Goal: Information Seeking & Learning: Find specific fact

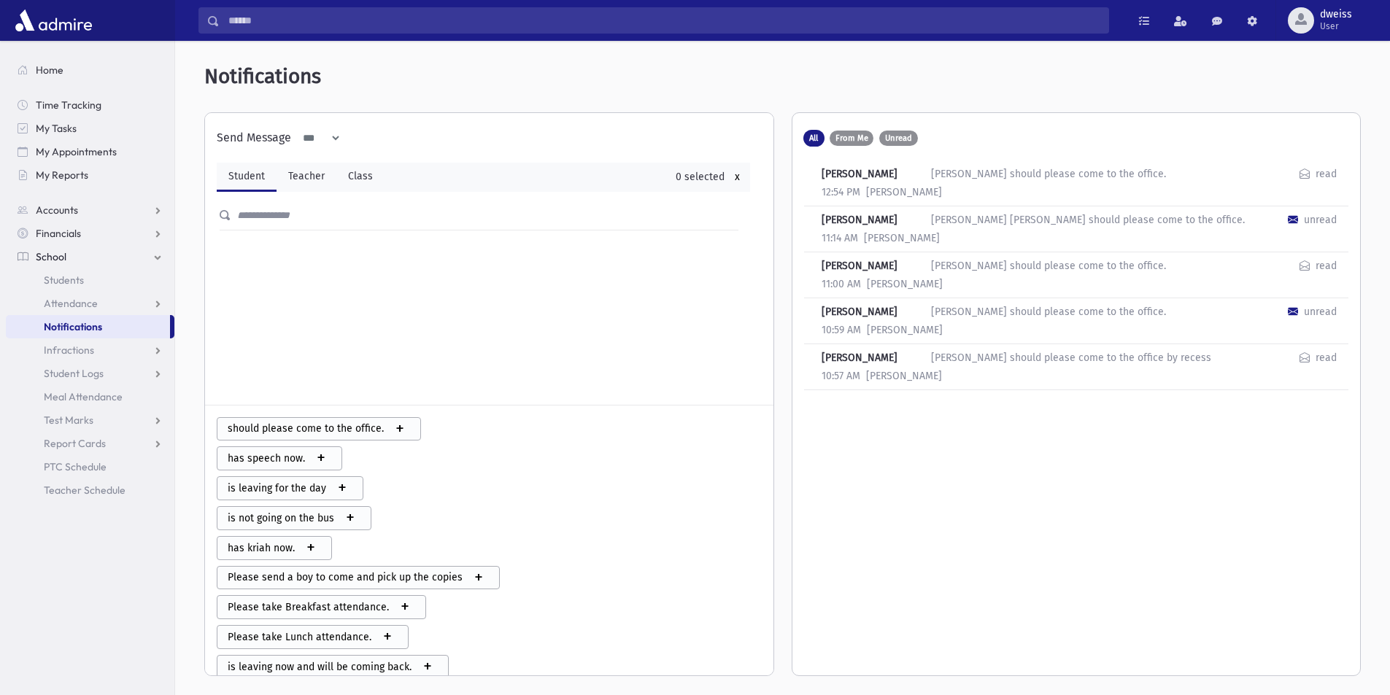
scroll to position [319, 0]
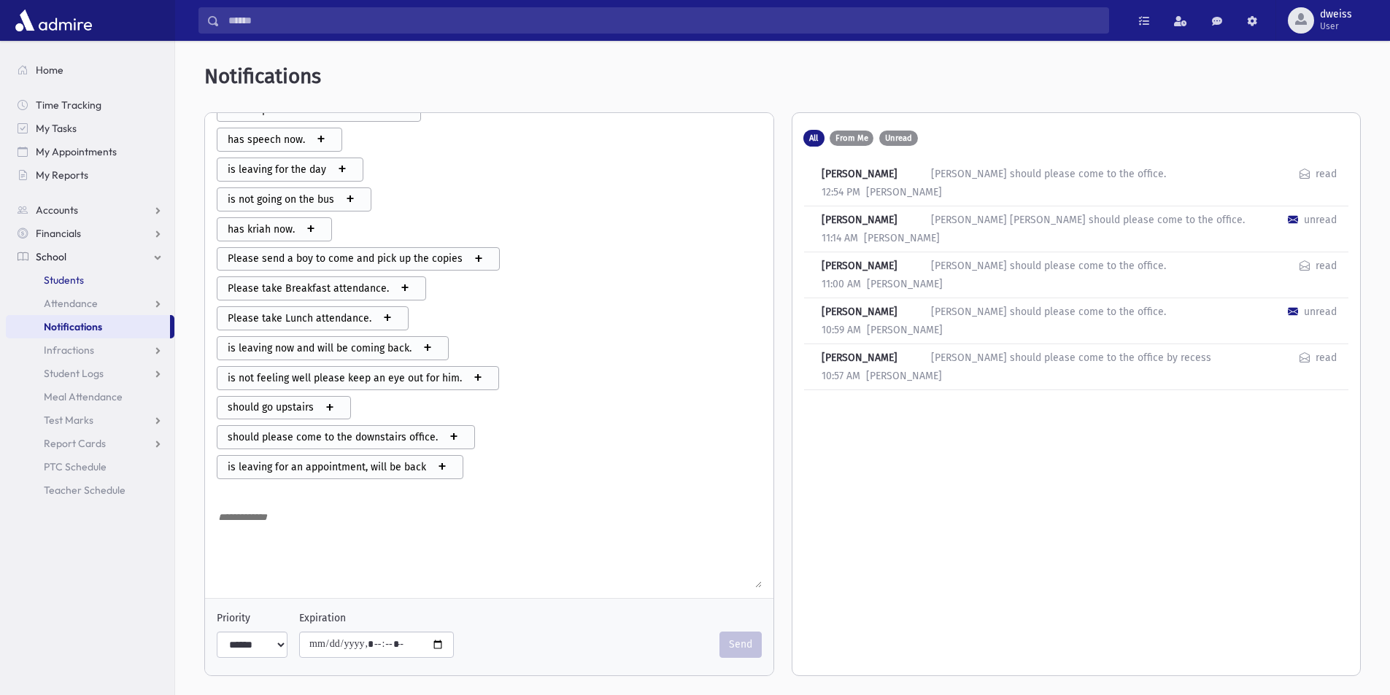
click at [76, 286] on span "Students" at bounding box center [64, 280] width 40 height 13
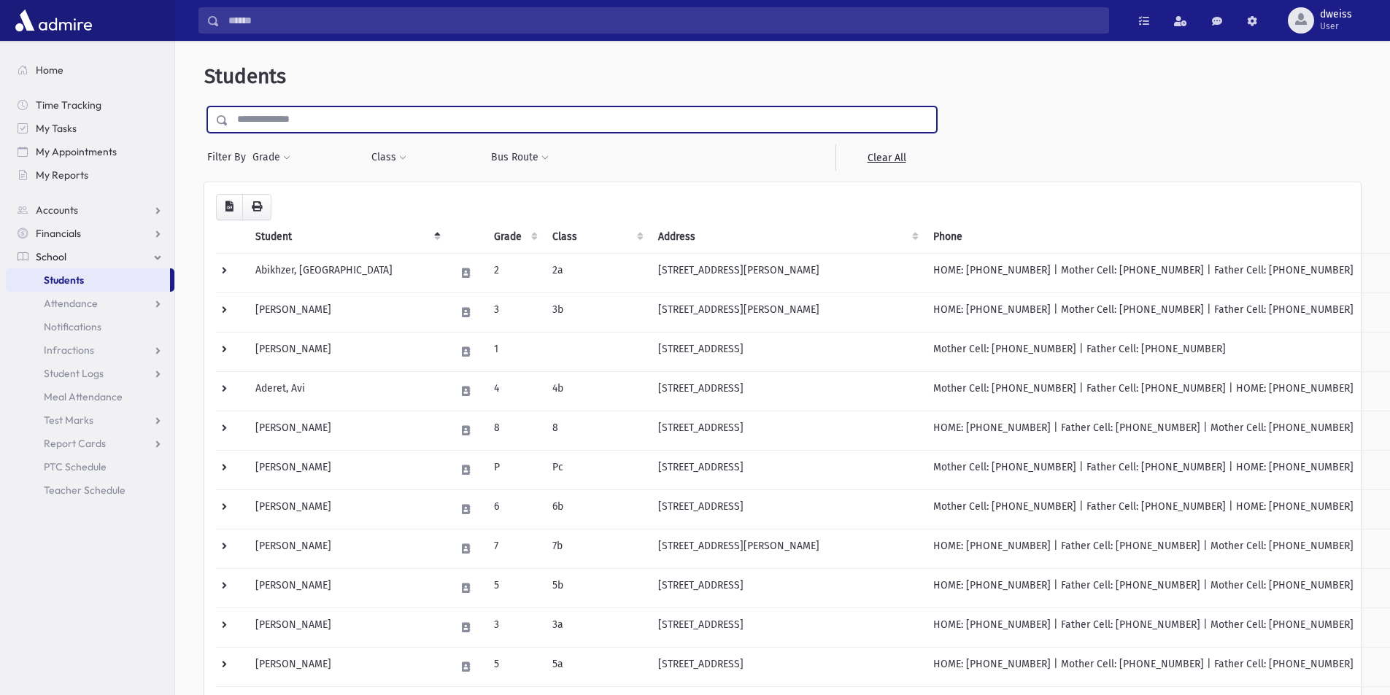
click at [246, 115] on input "text" at bounding box center [582, 119] width 708 height 26
type input "*****"
click at [204, 106] on input "submit" at bounding box center [224, 116] width 41 height 20
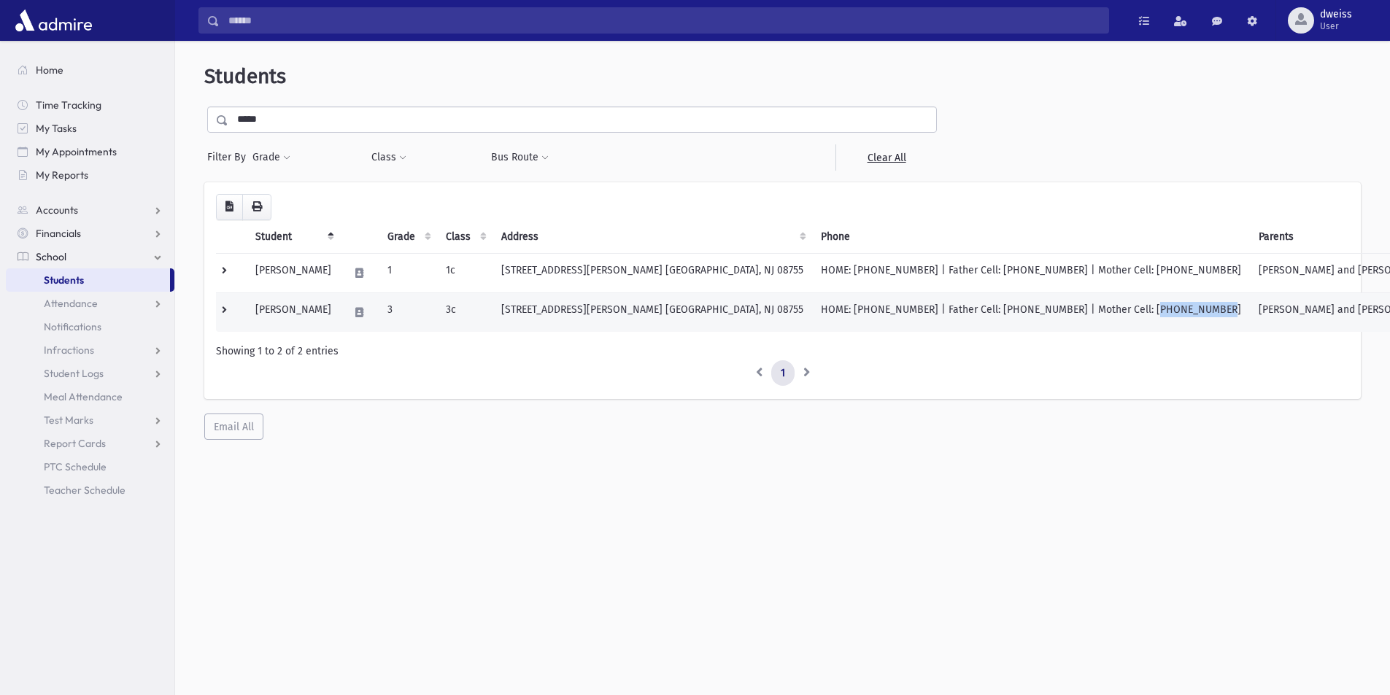
drag, startPoint x: 1050, startPoint y: 308, endPoint x: 994, endPoint y: 309, distance: 55.4
click at [994, 309] on td "HOME: [PHONE_NUMBER] | Father Cell: [PHONE_NUMBER] | Mother Cell: [PHONE_NUMBER]" at bounding box center [1031, 312] width 438 height 39
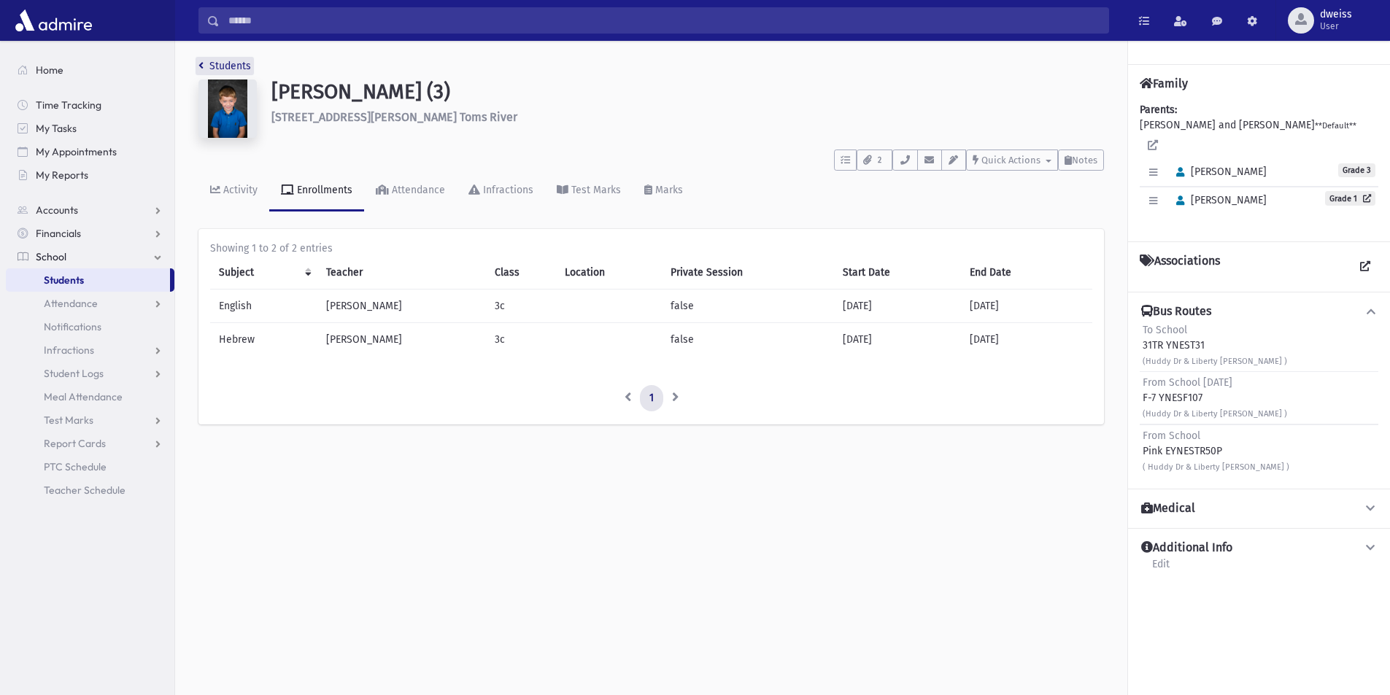
click at [209, 66] on link "Students" at bounding box center [224, 66] width 53 height 12
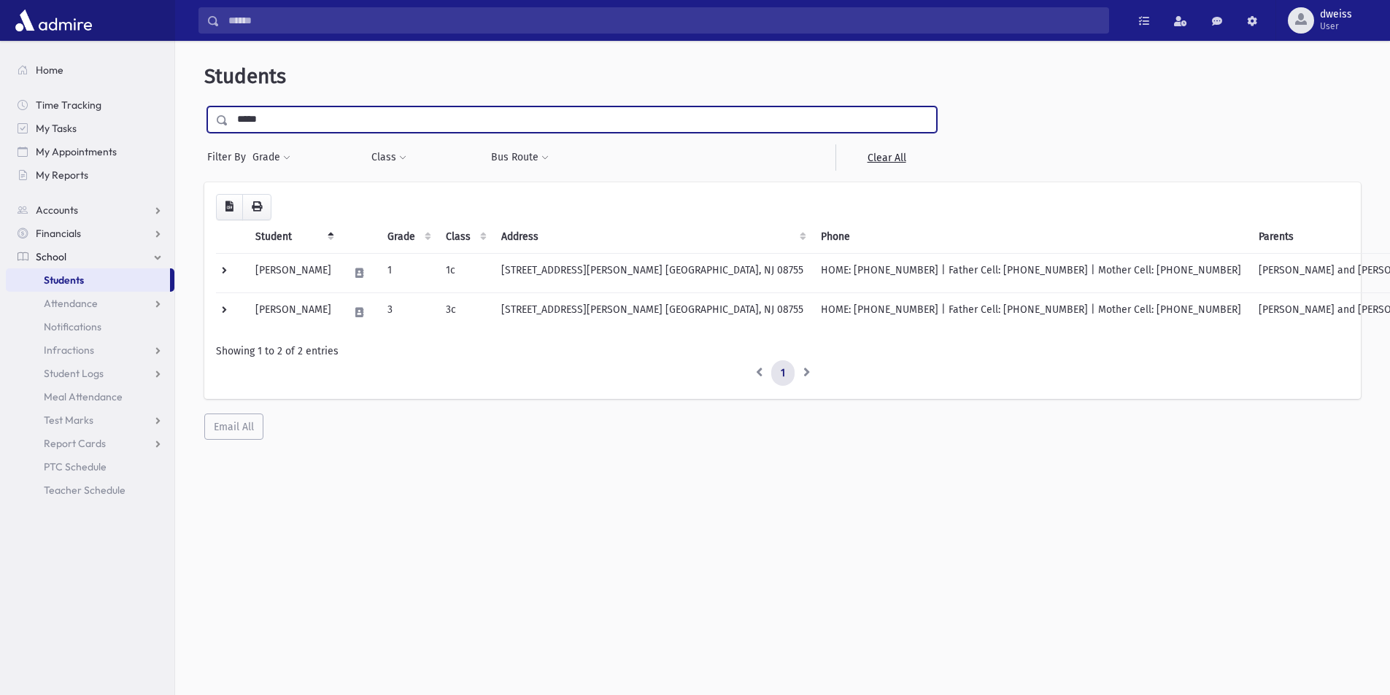
drag, startPoint x: 271, startPoint y: 117, endPoint x: 206, endPoint y: 104, distance: 65.5
click at [212, 114] on div "*****" at bounding box center [571, 119] width 729 height 26
type input "*******"
click at [204, 106] on input "submit" at bounding box center [224, 116] width 41 height 20
drag, startPoint x: 287, startPoint y: 126, endPoint x: 202, endPoint y: 115, distance: 86.1
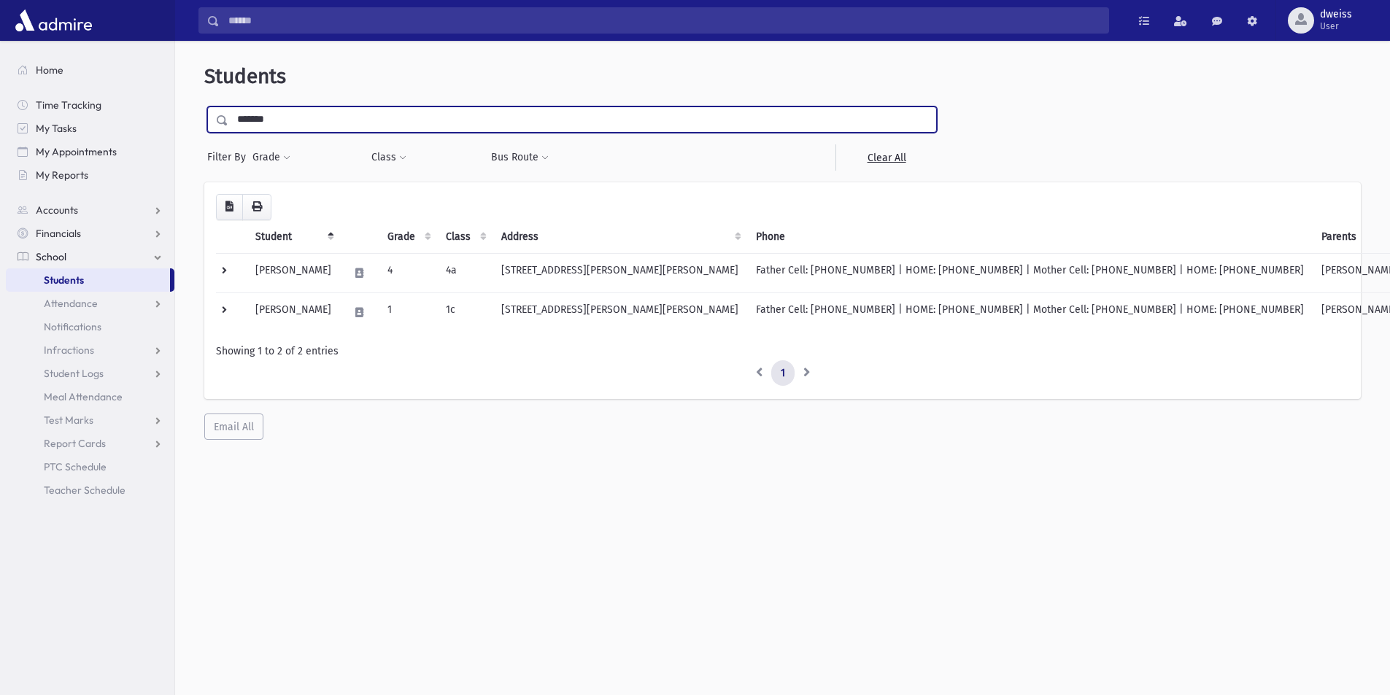
click at [202, 113] on div "Students ******* Filter By Grade * * * * * * * * * Filter Class ** ** *" at bounding box center [782, 252] width 1203 height 411
type input "*****"
click at [204, 106] on input "submit" at bounding box center [224, 116] width 41 height 20
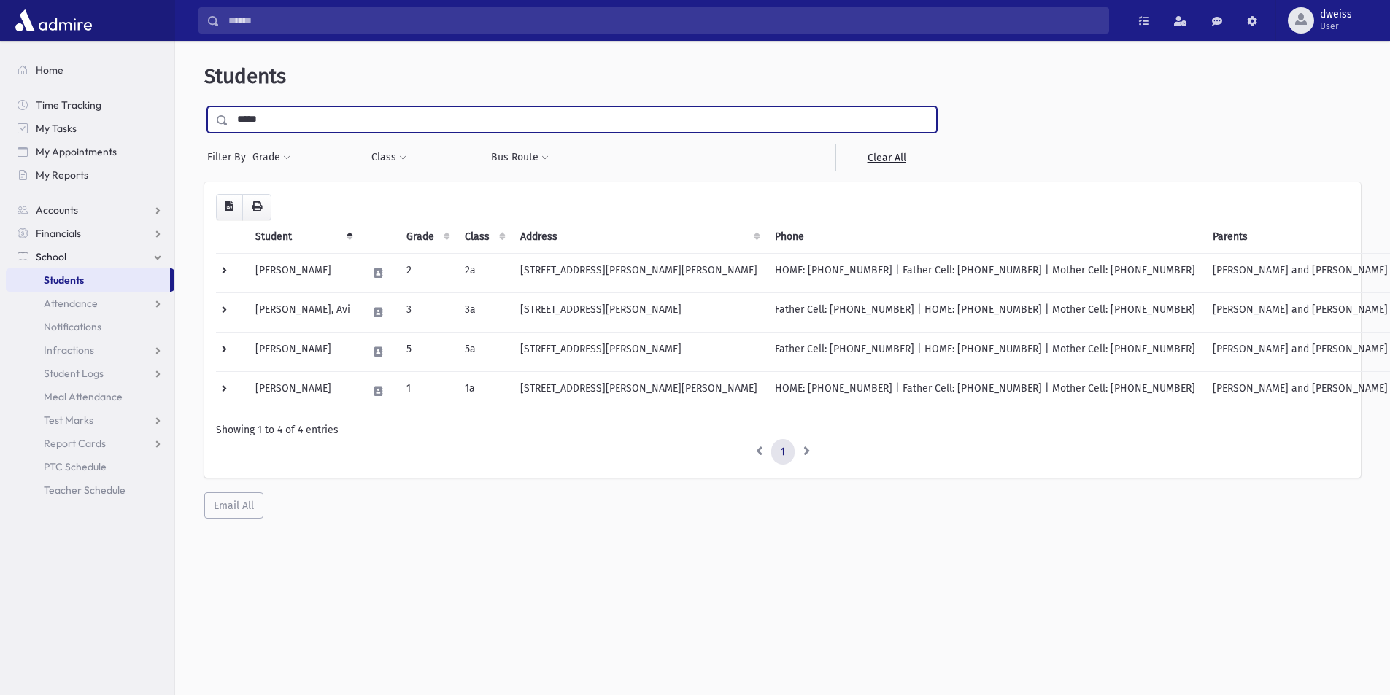
drag, startPoint x: 273, startPoint y: 117, endPoint x: 226, endPoint y: 118, distance: 46.7
click at [226, 118] on div "*****" at bounding box center [571, 119] width 729 height 26
type input "*****"
click at [204, 106] on input "submit" at bounding box center [224, 116] width 41 height 20
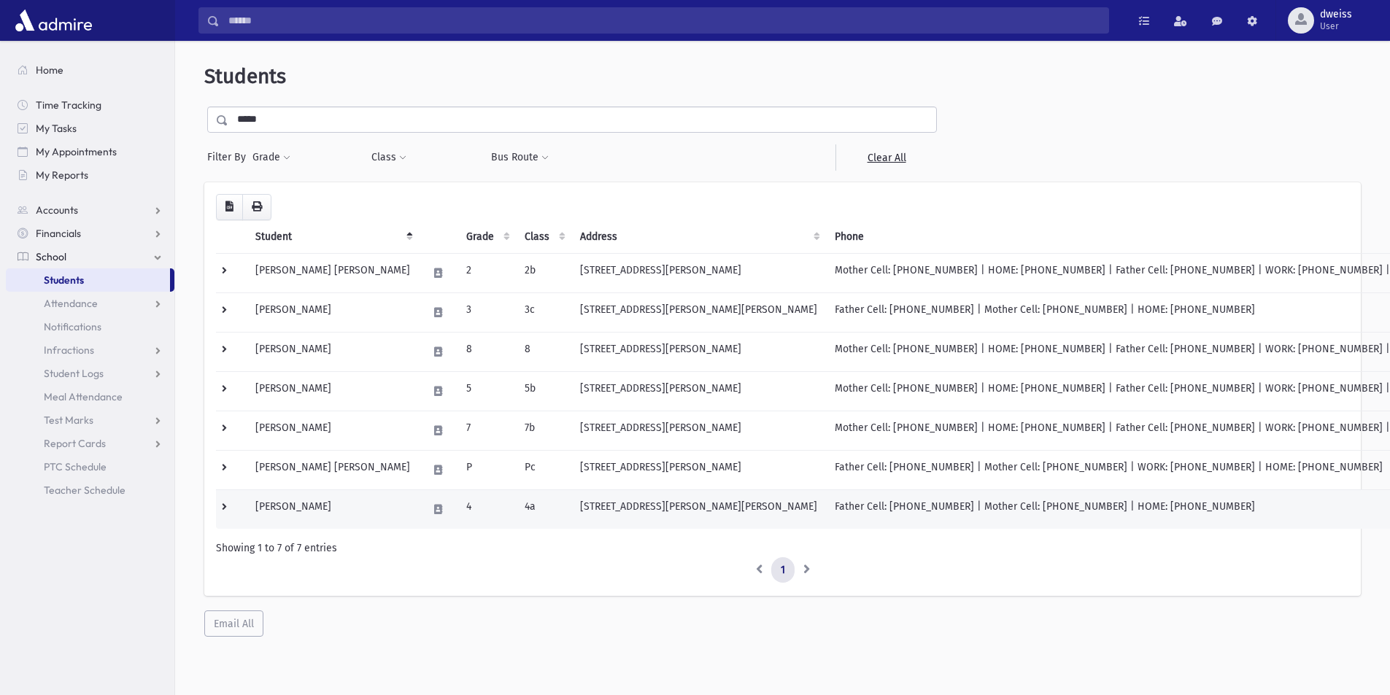
click at [826, 500] on td "Father Cell: [PHONE_NUMBER] | Mother Cell: [PHONE_NUMBER] | HOME: [PHONE_NUMBER]" at bounding box center [1172, 508] width 693 height 39
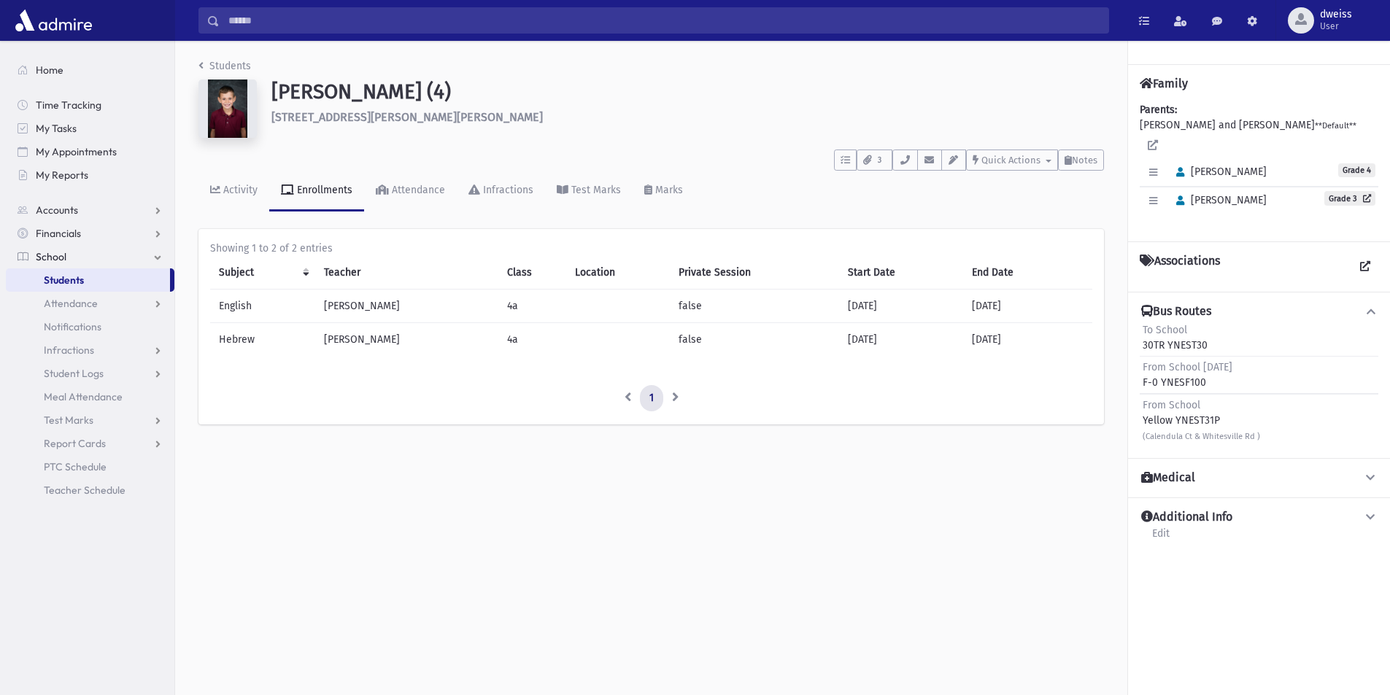
drag, startPoint x: 1239, startPoint y: 404, endPoint x: 1138, endPoint y: 406, distance: 101.4
click at [1138, 406] on div "Bus Routes To School 30TR YNEST30 From School Friday F-0 YNESF100 From School Y…" at bounding box center [1259, 375] width 262 height 166
drag, startPoint x: 1270, startPoint y: 422, endPoint x: 1140, endPoint y: 403, distance: 131.3
click at [1140, 403] on div "From School Yellow YNEST31P (Calendula Ct & Whitesville Rd )" at bounding box center [1258, 420] width 239 height 53
click at [203, 61] on icon "breadcrumb" at bounding box center [200, 66] width 5 height 10
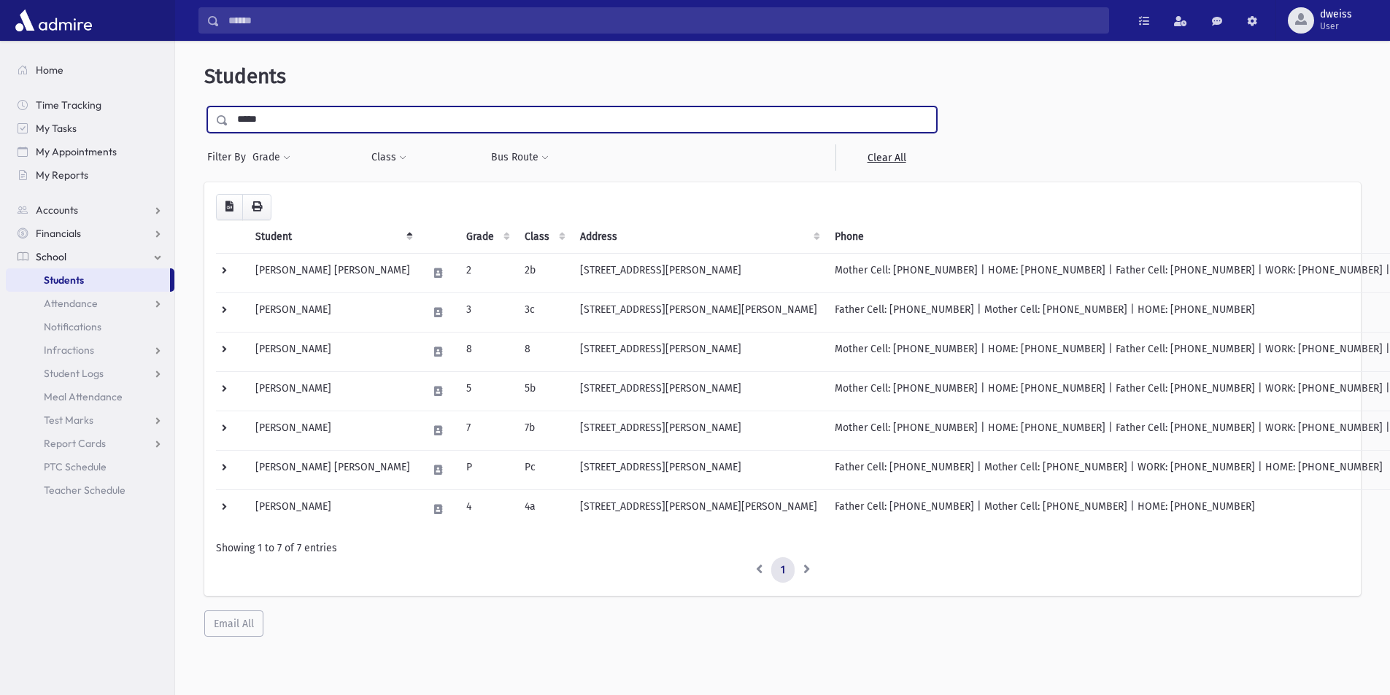
drag, startPoint x: 274, startPoint y: 122, endPoint x: 201, endPoint y: 104, distance: 75.0
click at [223, 106] on div "*****" at bounding box center [571, 119] width 729 height 26
type input "*****"
click at [204, 106] on input "submit" at bounding box center [224, 116] width 41 height 20
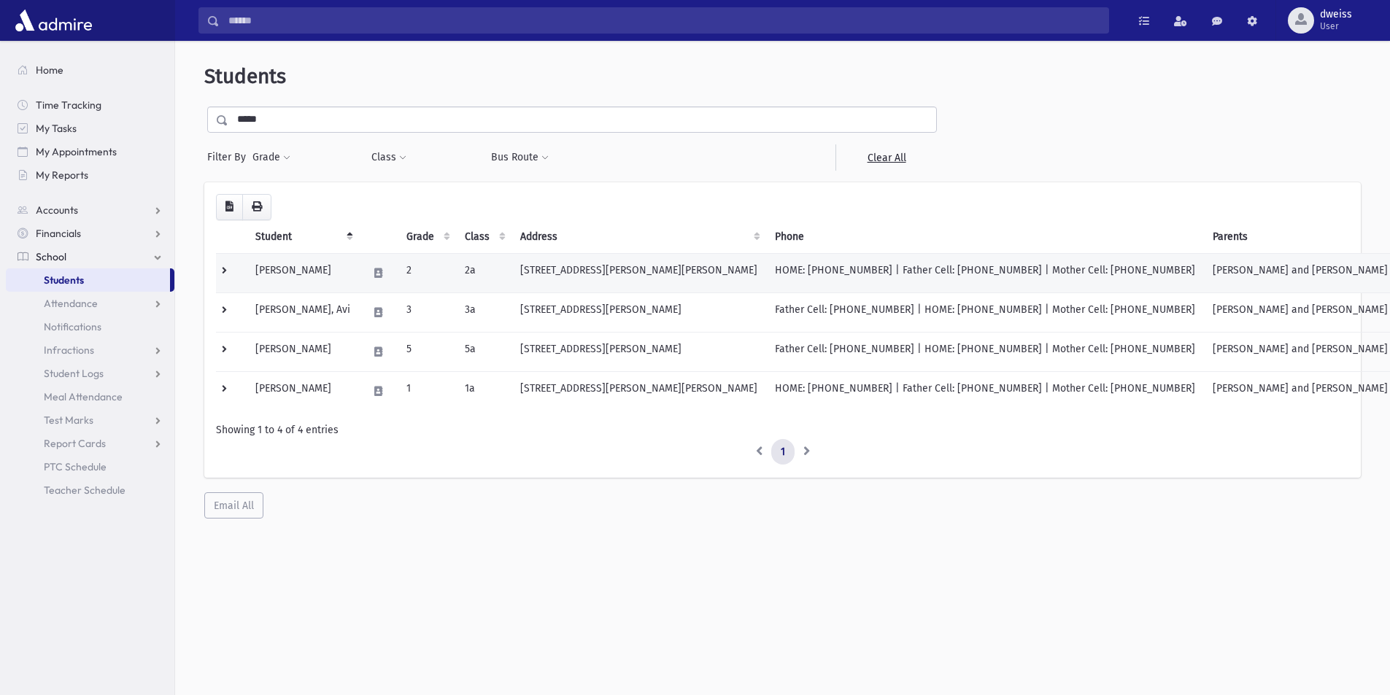
click at [766, 266] on td "HOME: (732) 961-3851 | Father Cell: (917) 626-7615 | Mother Cell: (845) 608-3618" at bounding box center [985, 272] width 438 height 39
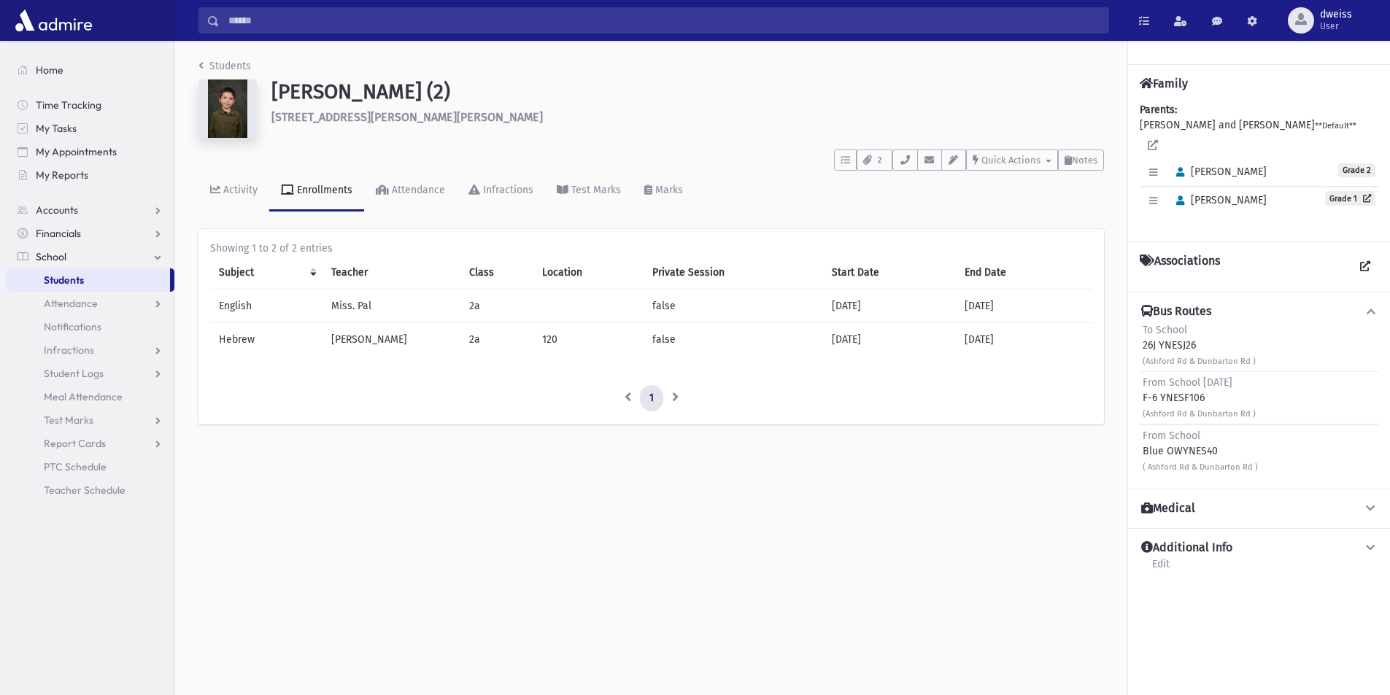
drag, startPoint x: 1201, startPoint y: 434, endPoint x: 1107, endPoint y: 425, distance: 94.5
click at [1139, 433] on div "From School Blue OWYNES40 ( Ashford Rd & Dunbarton Rd )" at bounding box center [1258, 451] width 239 height 53
click at [203, 65] on icon "breadcrumb" at bounding box center [200, 66] width 5 height 10
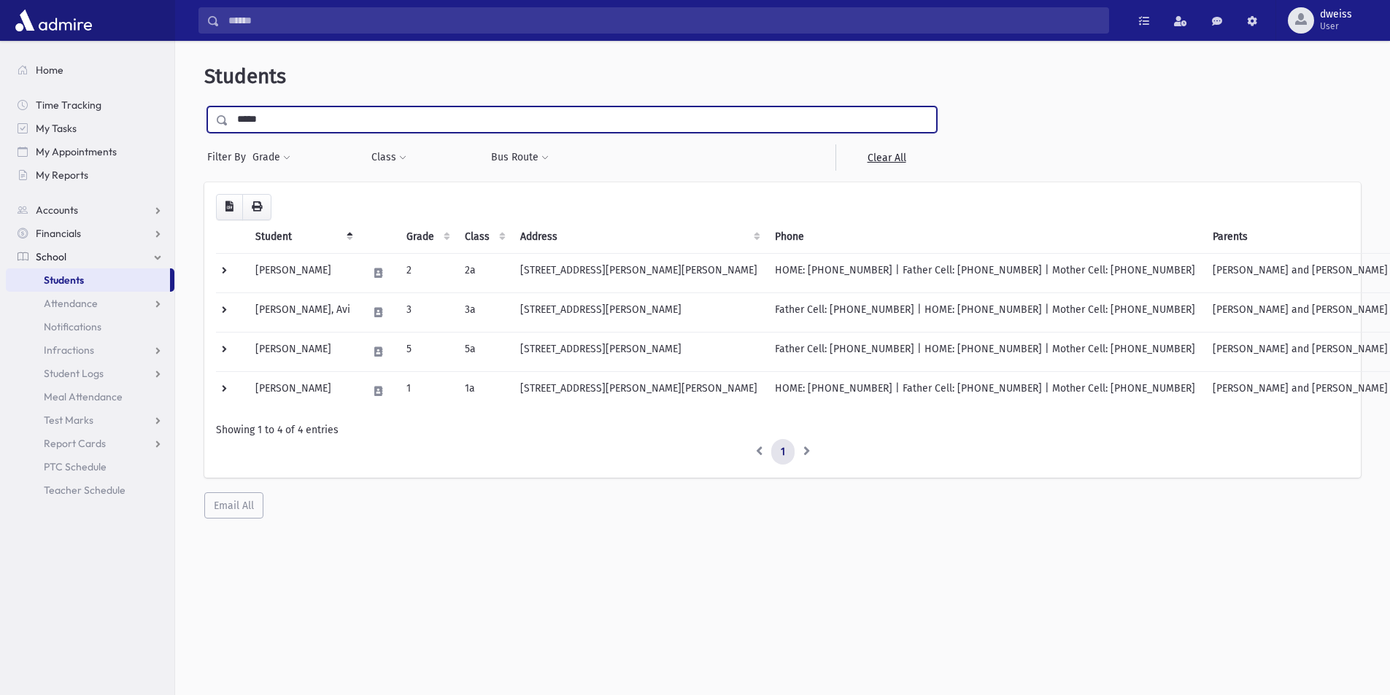
drag, startPoint x: 277, startPoint y: 124, endPoint x: 184, endPoint y: 125, distance: 93.4
click at [184, 125] on div "Students ***** Filter By Grade * * * * * * * * * Filter Class ** ** **" at bounding box center [782, 291] width 1203 height 489
type input "*****"
click at [204, 106] on input "submit" at bounding box center [224, 116] width 41 height 20
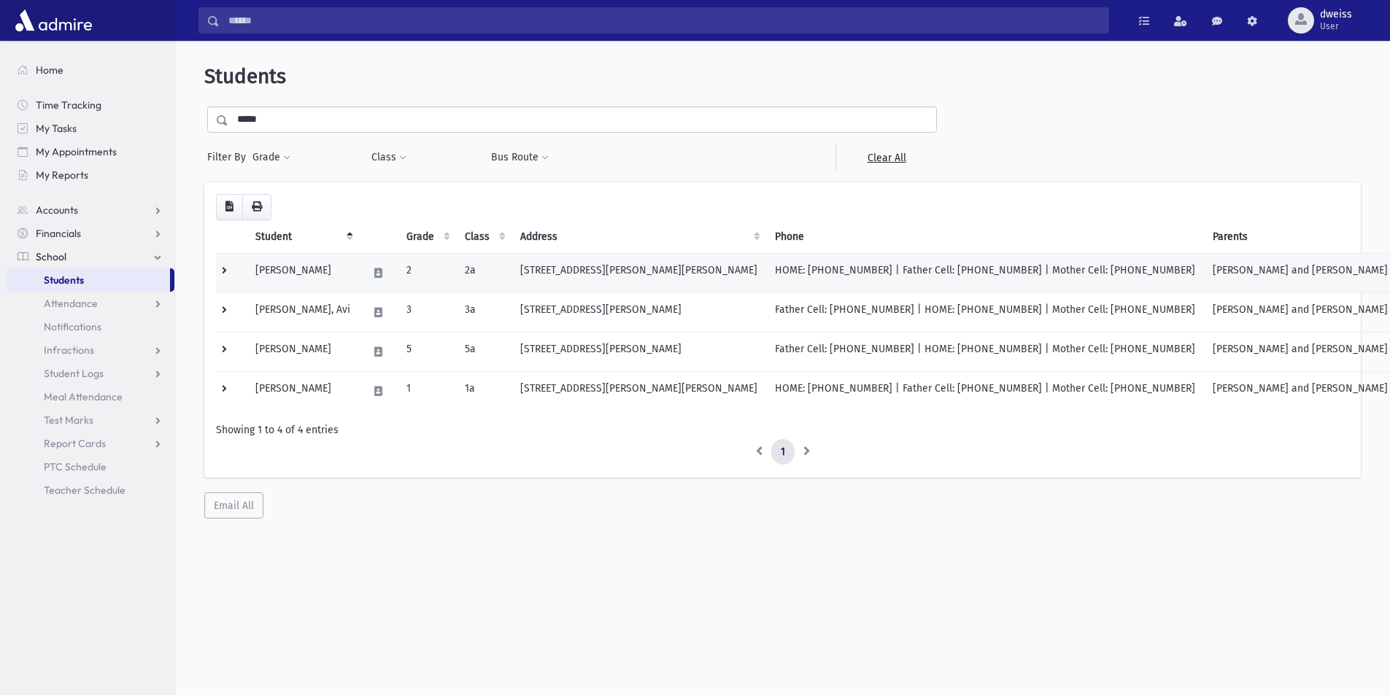
click at [794, 266] on td "HOME: (732) 961-3851 | Father Cell: (917) 626-7615 | Mother Cell: (845) 608-3618" at bounding box center [985, 272] width 438 height 39
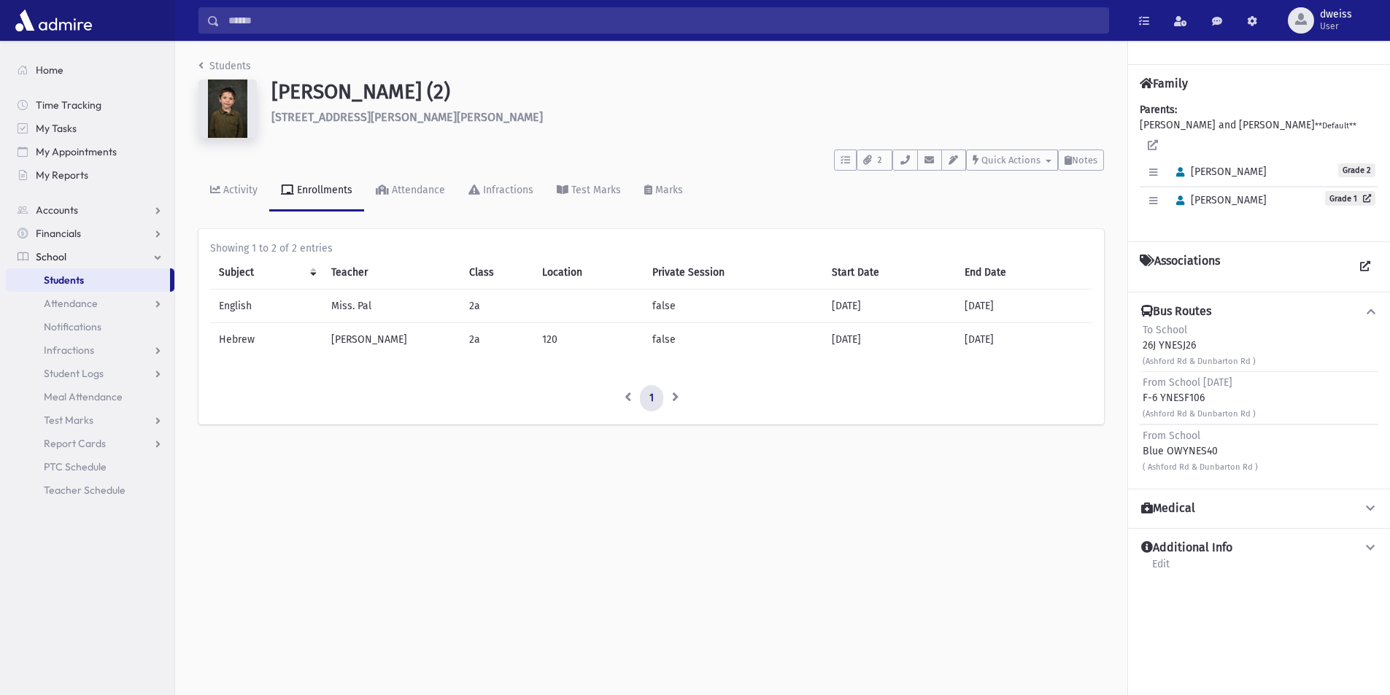
drag, startPoint x: 1163, startPoint y: 436, endPoint x: 1142, endPoint y: 430, distance: 22.6
click at [1142, 430] on div "From School Blue OWYNES40 ( Ashford Rd & Dunbarton Rd )" at bounding box center [1258, 451] width 239 height 53
click at [206, 67] on link "Students" at bounding box center [224, 66] width 53 height 12
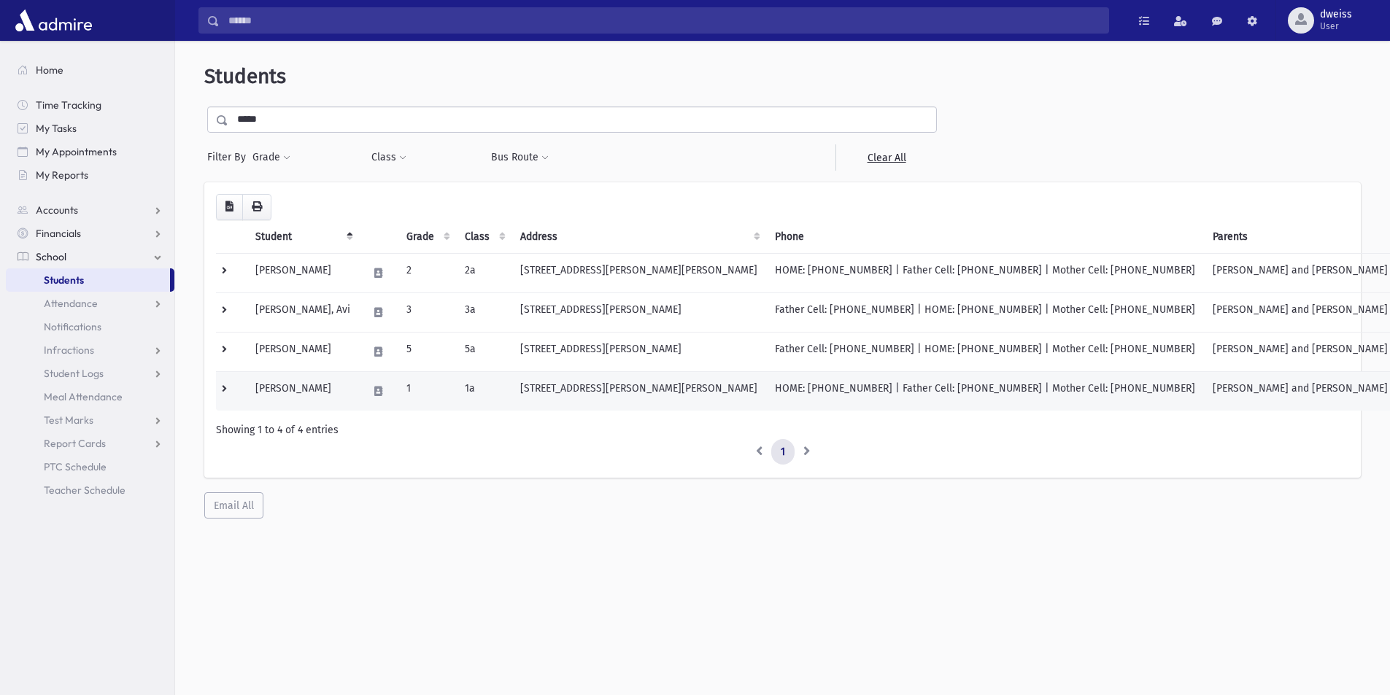
click at [517, 384] on td "[STREET_ADDRESS][PERSON_NAME][PERSON_NAME]" at bounding box center [638, 390] width 255 height 39
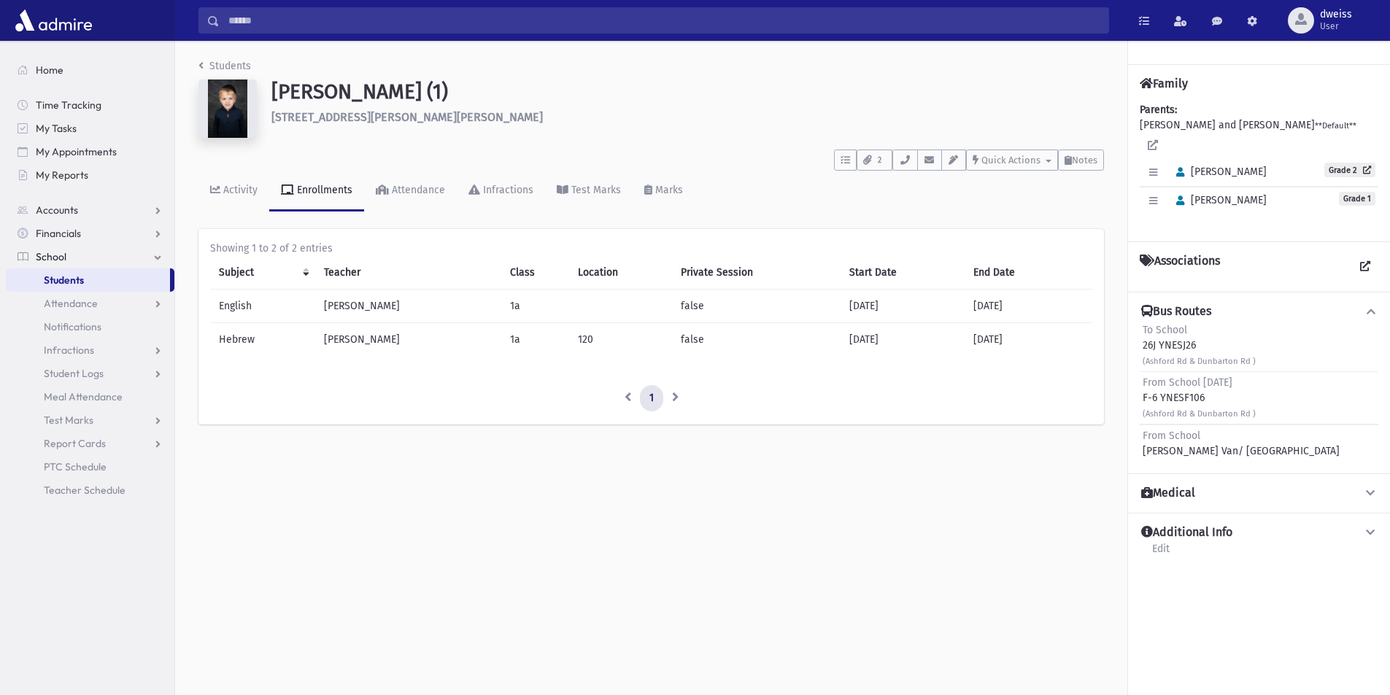
drag, startPoint x: 1198, startPoint y: 422, endPoint x: 1142, endPoint y: 419, distance: 56.2
click at [1142, 430] on span "From School" at bounding box center [1171, 436] width 58 height 12
drag, startPoint x: 1238, startPoint y: 365, endPoint x: 1144, endPoint y: 377, distance: 94.8
click at [1144, 377] on div "From School Friday F-6 YNESF106 (Ashford Rd & Dunbarton Rd )" at bounding box center [1198, 398] width 113 height 46
click at [1215, 428] on div "From School Tan Jackson Van/ Hamshire Hills" at bounding box center [1240, 443] width 197 height 31
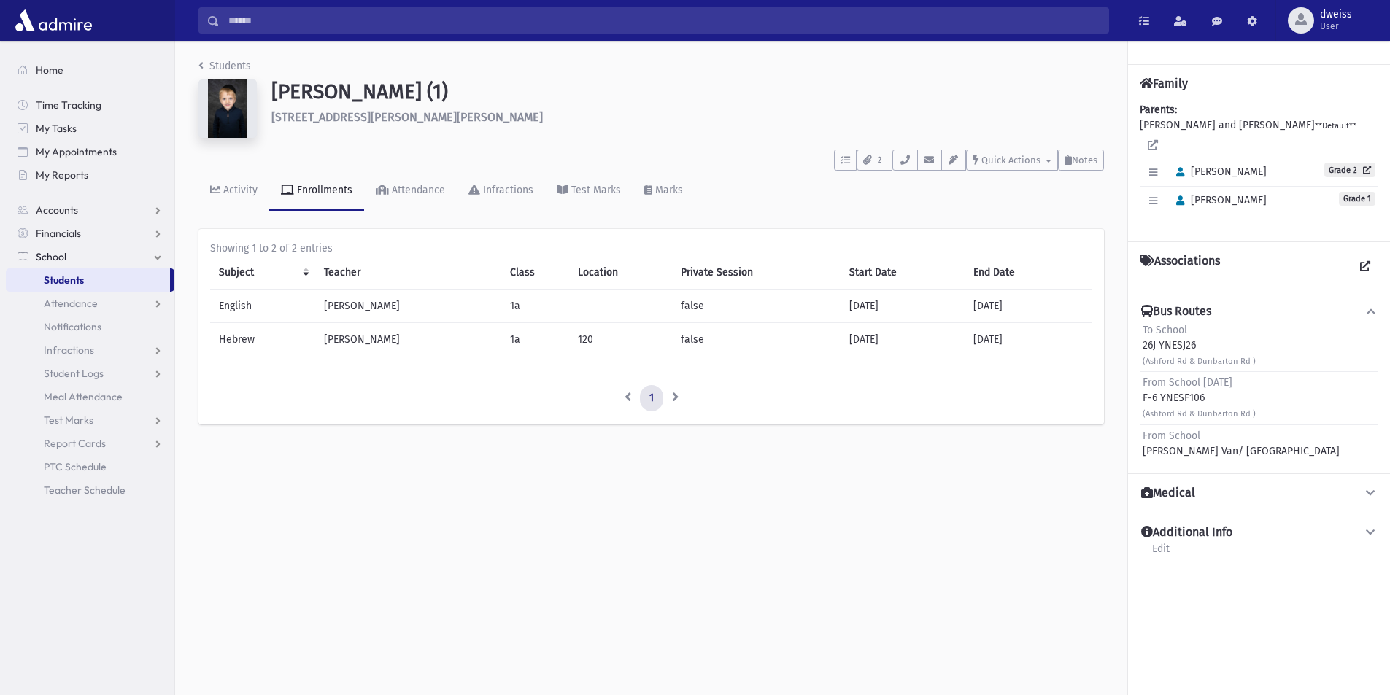
click at [1234, 429] on div "From School Tan Jackson Van/ Hamshire Hills" at bounding box center [1240, 443] width 197 height 31
click at [1265, 432] on div "From School Tan Jackson Van/ Hamshire Hills" at bounding box center [1240, 443] width 197 height 31
drag, startPoint x: 1288, startPoint y: 438, endPoint x: 1142, endPoint y: 435, distance: 146.7
click at [1142, 435] on div "From School Tan Jackson Van/ Hamshire Hills" at bounding box center [1258, 443] width 239 height 37
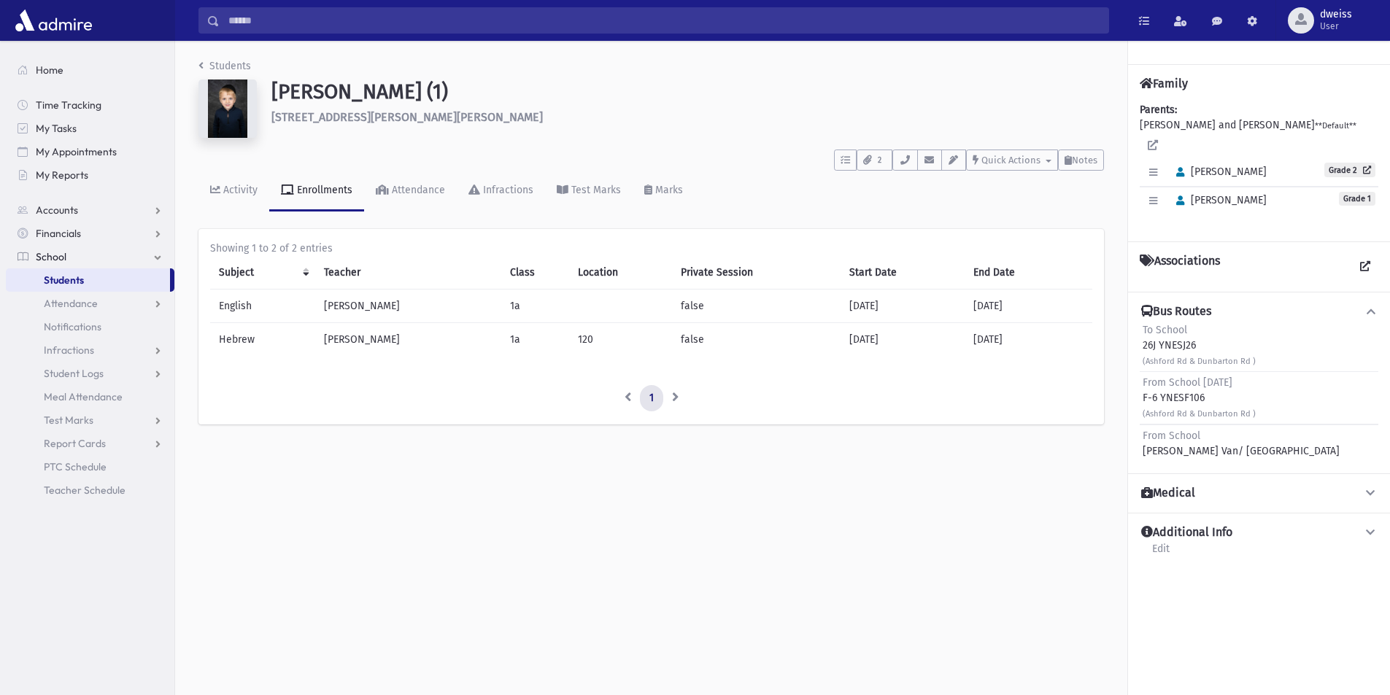
click at [1231, 166] on span "Aryeh Leib" at bounding box center [1217, 172] width 97 height 12
click at [209, 58] on li "Students" at bounding box center [224, 65] width 53 height 15
click at [201, 63] on icon "breadcrumb" at bounding box center [200, 66] width 5 height 10
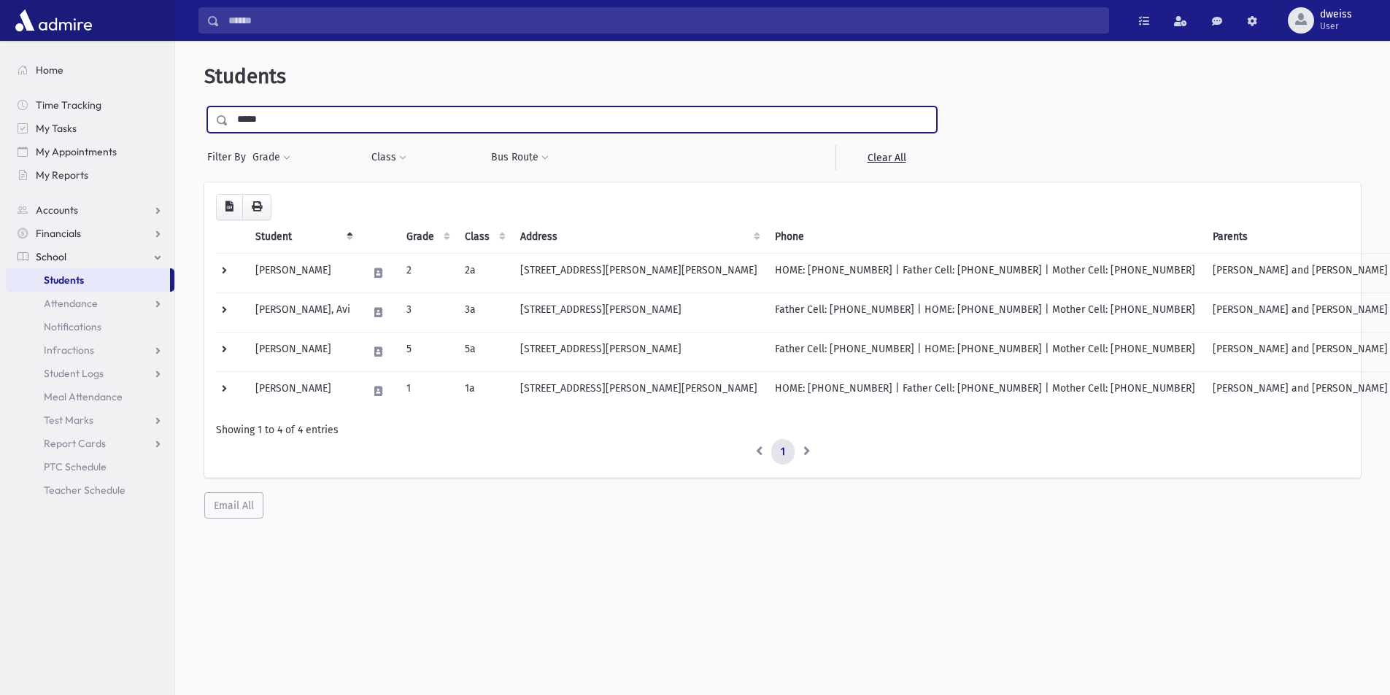
drag, startPoint x: 265, startPoint y: 122, endPoint x: 183, endPoint y: 107, distance: 83.0
click at [200, 115] on div "Students ***** Filter By Grade * * * * * * * * * Filter Class ** ** **" at bounding box center [782, 291] width 1203 height 489
type input "*******"
click at [204, 106] on input "submit" at bounding box center [224, 116] width 41 height 20
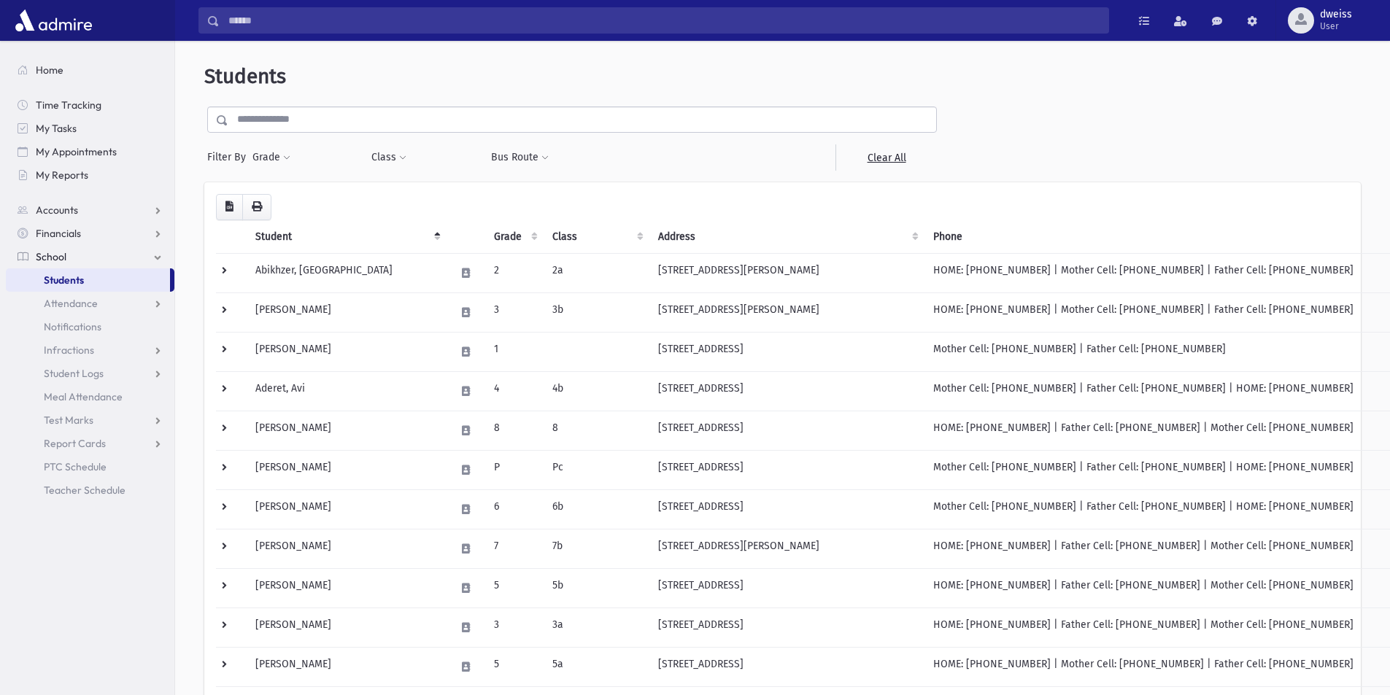
click at [268, 118] on input "text" at bounding box center [582, 119] width 708 height 26
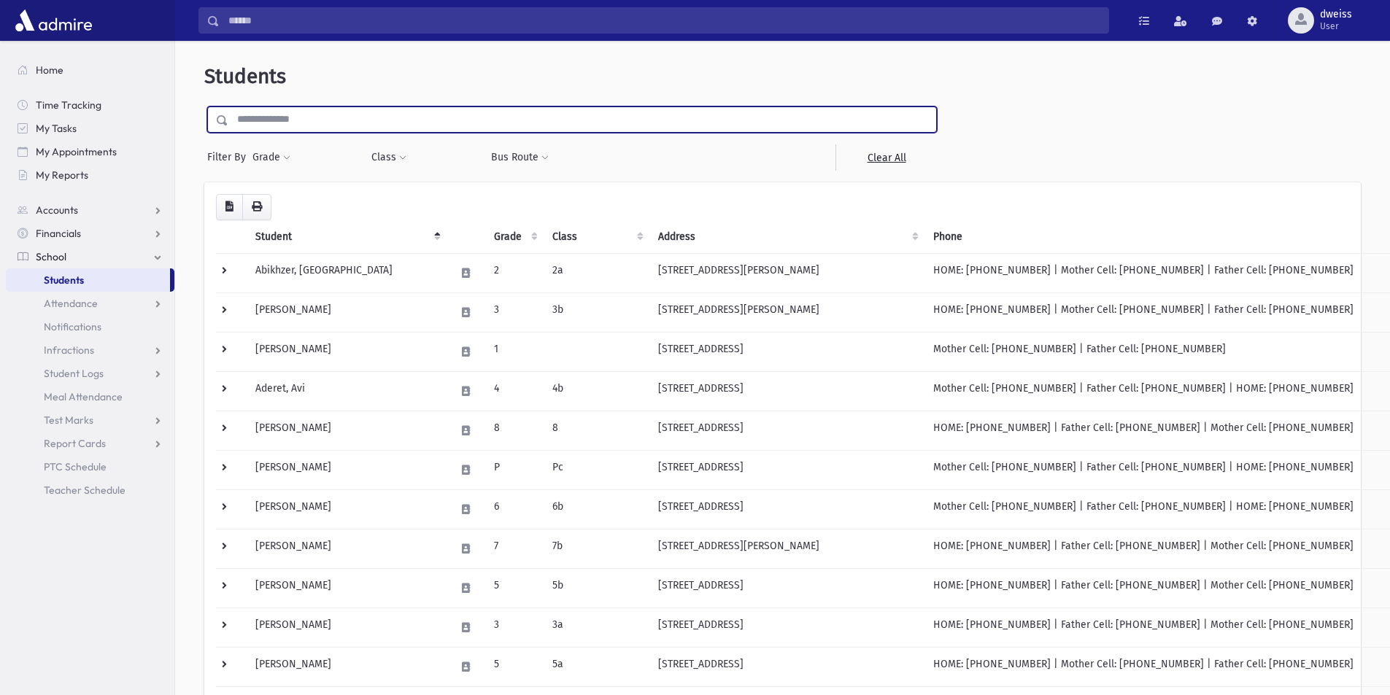
type input "*"
type input "*******"
click at [204, 106] on input "submit" at bounding box center [224, 116] width 41 height 20
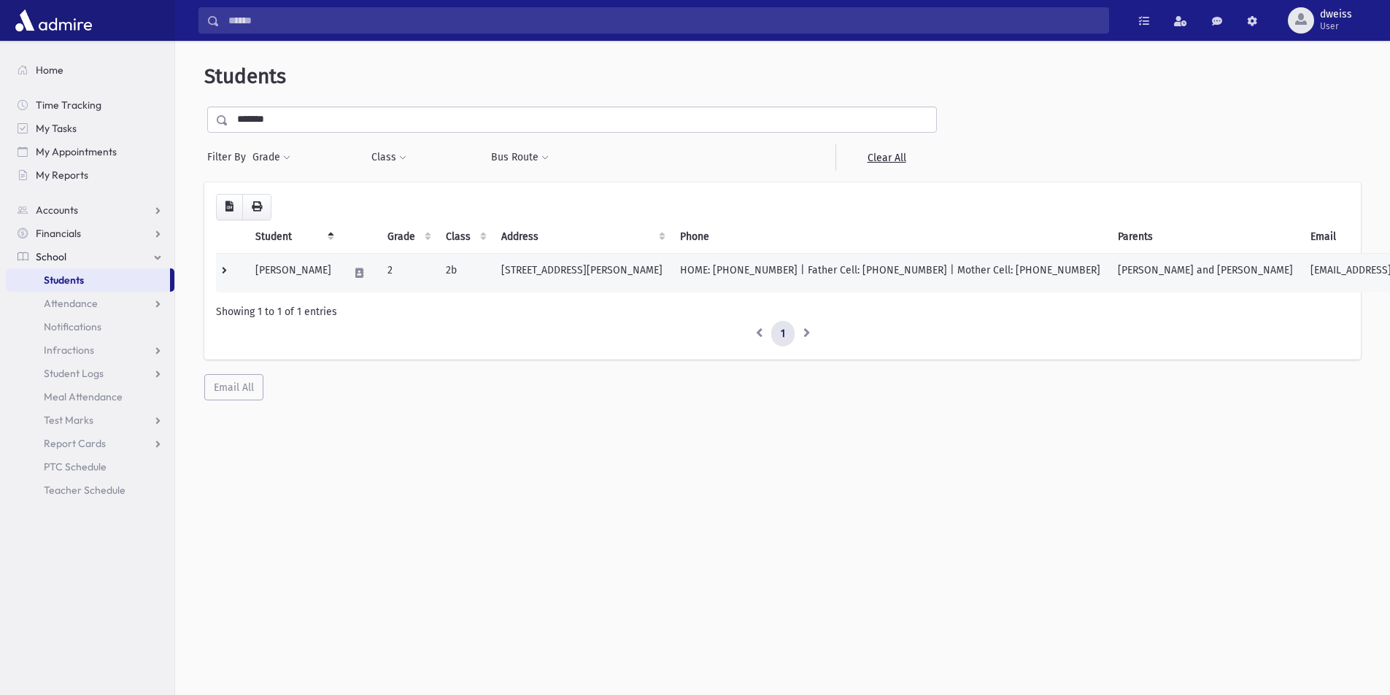
drag, startPoint x: 1026, startPoint y: 273, endPoint x: 959, endPoint y: 271, distance: 67.1
click at [959, 271] on td "HOME: [PHONE_NUMBER] | Father Cell: [PHONE_NUMBER] | Mother Cell: [PHONE_NUMBER]" at bounding box center [890, 272] width 438 height 39
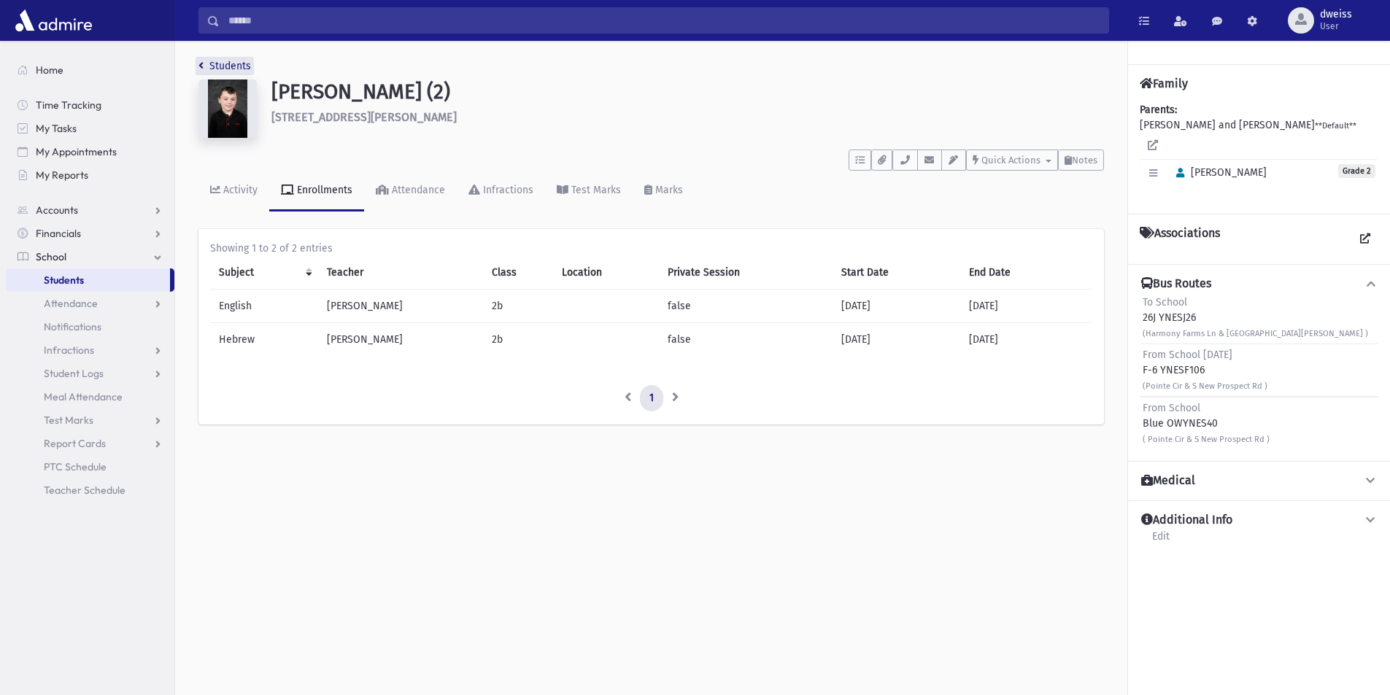
click at [199, 68] on icon "breadcrumb" at bounding box center [200, 66] width 5 height 10
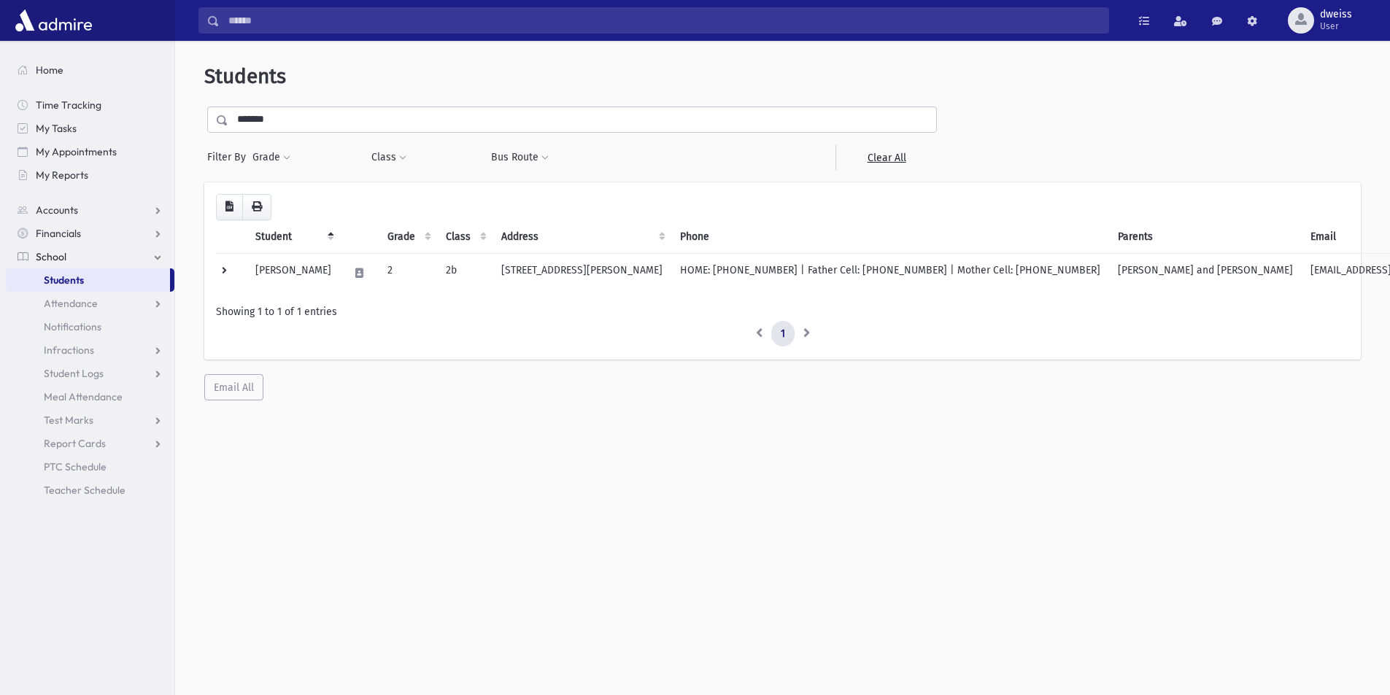
click at [121, 276] on link "Students" at bounding box center [88, 279] width 164 height 23
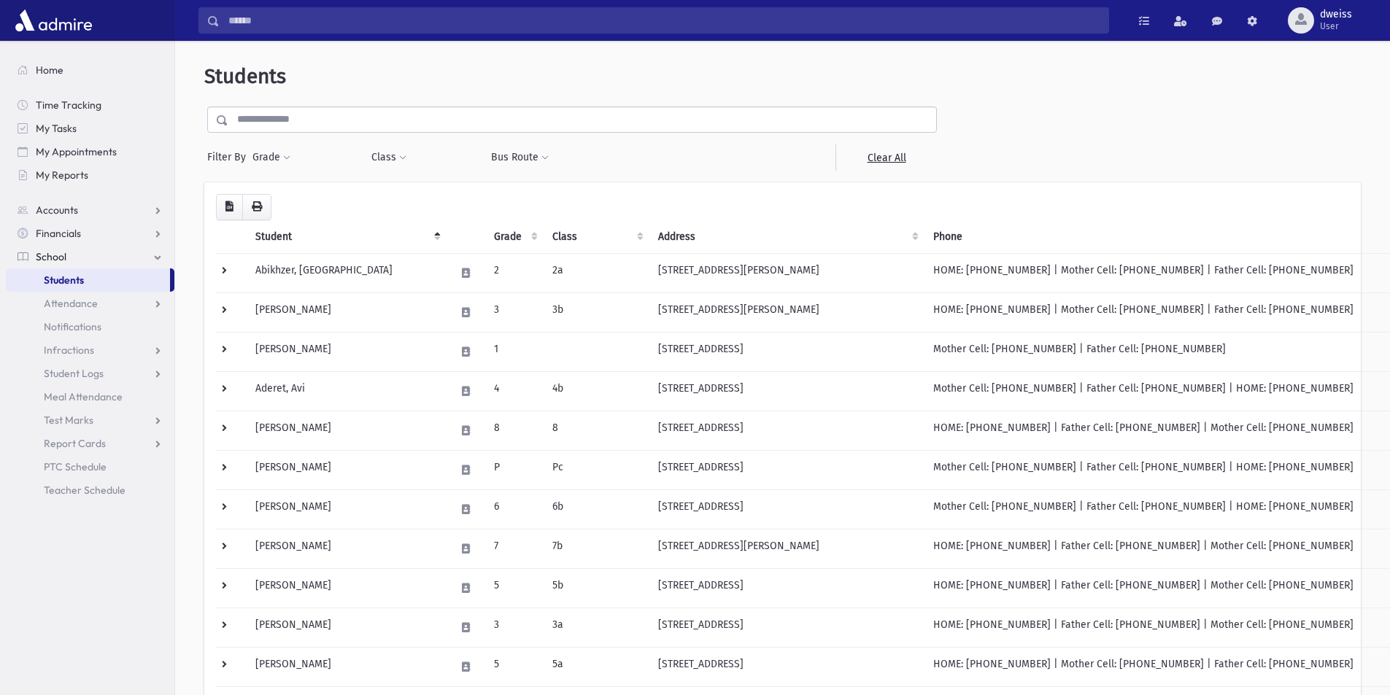
drag, startPoint x: 1188, startPoint y: 271, endPoint x: 246, endPoint y: 232, distance: 942.5
click at [249, 236] on th "Student" at bounding box center [347, 237] width 200 height 34
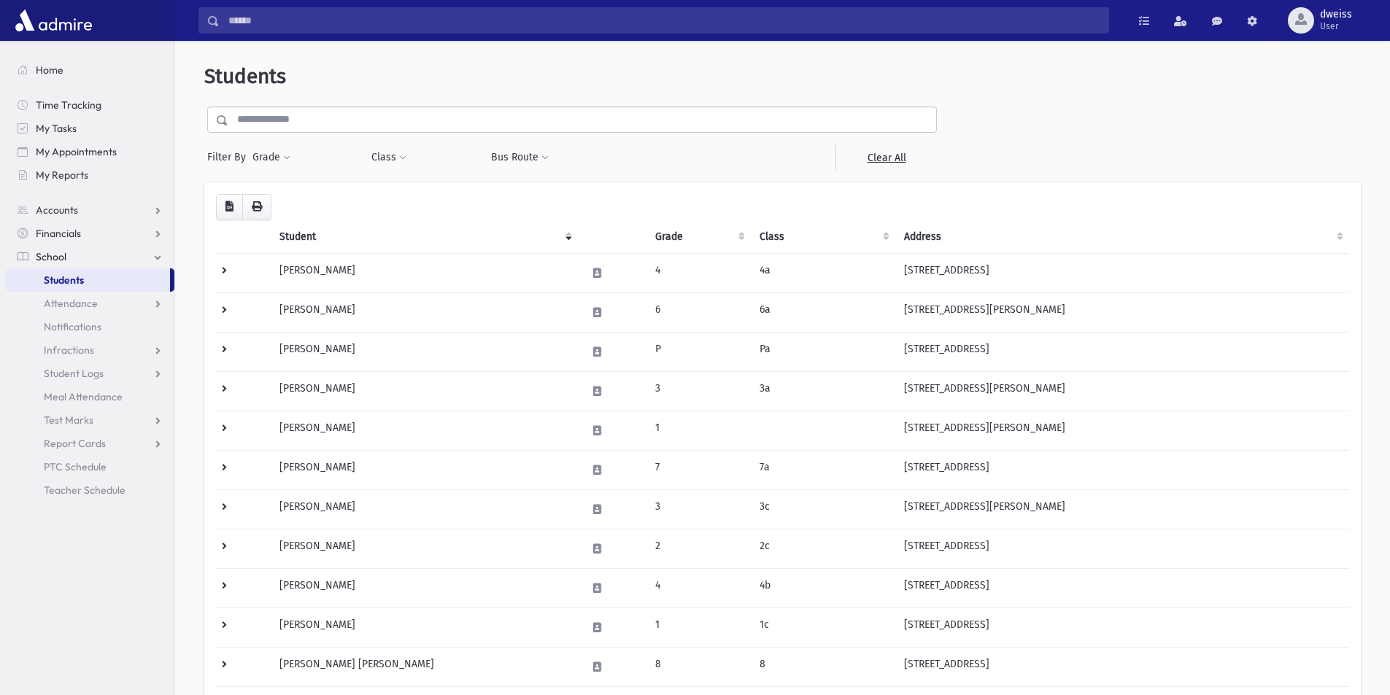
click at [88, 283] on link "Students" at bounding box center [88, 279] width 164 height 23
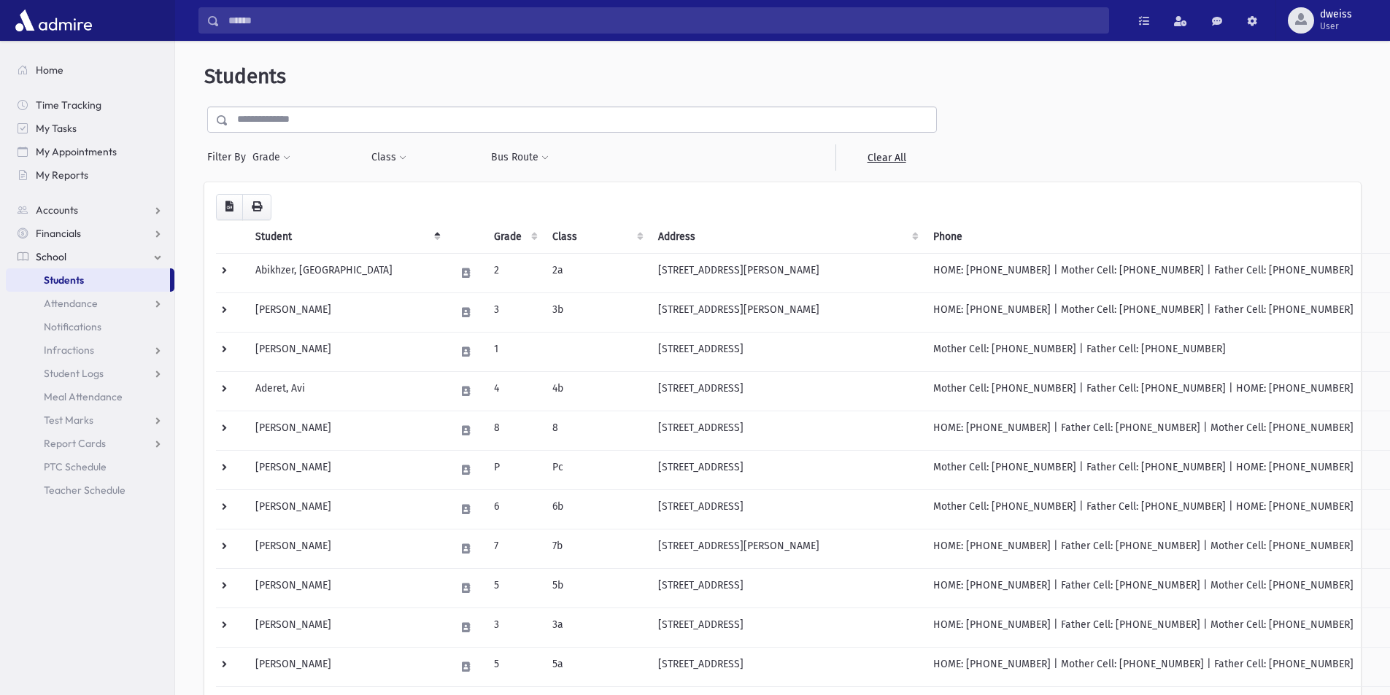
click at [303, 129] on input "text" at bounding box center [582, 119] width 708 height 26
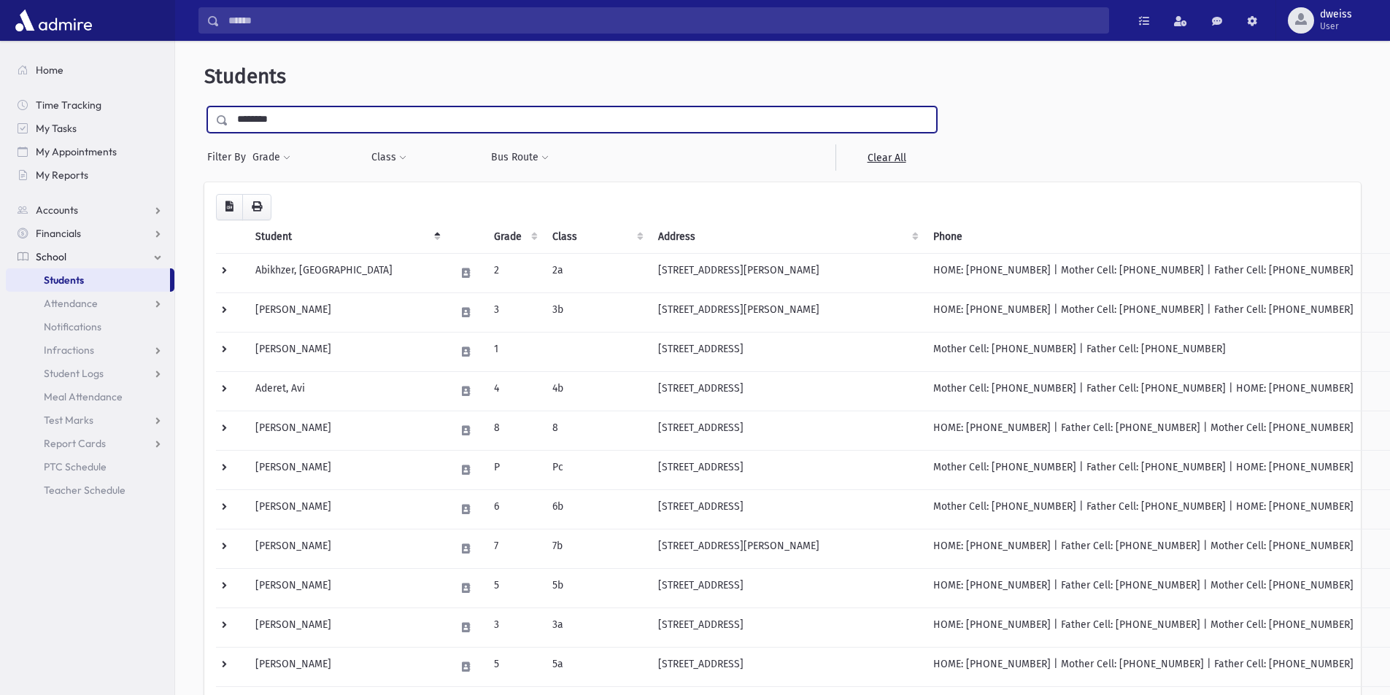
type input "********"
click at [204, 106] on input "submit" at bounding box center [224, 116] width 41 height 20
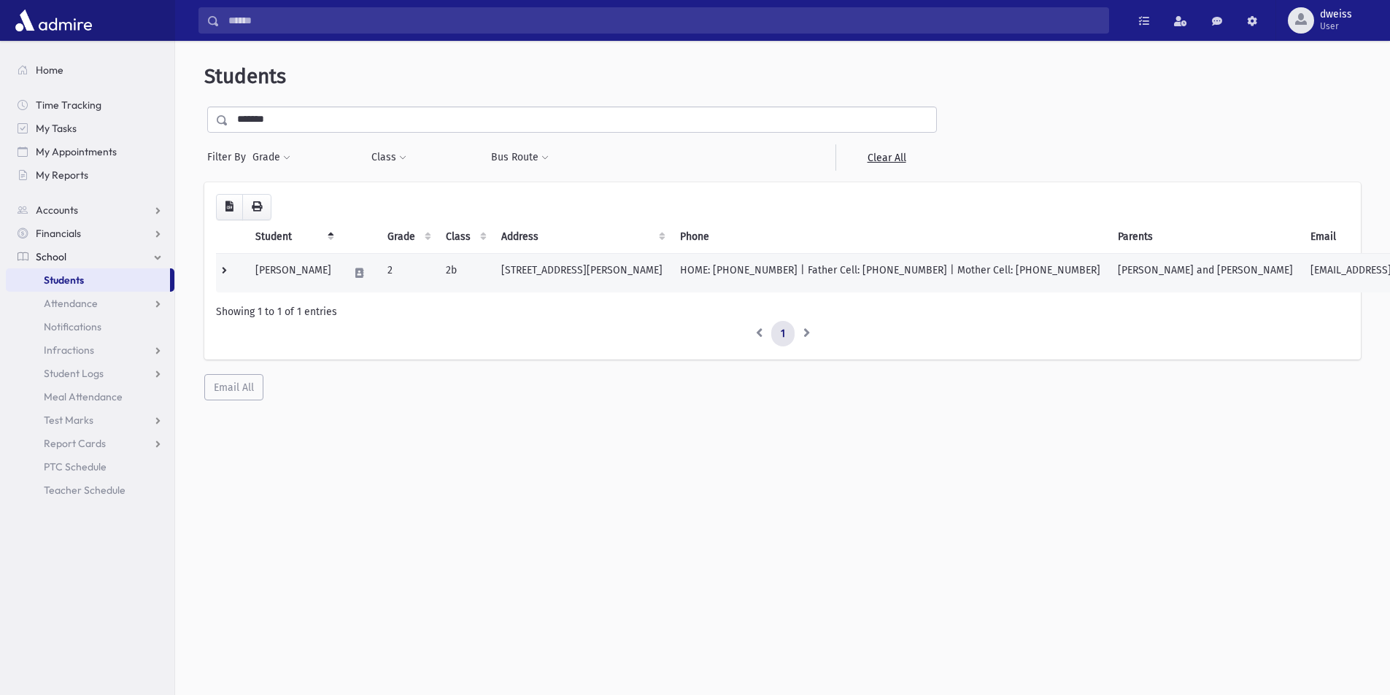
click at [1109, 268] on td "[PERSON_NAME] and [PERSON_NAME]" at bounding box center [1205, 272] width 193 height 39
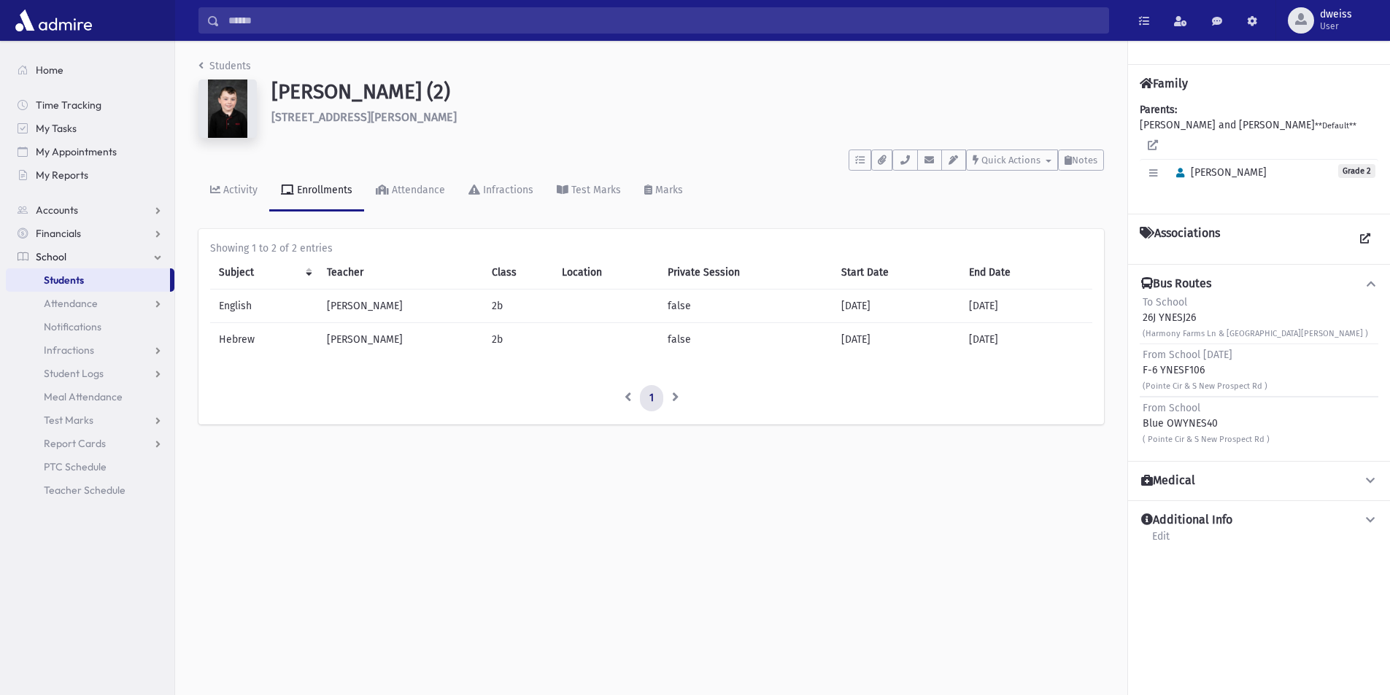
drag, startPoint x: 1223, startPoint y: 418, endPoint x: 1139, endPoint y: 417, distance: 84.6
click at [1139, 417] on div "Bus Routes To School 26J YNESJ26 (Harmony Farms Ln & Hickory Hill Rd ) From Sch…" at bounding box center [1259, 362] width 262 height 197
click at [1230, 409] on div "From School Blue OWYNES40 ( Pointe Cir & S New Prospect Rd )" at bounding box center [1205, 423] width 127 height 46
drag, startPoint x: 1223, startPoint y: 425, endPoint x: 1139, endPoint y: 411, distance: 85.0
click at [1139, 411] on div "From School Blue OWYNES40 ( Pointe Cir & S New Prospect Rd )" at bounding box center [1258, 423] width 239 height 53
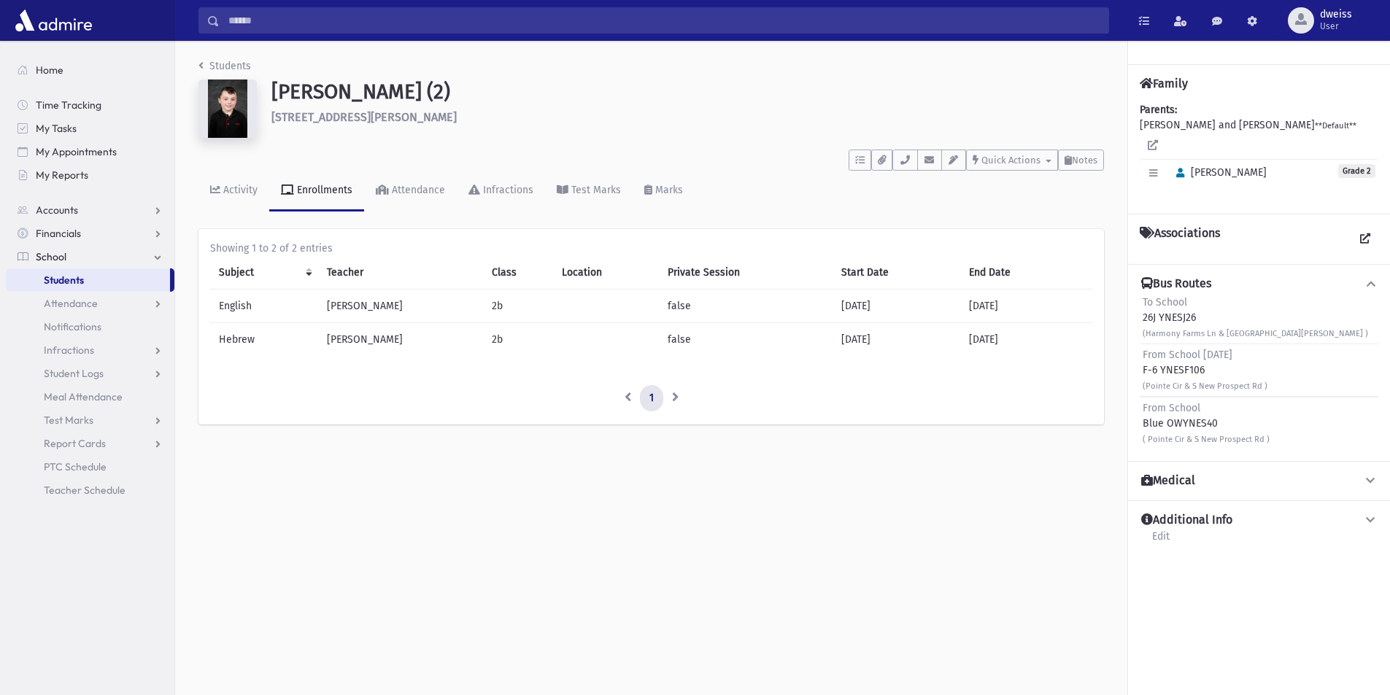
click at [1222, 420] on div "From School Blue OWYNES40 ( Pointe Cir & S New Prospect Rd )" at bounding box center [1205, 423] width 127 height 46
drag, startPoint x: 1216, startPoint y: 423, endPoint x: 1142, endPoint y: 427, distance: 73.8
click at [1142, 427] on div "From School Blue OWYNES40 ( Pointe Cir & S New Prospect Rd )" at bounding box center [1205, 423] width 127 height 46
click at [1142, 425] on div "From School Blue OWYNES40 ( Pointe Cir & S New Prospect Rd )" at bounding box center [1258, 423] width 239 height 53
drag, startPoint x: 1220, startPoint y: 424, endPoint x: 1136, endPoint y: 419, distance: 84.8
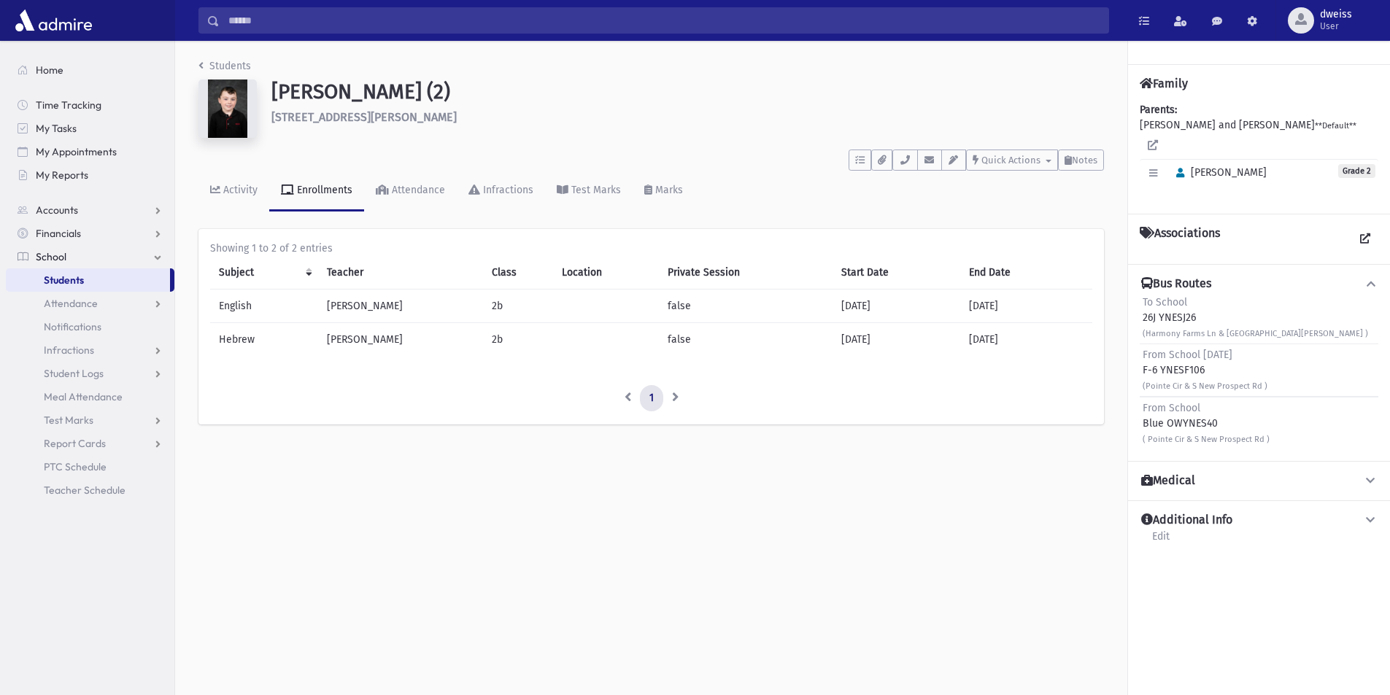
click at [1136, 419] on div "Bus Routes To School 26J YNESJ26 (Harmony Farms Ln & Hickory Hill Rd ) From Sch…" at bounding box center [1259, 362] width 262 height 197
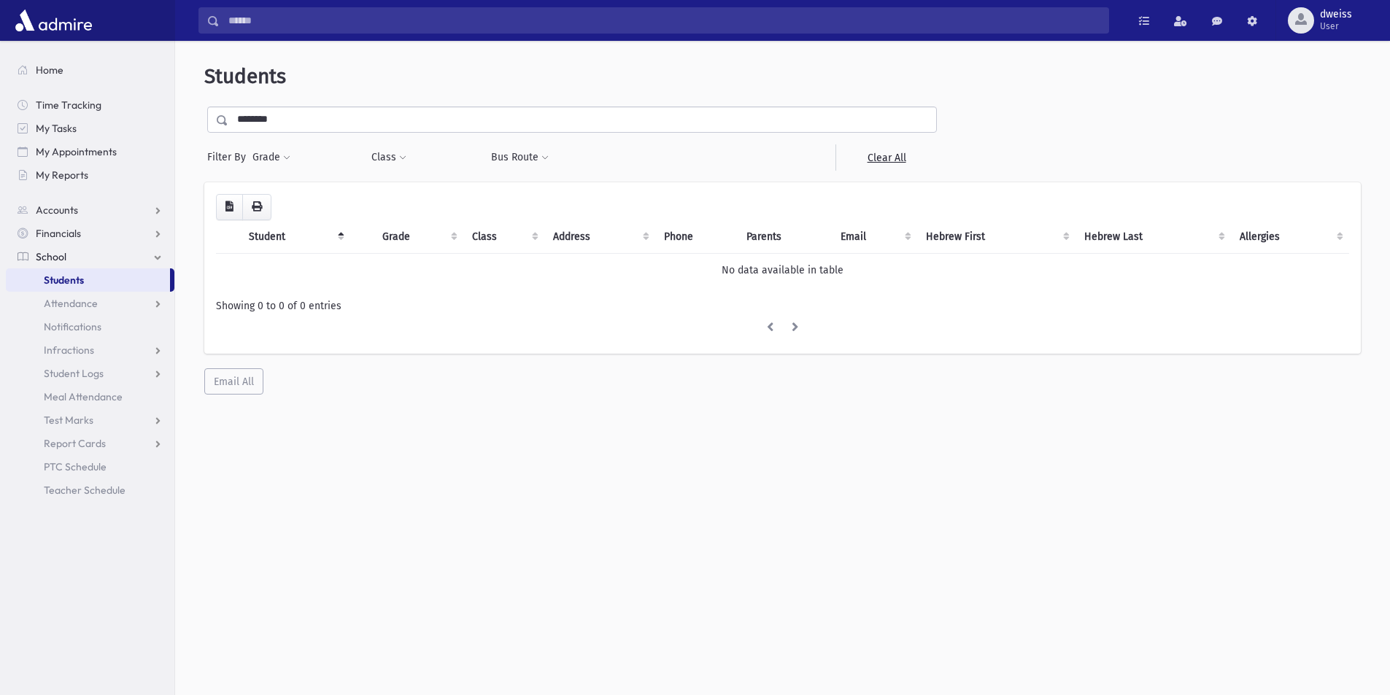
click at [255, 120] on input "********" at bounding box center [582, 119] width 708 height 26
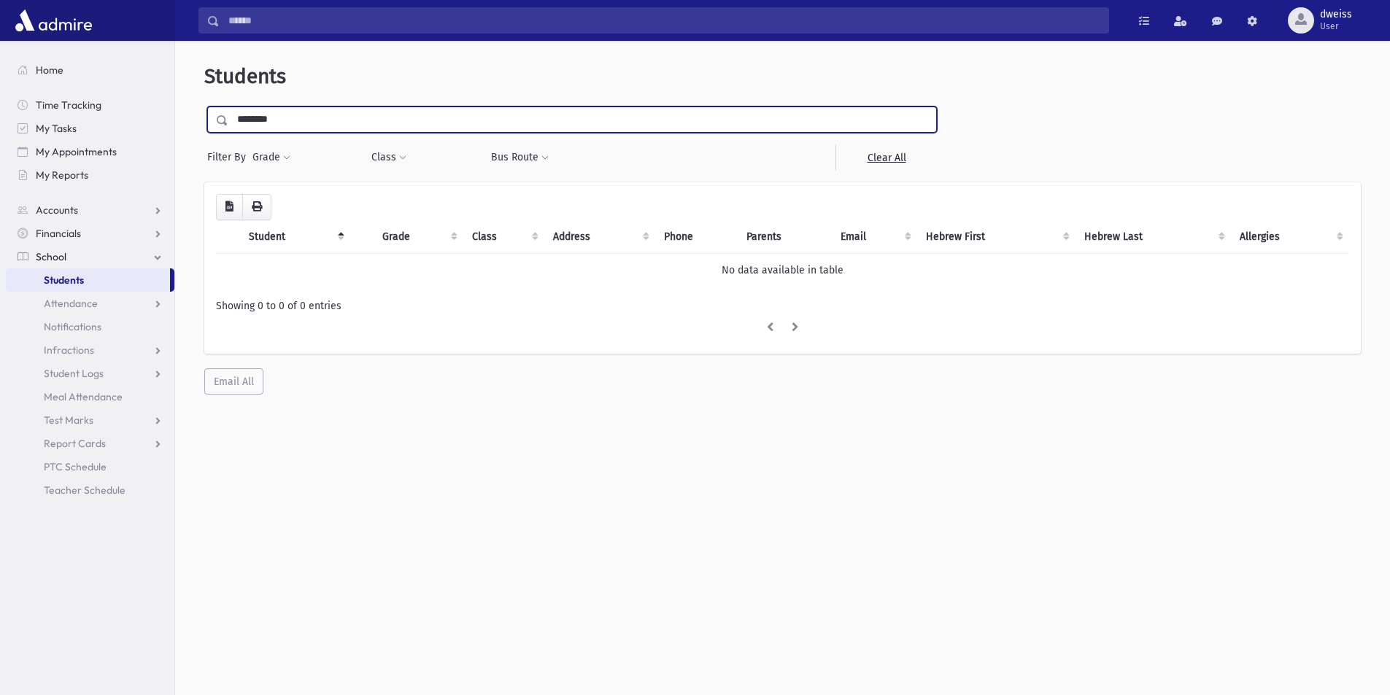
type input "********"
click at [204, 106] on input "submit" at bounding box center [224, 116] width 41 height 20
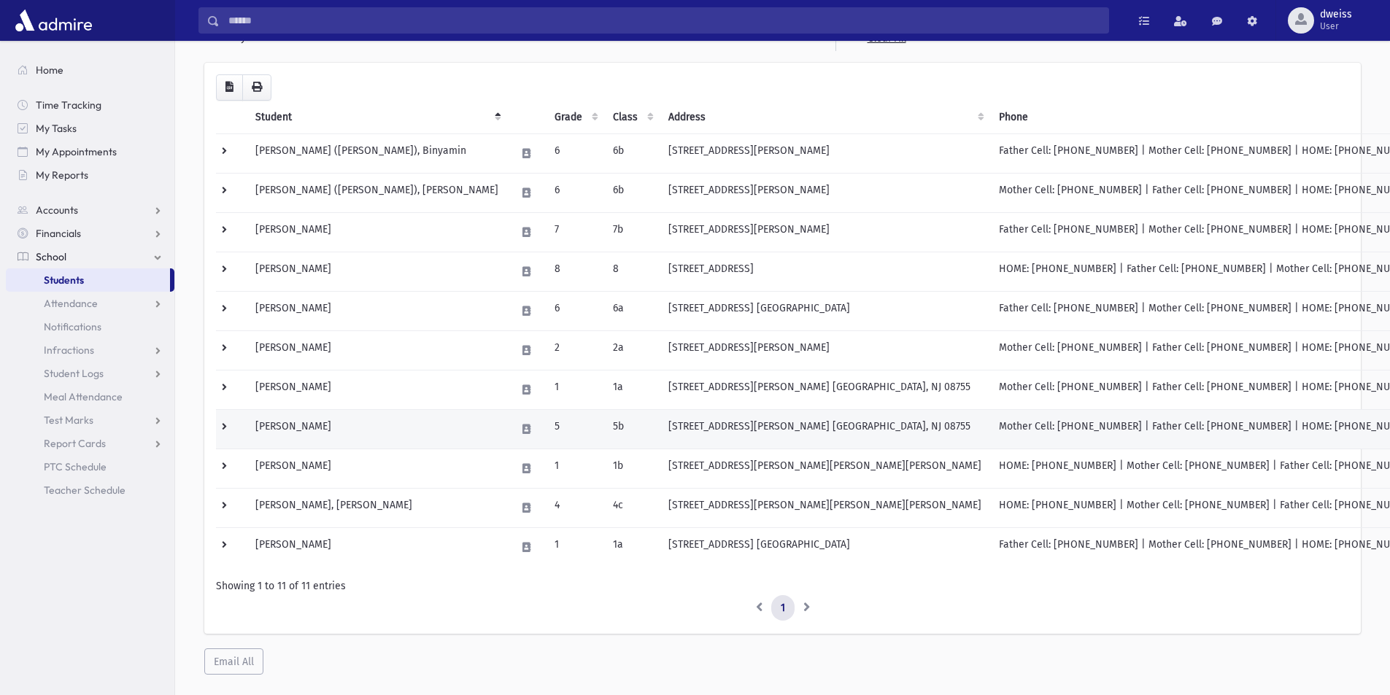
scroll to position [73, 0]
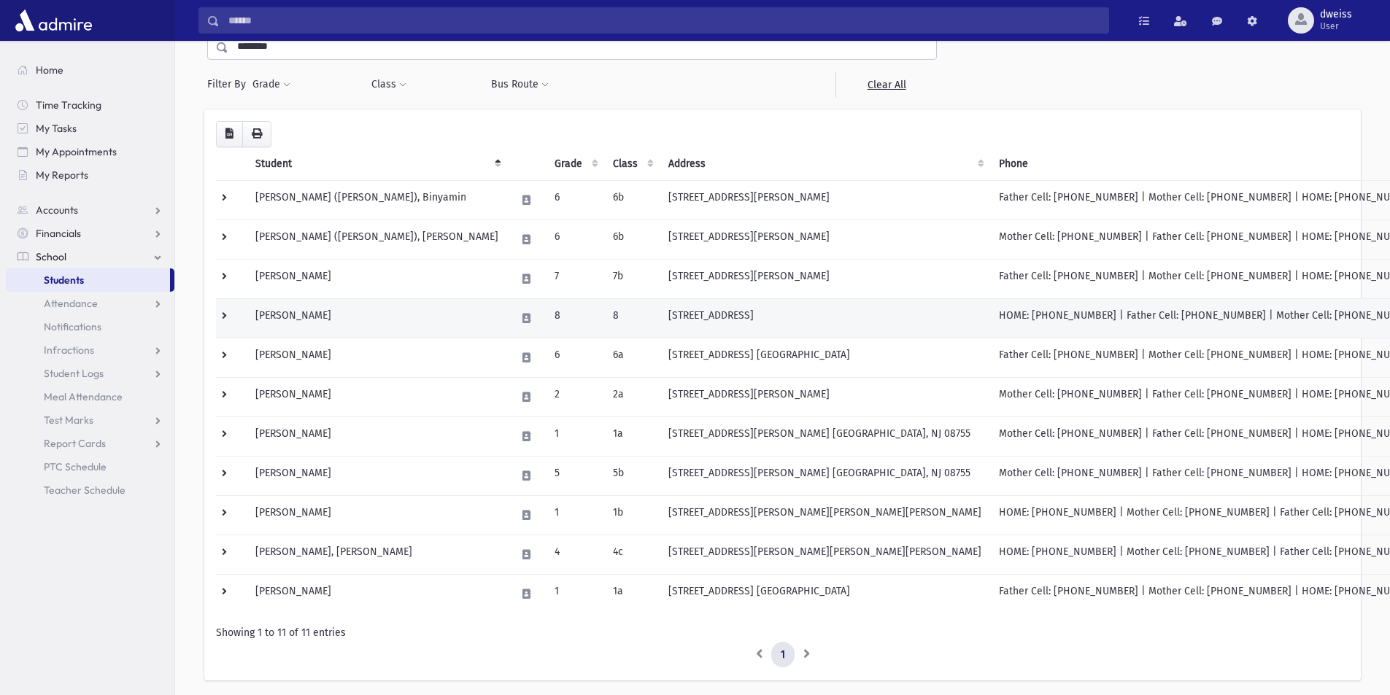
click at [546, 319] on td "8" at bounding box center [575, 317] width 58 height 39
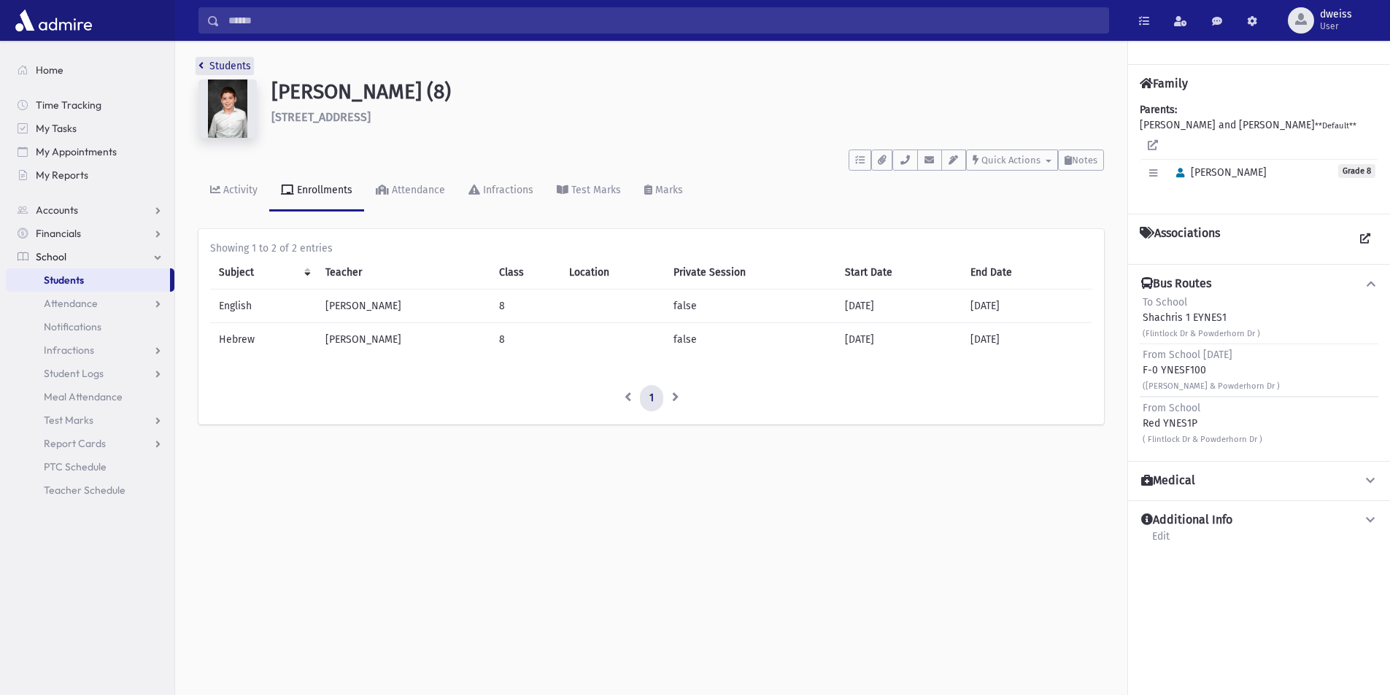
click at [202, 63] on icon "breadcrumb" at bounding box center [200, 66] width 5 height 10
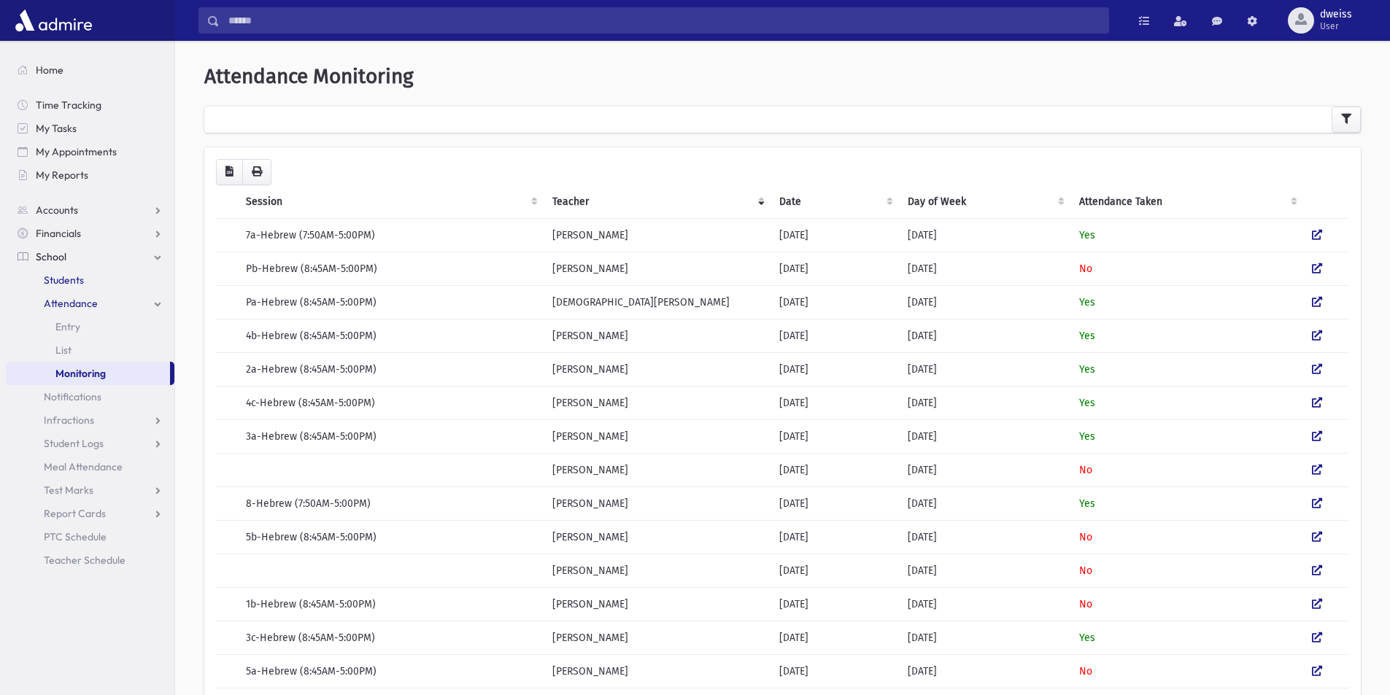
click at [76, 283] on span "Students" at bounding box center [64, 280] width 40 height 13
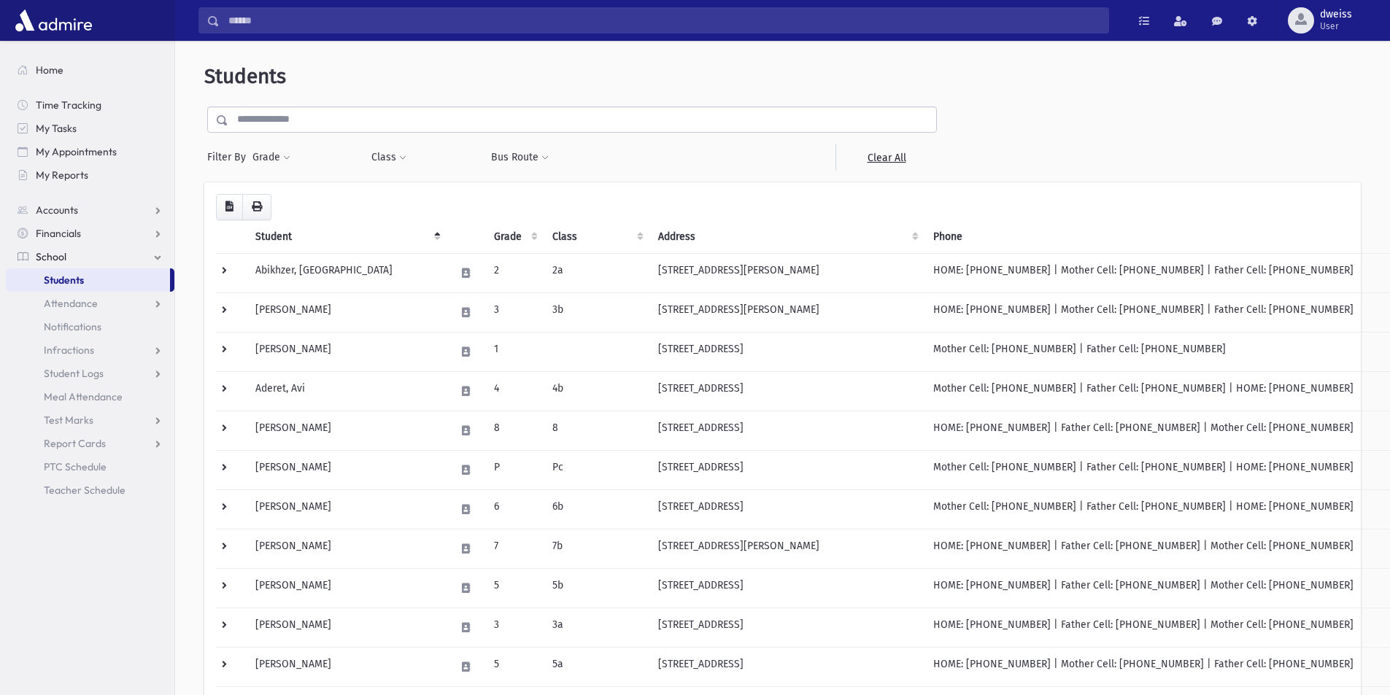
click at [309, 121] on input "text" at bounding box center [582, 119] width 708 height 26
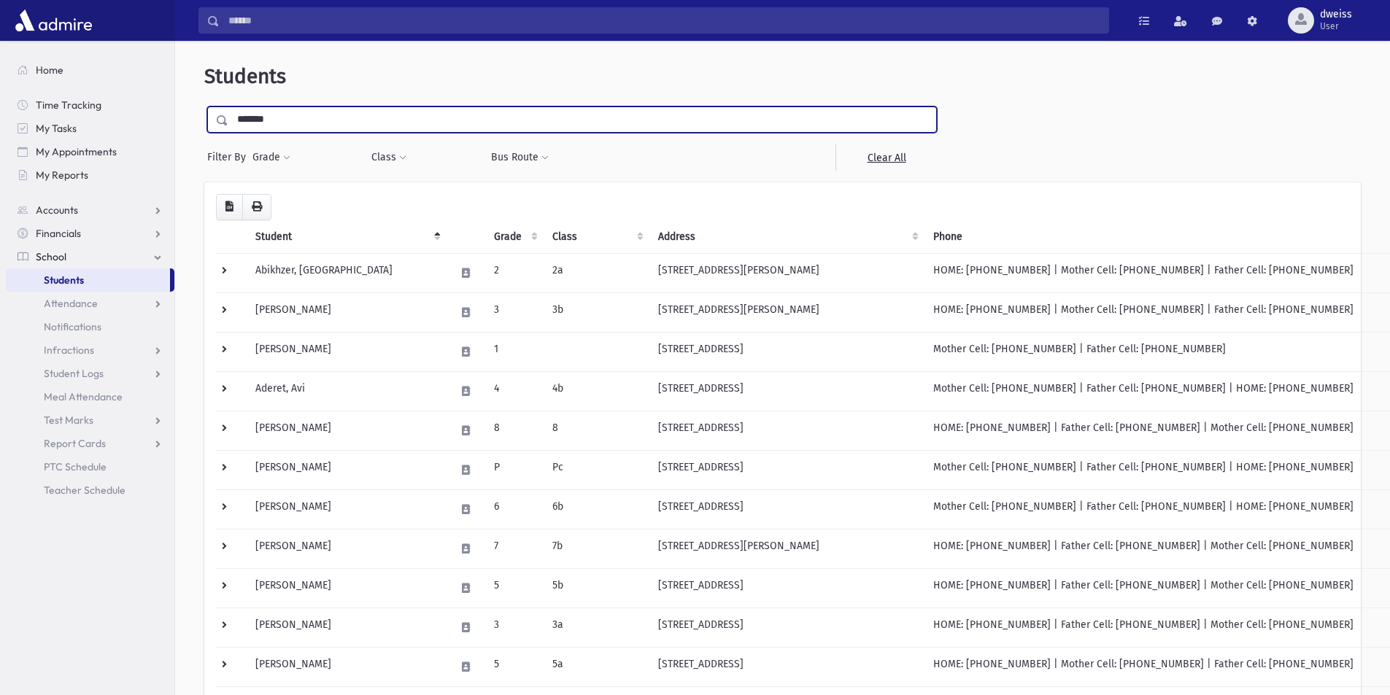
type input "*******"
click at [204, 106] on input "submit" at bounding box center [224, 116] width 41 height 20
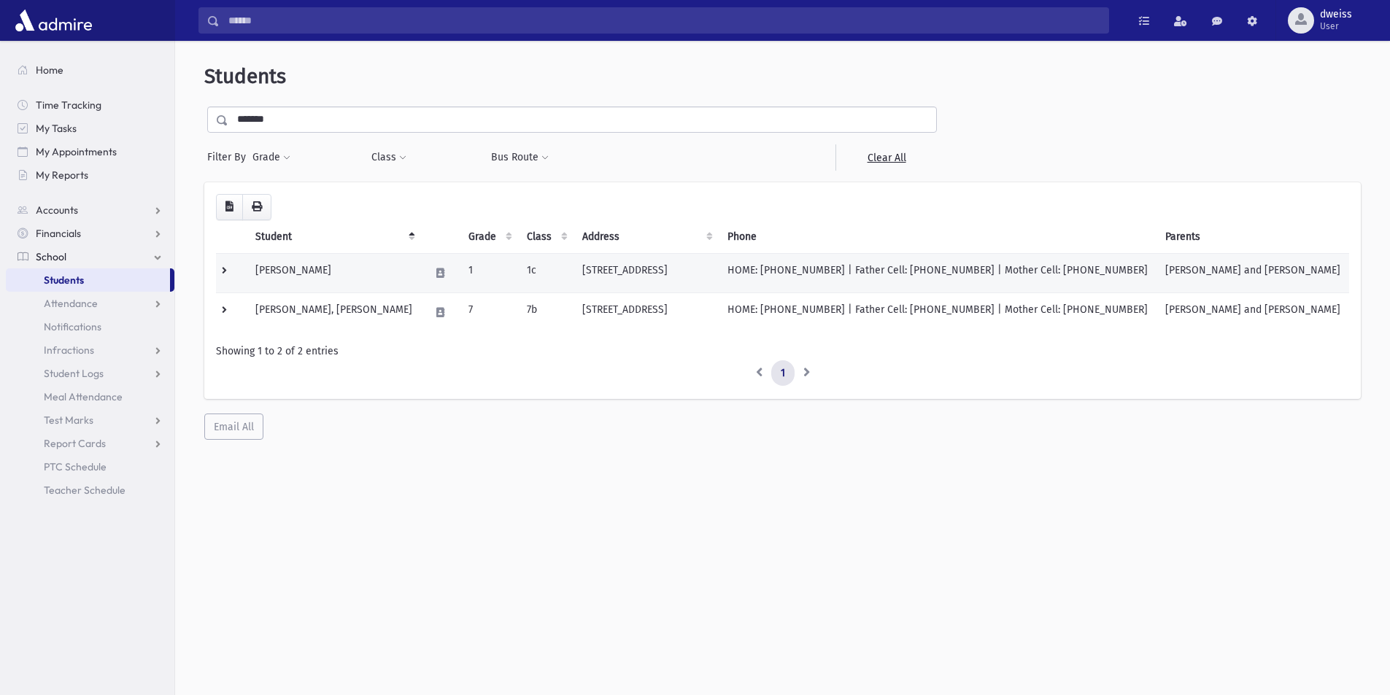
click at [718, 271] on td "107 Coles Way Lakewood, NJ 08701" at bounding box center [645, 272] width 145 height 39
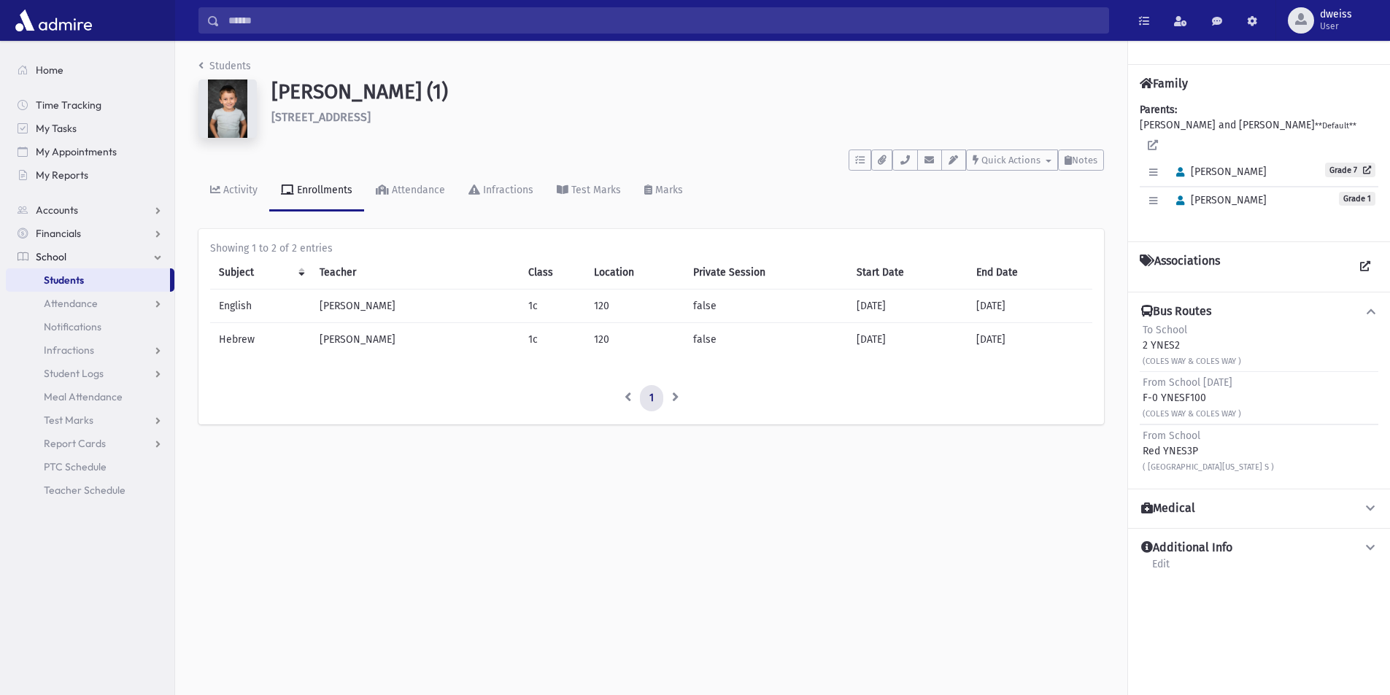
drag, startPoint x: 1196, startPoint y: 435, endPoint x: 1138, endPoint y: 431, distance: 58.5
click at [1138, 431] on div "Bus Routes To School 2 YNES2 (COLES WAY & COLES WAY ) From School Friday F-0 YN…" at bounding box center [1259, 390] width 262 height 197
click at [226, 15] on input "Search" at bounding box center [664, 20] width 888 height 26
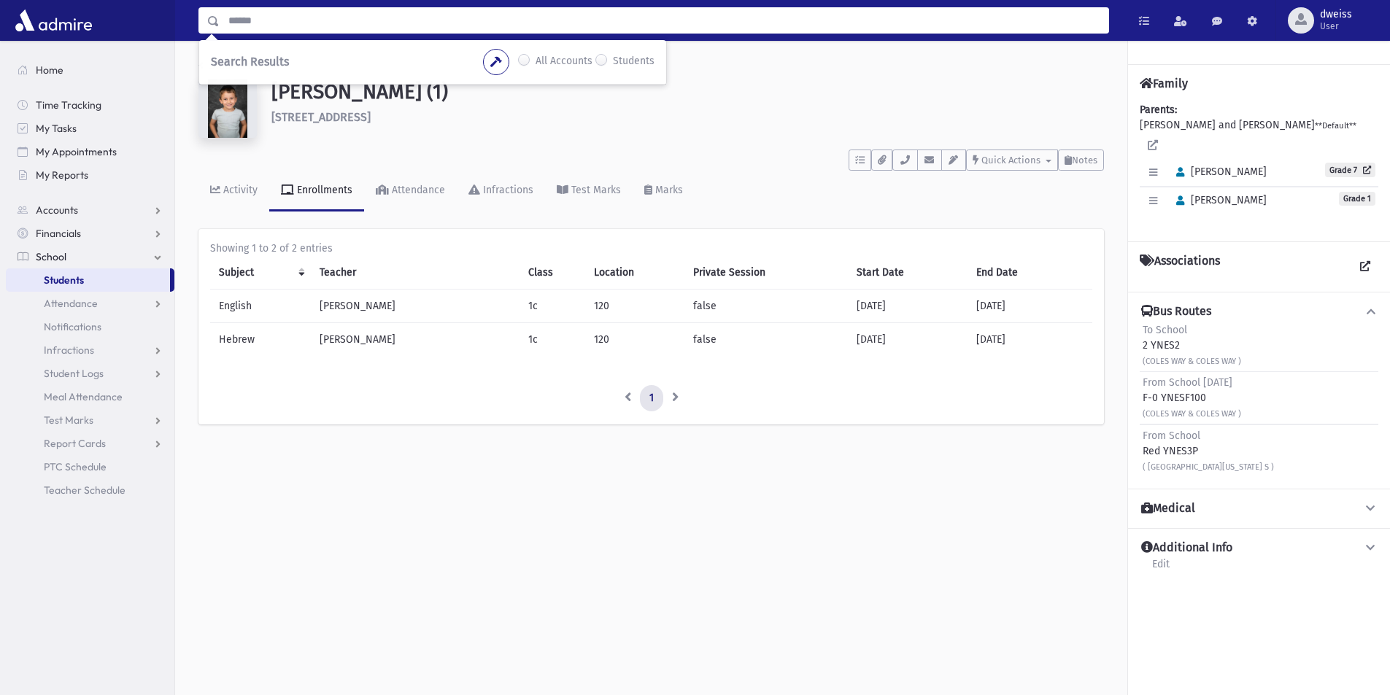
click at [154, 31] on div at bounding box center [87, 20] width 175 height 41
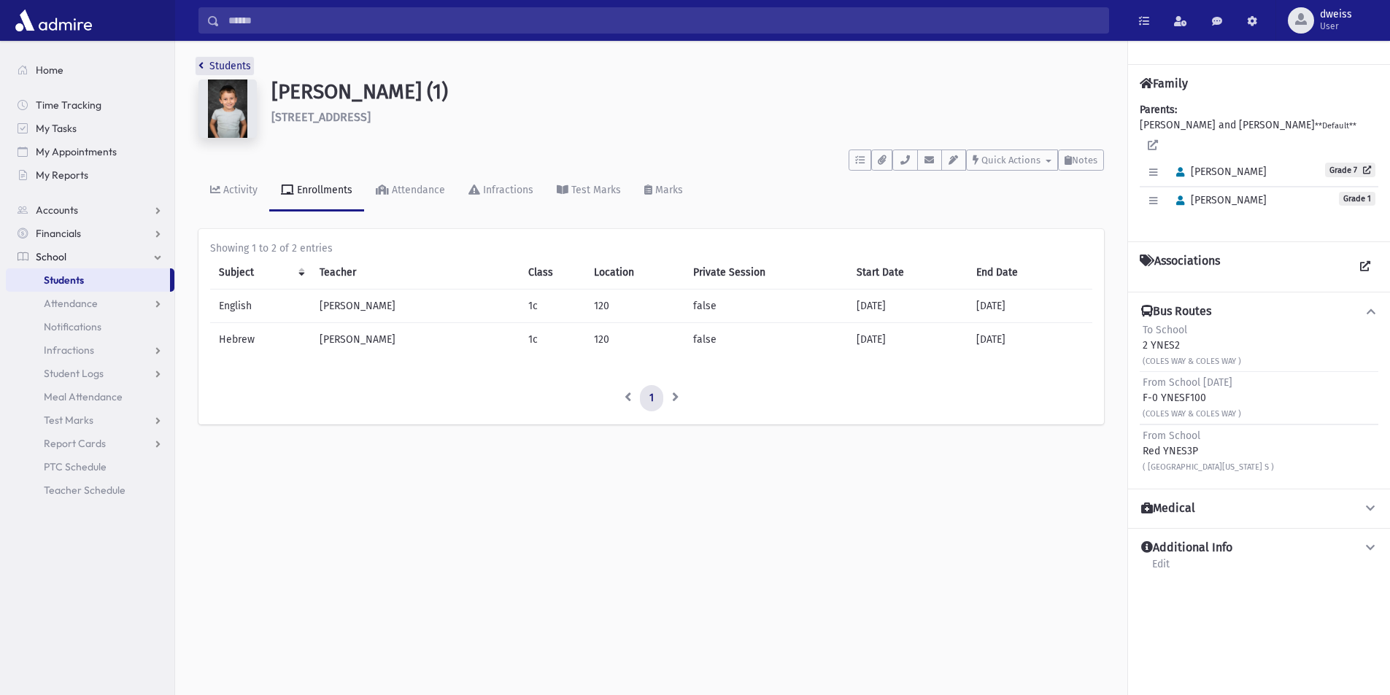
click at [200, 62] on icon "breadcrumb" at bounding box center [200, 66] width 5 height 10
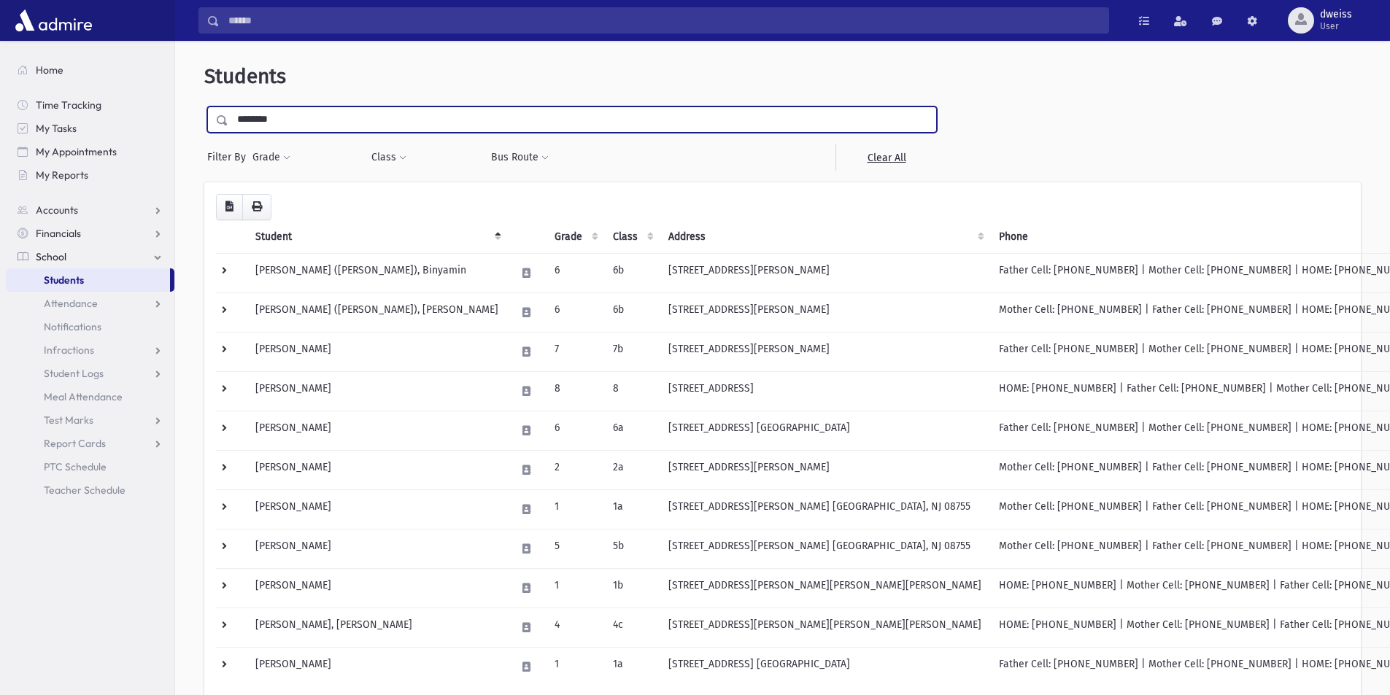
drag, startPoint x: 291, startPoint y: 125, endPoint x: 201, endPoint y: 127, distance: 89.7
click at [202, 127] on div "Students ******** Filter By Grade * * * * * * * * * Filter Class ** **" at bounding box center [782, 429] width 1203 height 765
type input "******"
click at [204, 106] on input "submit" at bounding box center [224, 116] width 41 height 20
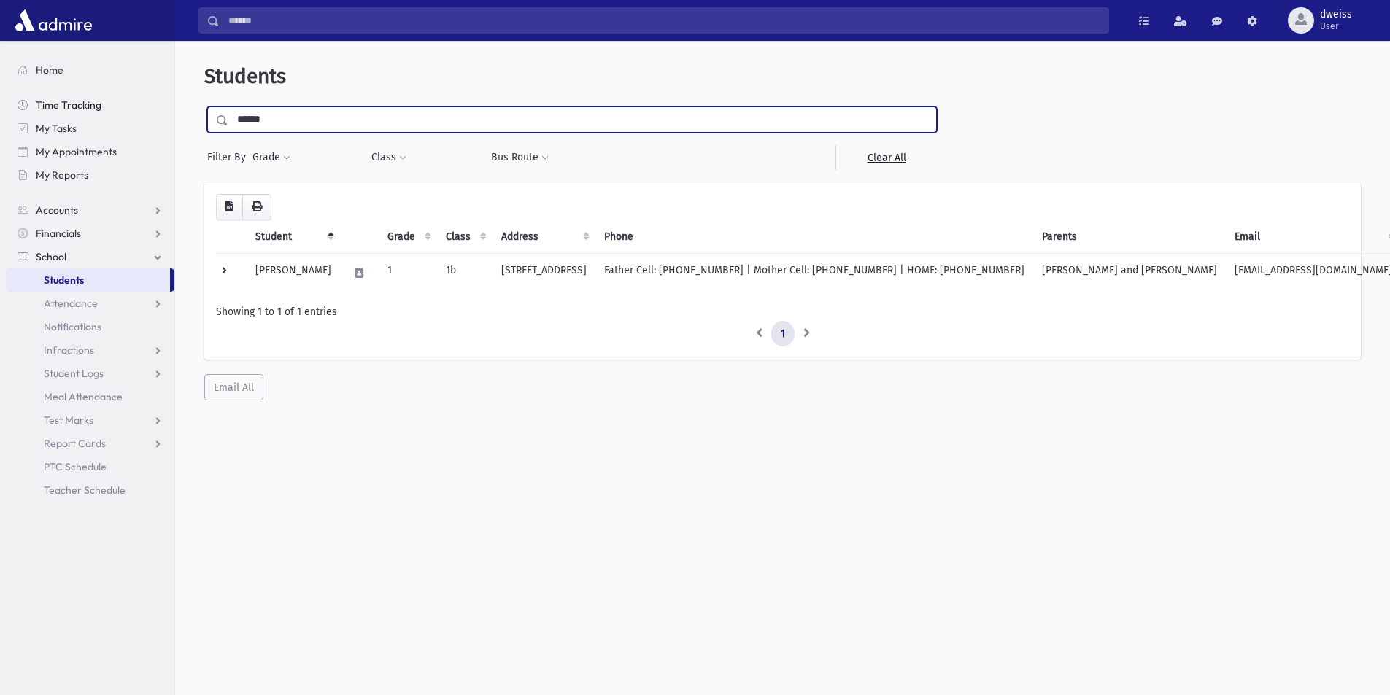
drag, startPoint x: 373, startPoint y: 129, endPoint x: 42, endPoint y: 106, distance: 332.0
click at [51, 99] on div "Search Results All Accounts" at bounding box center [695, 367] width 1390 height 734
type input "*******"
click at [204, 106] on input "submit" at bounding box center [224, 116] width 41 height 20
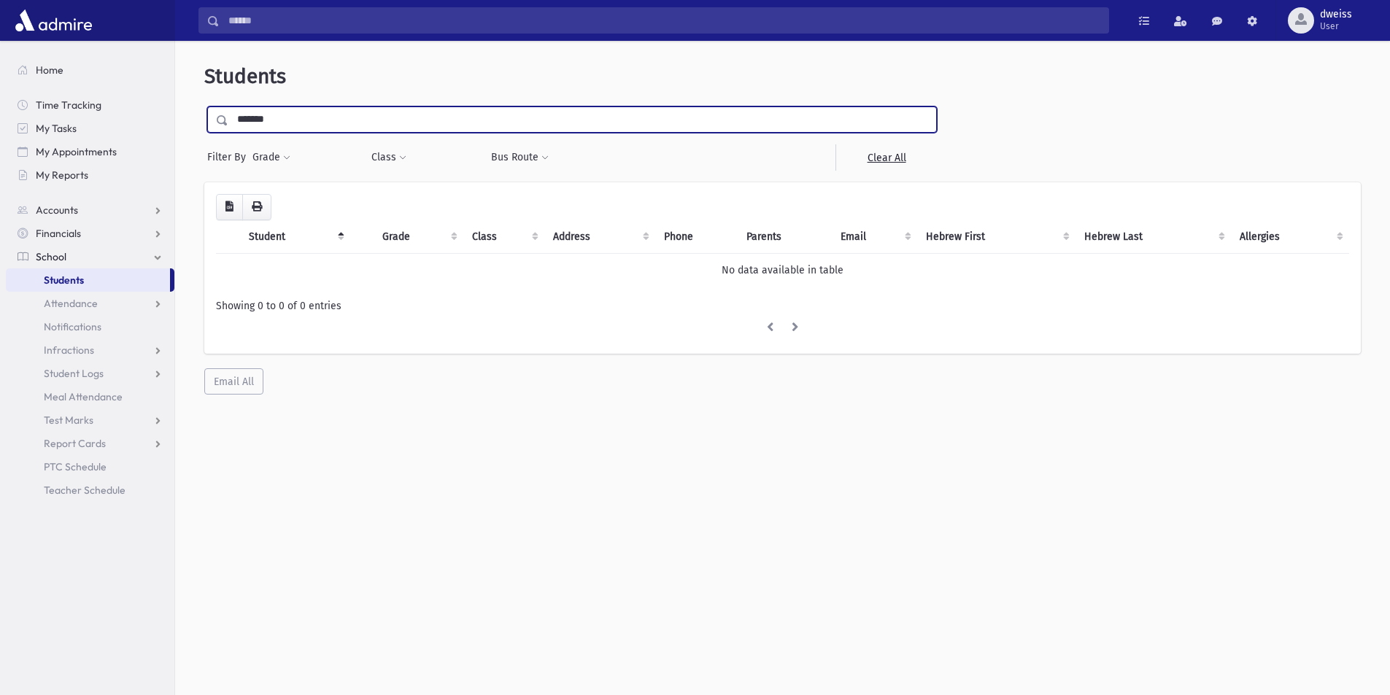
drag, startPoint x: 274, startPoint y: 118, endPoint x: 179, endPoint y: 120, distance: 94.9
click at [179, 120] on div "Students ******* Filter By Grade * * * * * * * * * Filter Class ** ** ** * ** *" at bounding box center [782, 374] width 1215 height 654
type input "***"
click at [204, 106] on input "submit" at bounding box center [224, 116] width 41 height 20
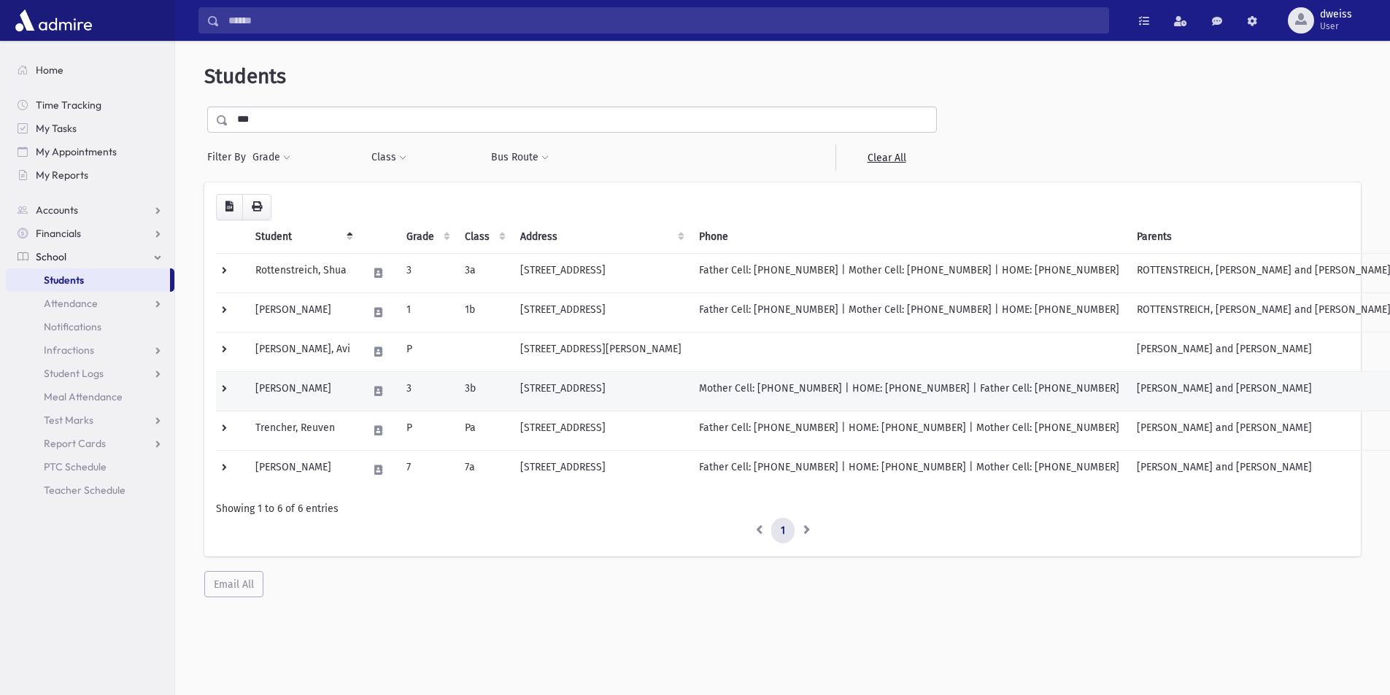
click at [556, 397] on td "901 Rio Grande Drive Toms River, NJ 08755" at bounding box center [600, 390] width 179 height 39
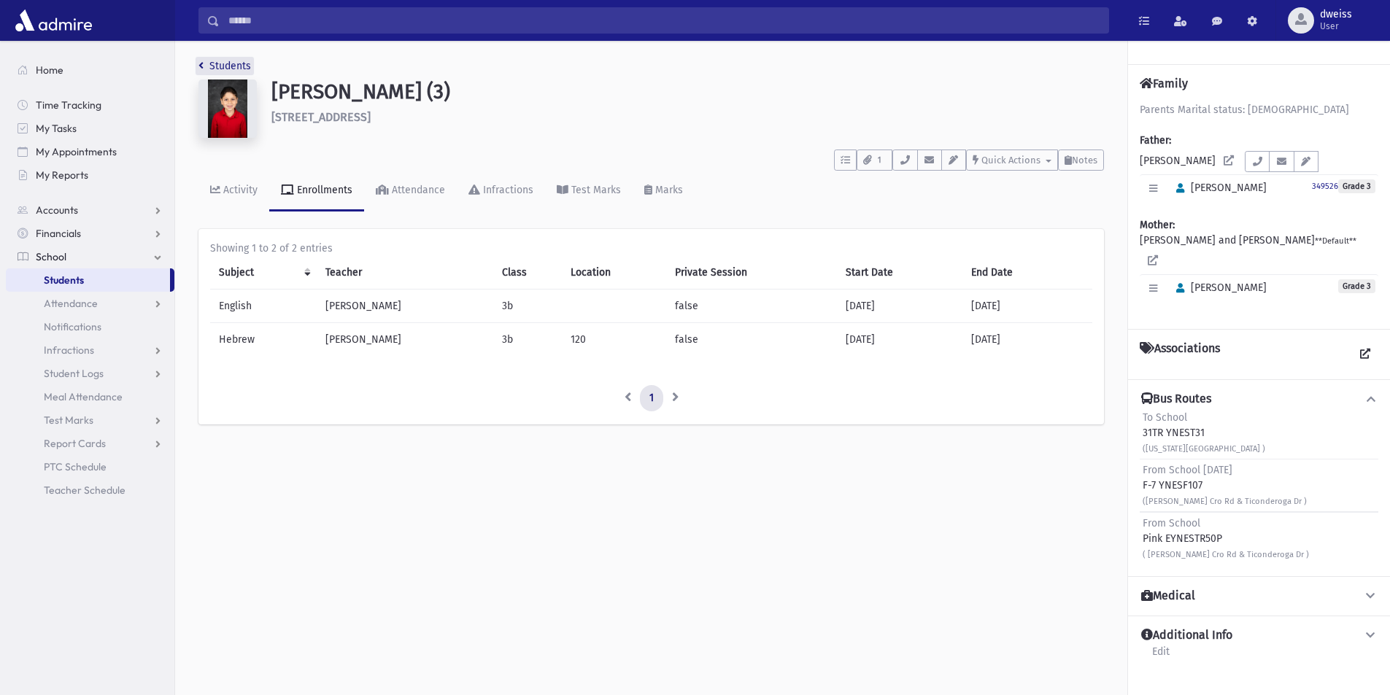
click at [204, 63] on link "Students" at bounding box center [224, 66] width 53 height 12
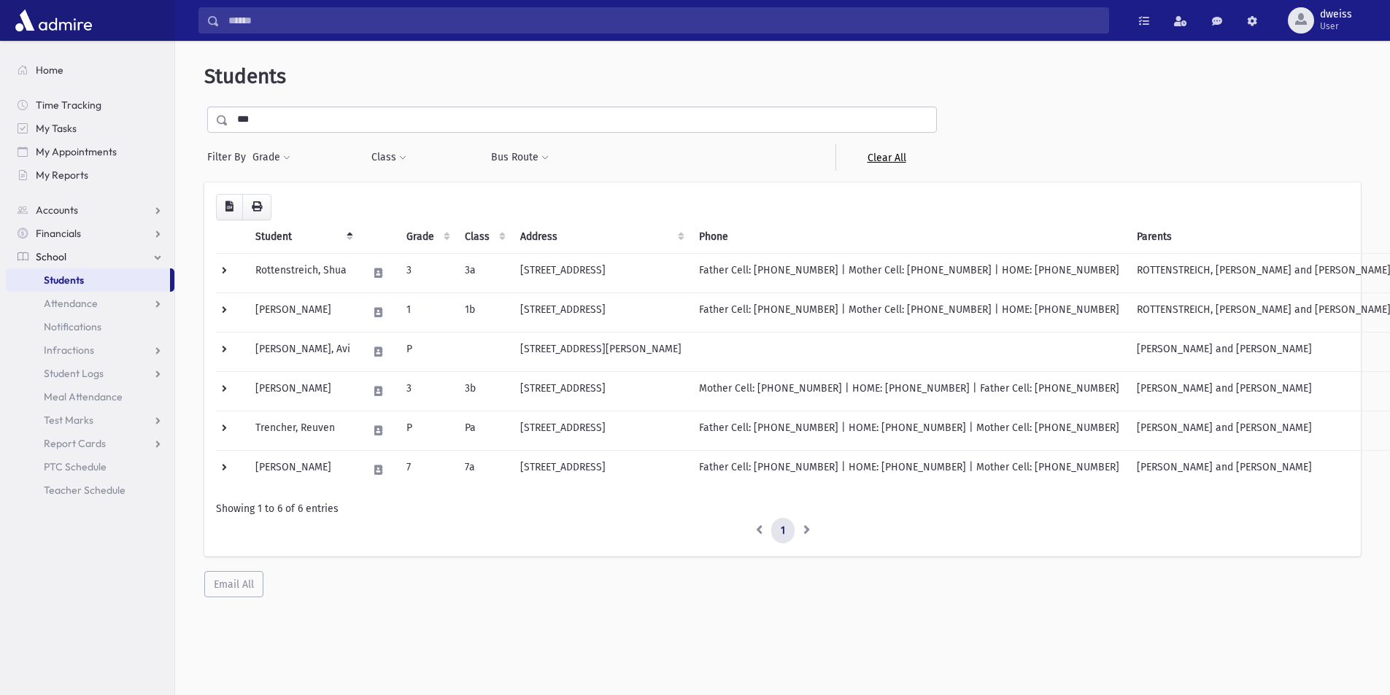
click at [883, 155] on link "Clear All" at bounding box center [885, 157] width 101 height 26
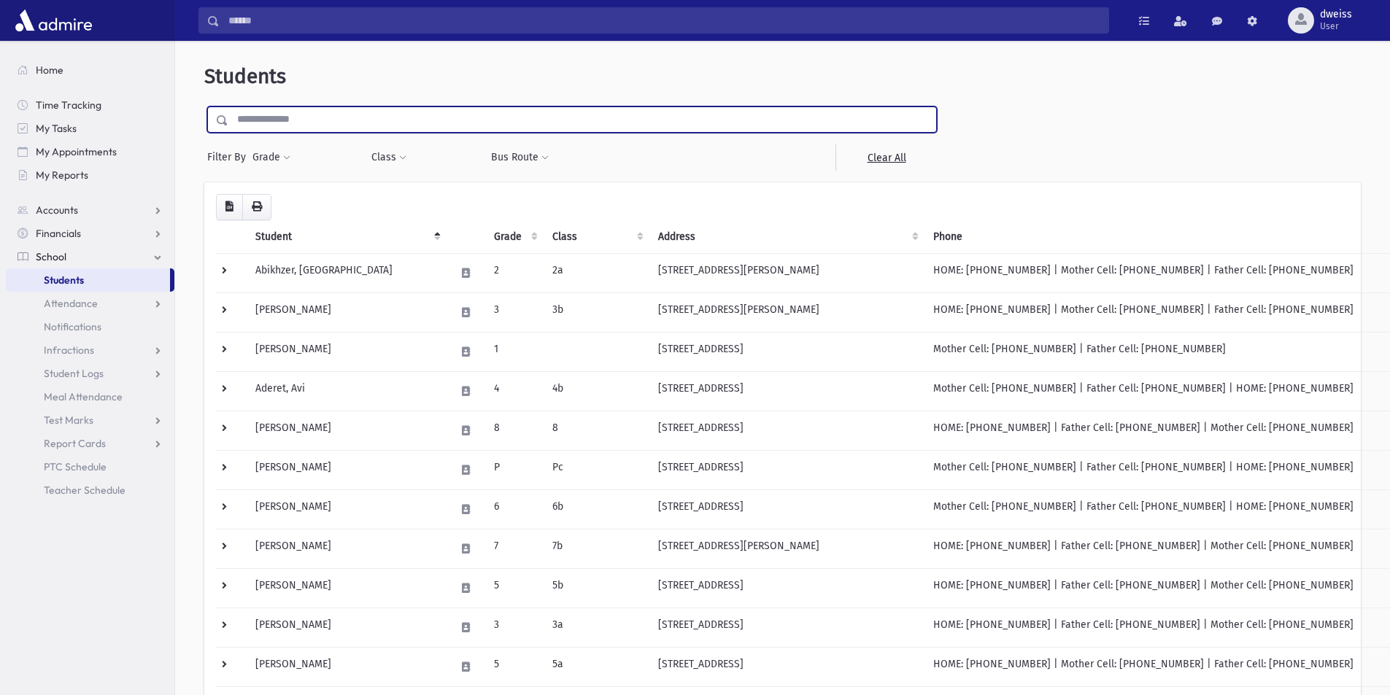
click at [276, 125] on input "text" at bounding box center [582, 119] width 708 height 26
type input "********"
click at [204, 106] on input "submit" at bounding box center [224, 116] width 41 height 20
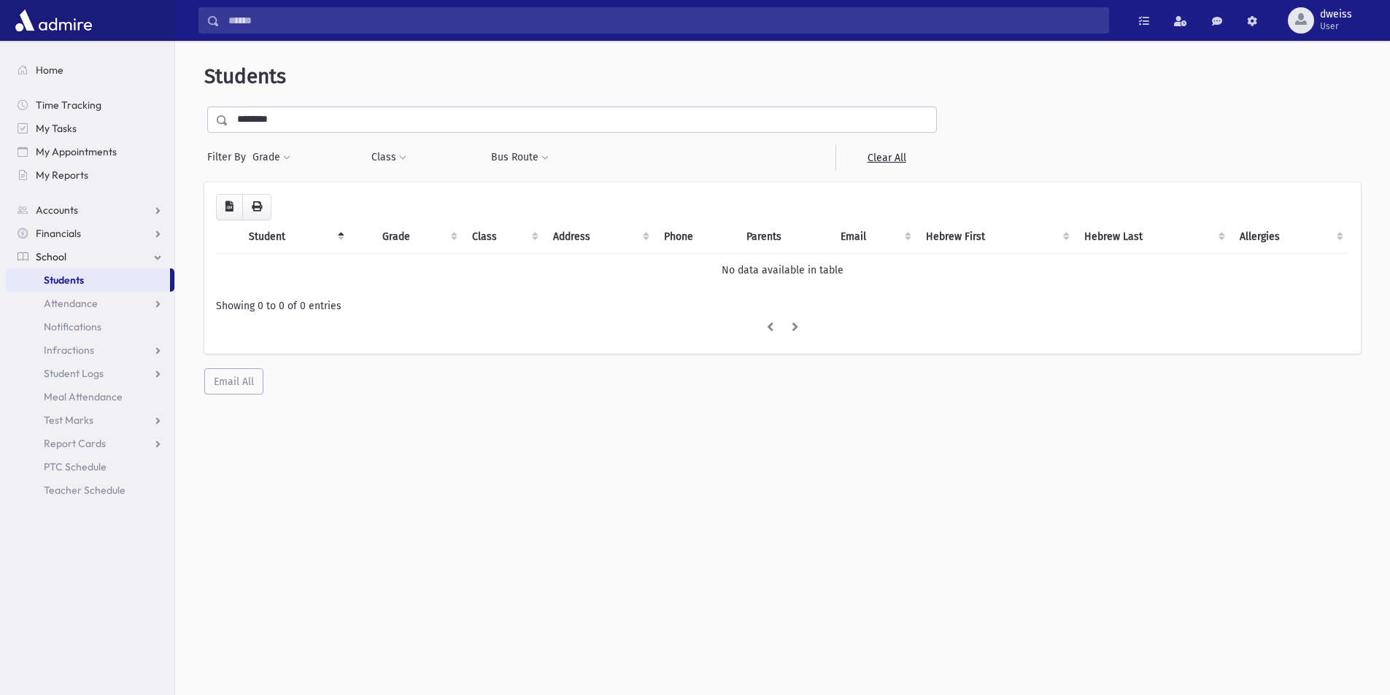
click at [284, 118] on input "********" at bounding box center [582, 119] width 708 height 26
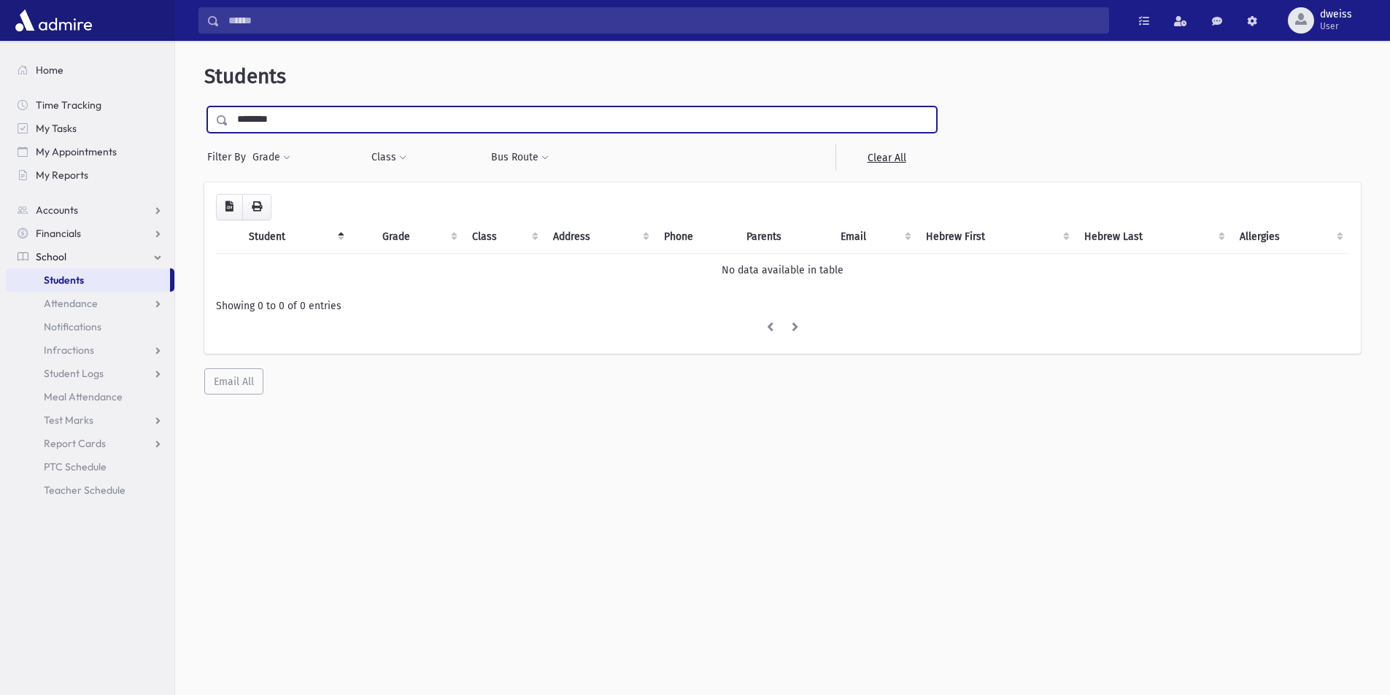
type input "********"
click at [204, 106] on input "submit" at bounding box center [224, 116] width 41 height 20
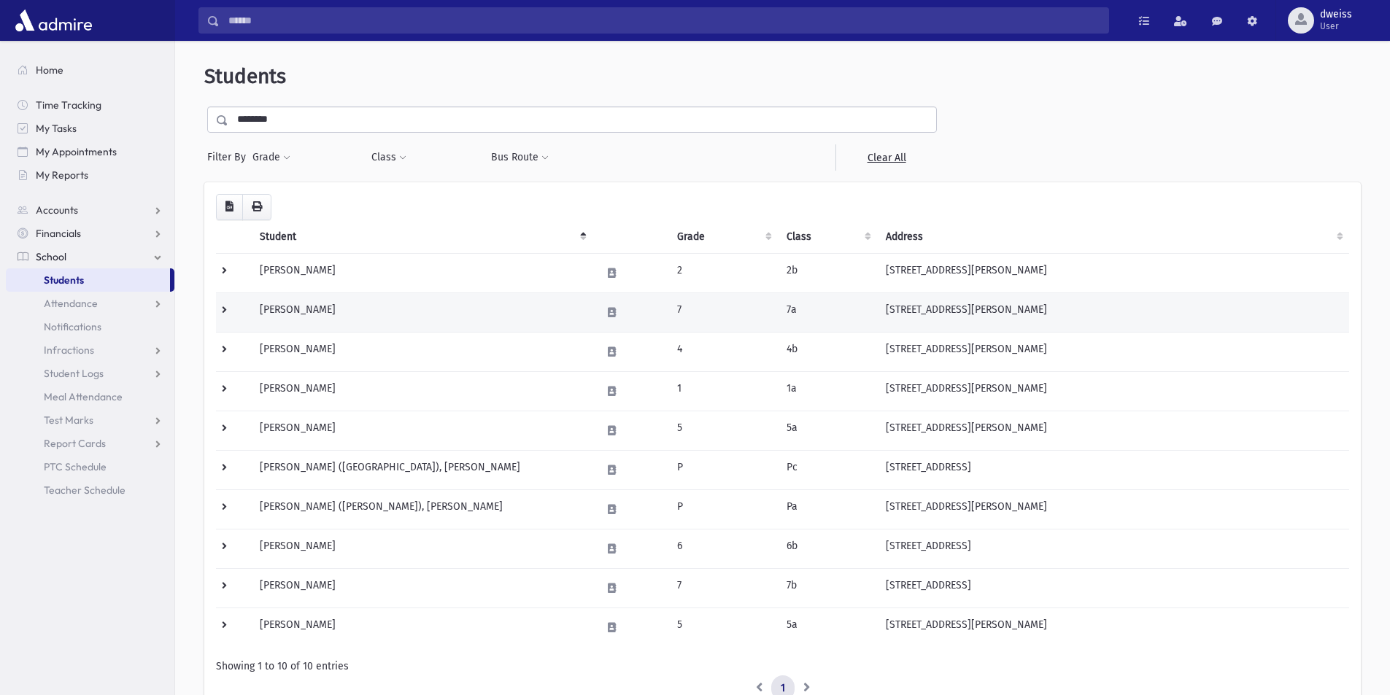
click at [454, 310] on td "[PERSON_NAME]" at bounding box center [421, 312] width 341 height 39
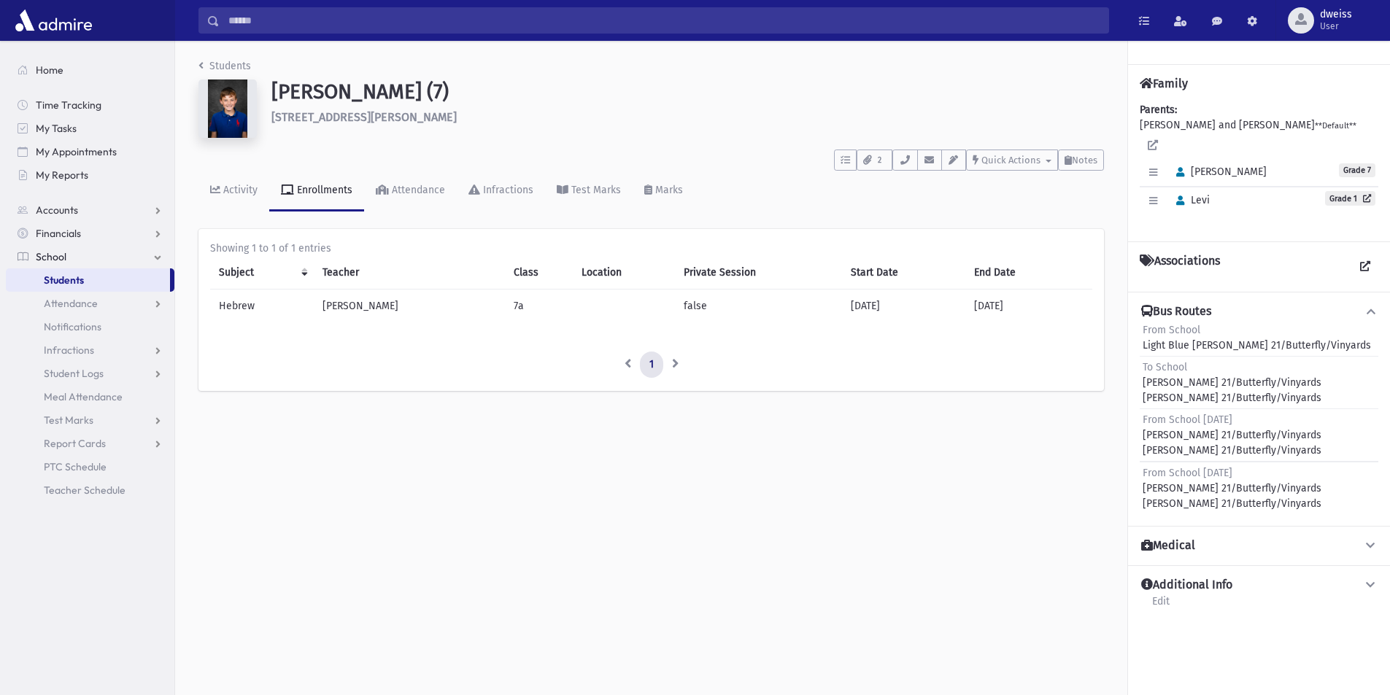
drag, startPoint x: 1241, startPoint y: 487, endPoint x: 1197, endPoint y: 489, distance: 44.5
click at [1197, 489] on div "From School Sunday Jackson 21/Butterfly/Vinyards Jackson 21/Butterfly/Vinyards" at bounding box center [1258, 488] width 233 height 46
click at [1233, 436] on div "From School Friday Jackson 21/Butterfly/Vinyards Jackson 21/Butterfly/Vinyards" at bounding box center [1258, 435] width 233 height 46
drag, startPoint x: 1247, startPoint y: 376, endPoint x: 1230, endPoint y: 374, distance: 17.6
click at [1230, 374] on div "To School Jackson 21/Butterfly/Vinyards Jackson 21/Butterfly/Vinyards" at bounding box center [1258, 383] width 233 height 46
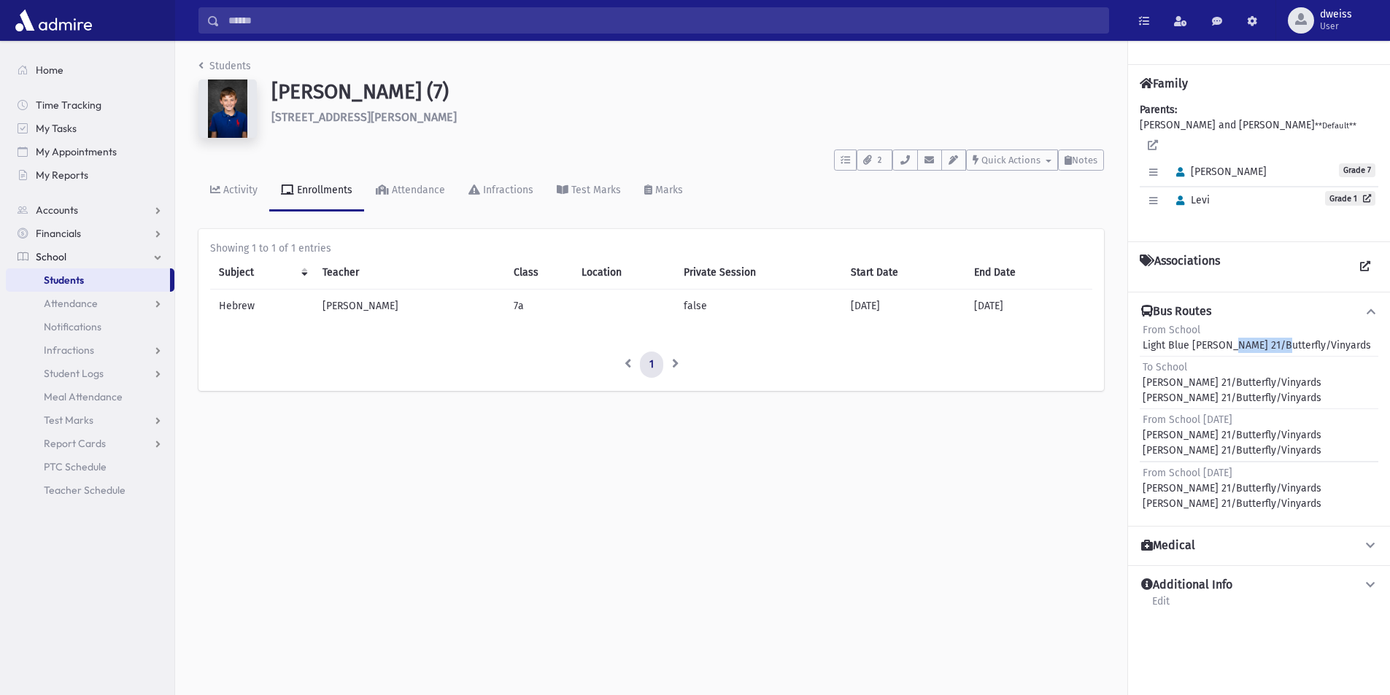
drag, startPoint x: 1188, startPoint y: 333, endPoint x: 1127, endPoint y: 332, distance: 61.3
click at [1127, 332] on div "Back Family Parents: WEINBERG, Eli and Leah **Default** Edit Individual Delete …" at bounding box center [1258, 384] width 263 height 687
click at [207, 63] on link "Students" at bounding box center [224, 66] width 53 height 12
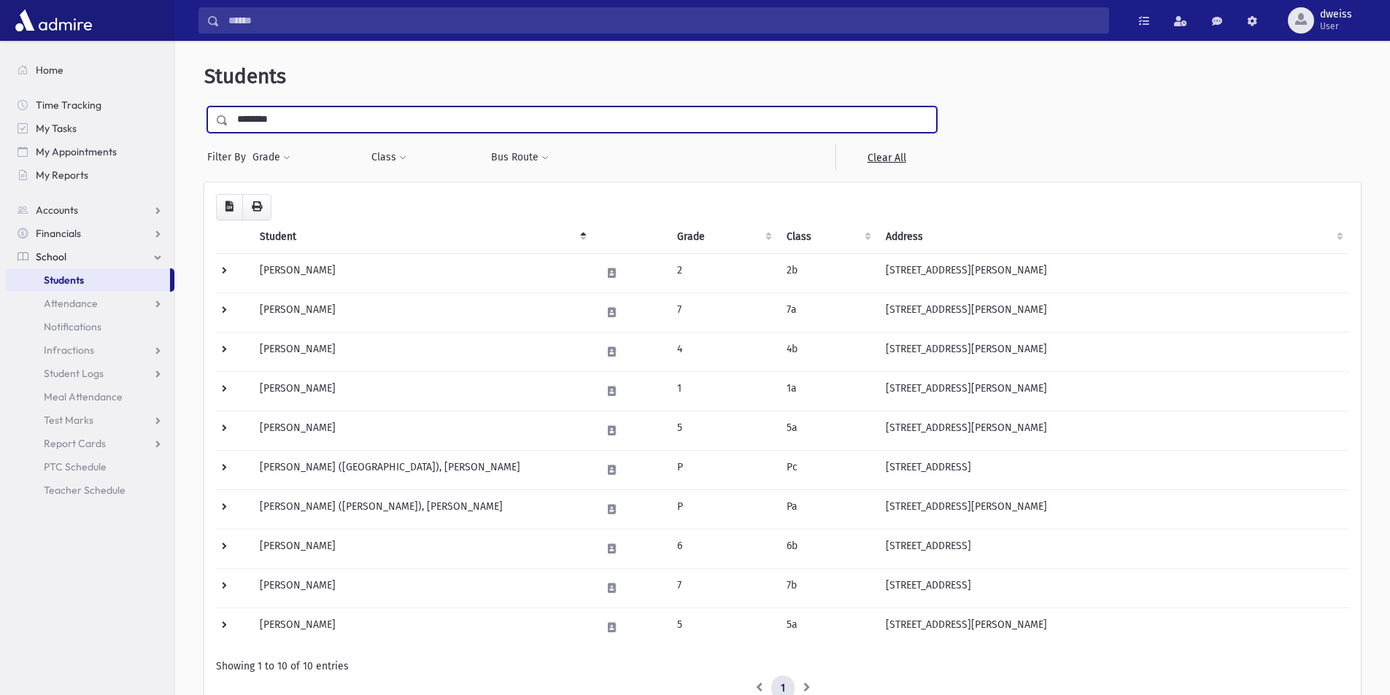
drag, startPoint x: 288, startPoint y: 125, endPoint x: 173, endPoint y: 90, distance: 120.2
click at [177, 98] on div "Students ******** Filter By Grade * * * * * * * * * Filter Class ** ** ** * **" at bounding box center [782, 410] width 1215 height 726
type input "*****"
click at [204, 106] on input "submit" at bounding box center [224, 116] width 41 height 20
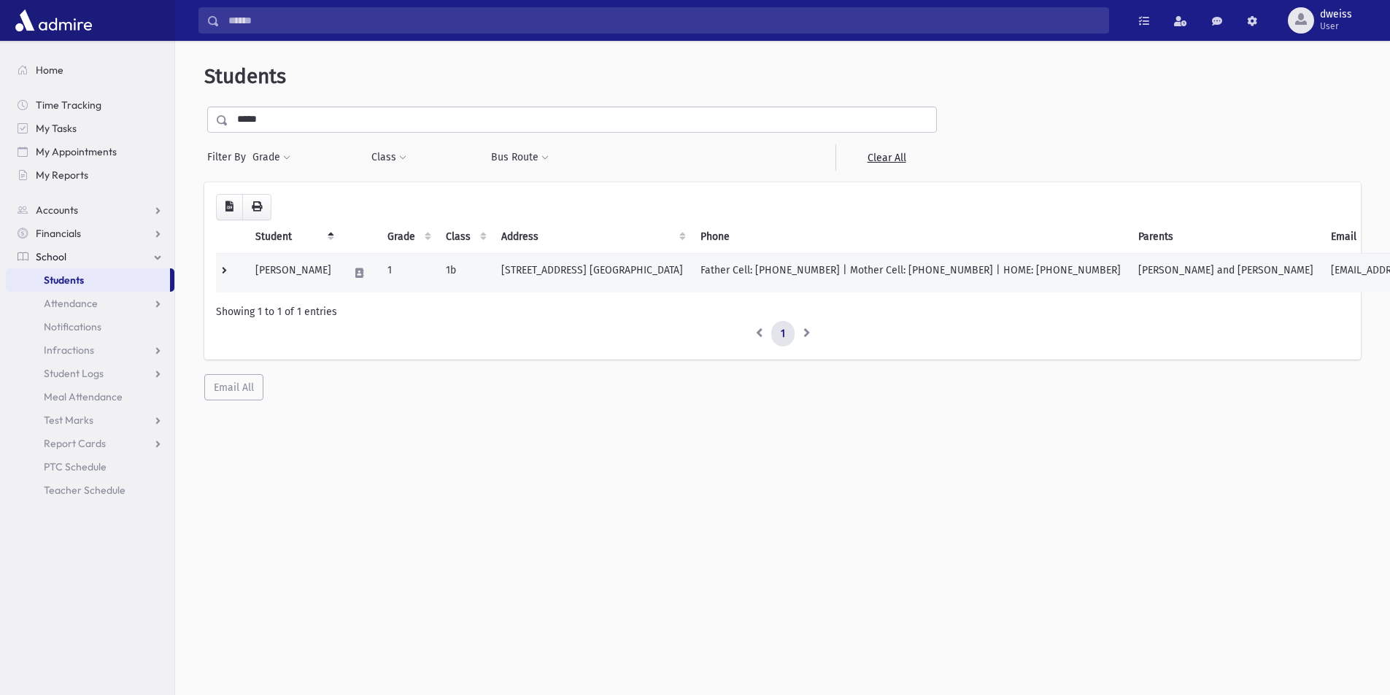
click at [492, 279] on td "145 Bristol Ct. Lakewood, NJ 08701" at bounding box center [591, 272] width 199 height 39
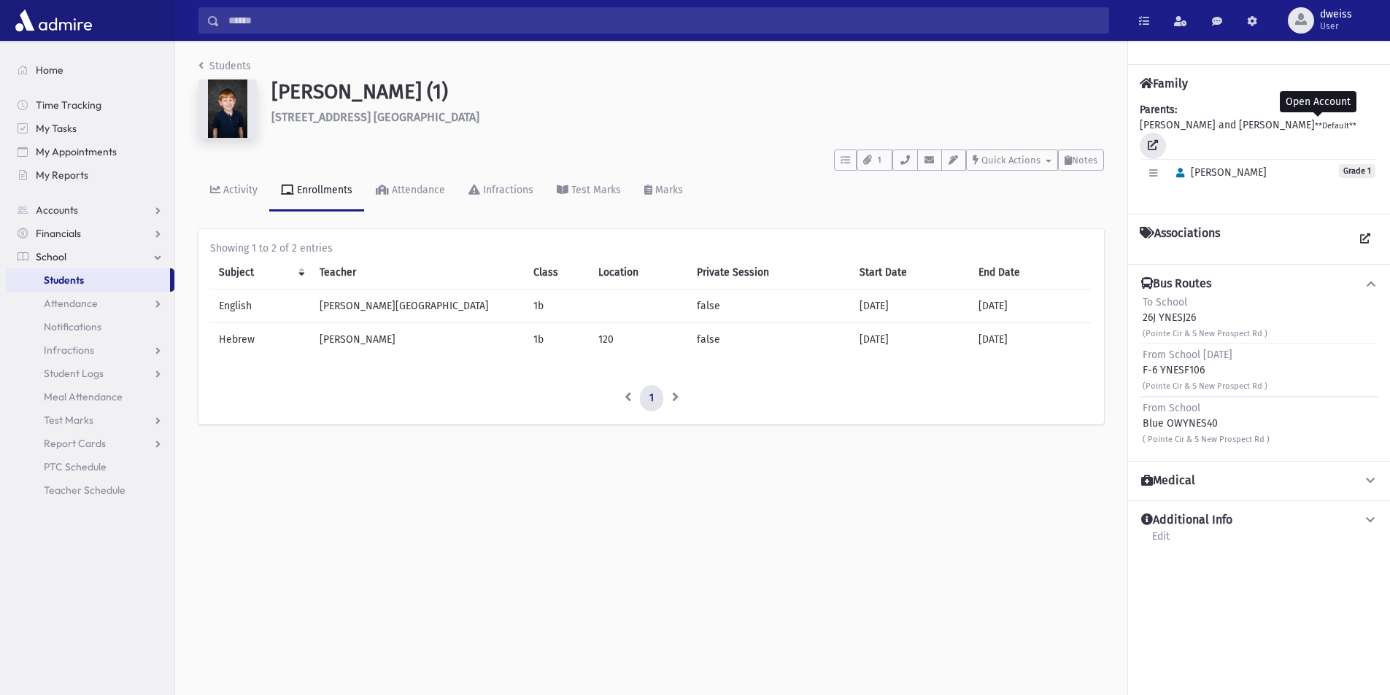
click at [1158, 140] on icon at bounding box center [1152, 145] width 10 height 10
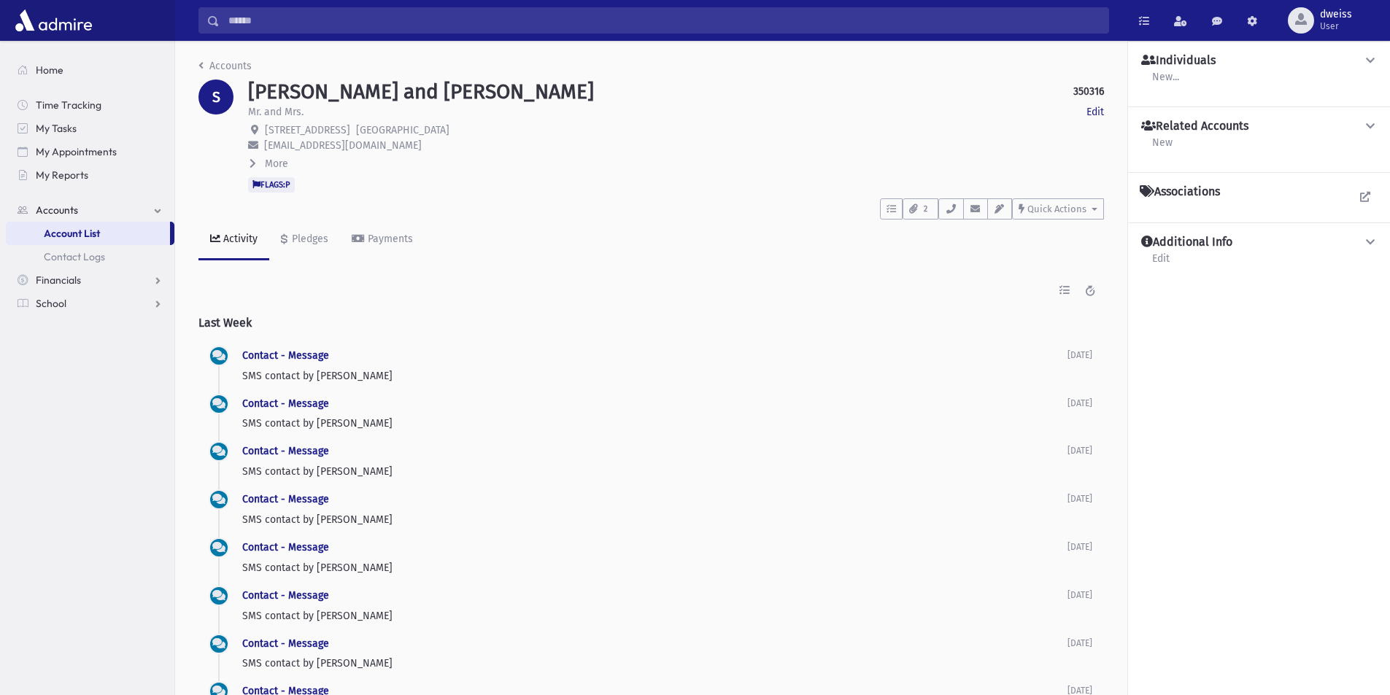
click at [252, 158] on span at bounding box center [253, 164] width 9 height 12
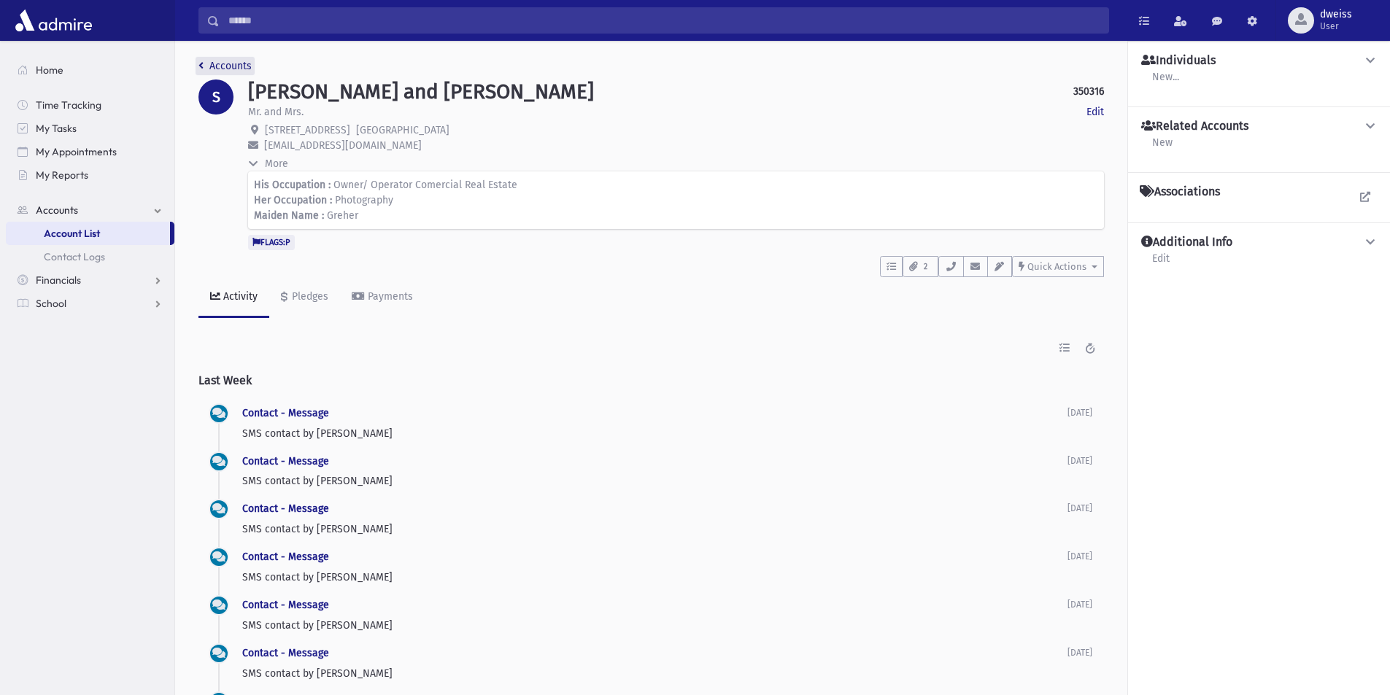
click at [206, 66] on link "Accounts" at bounding box center [224, 66] width 53 height 12
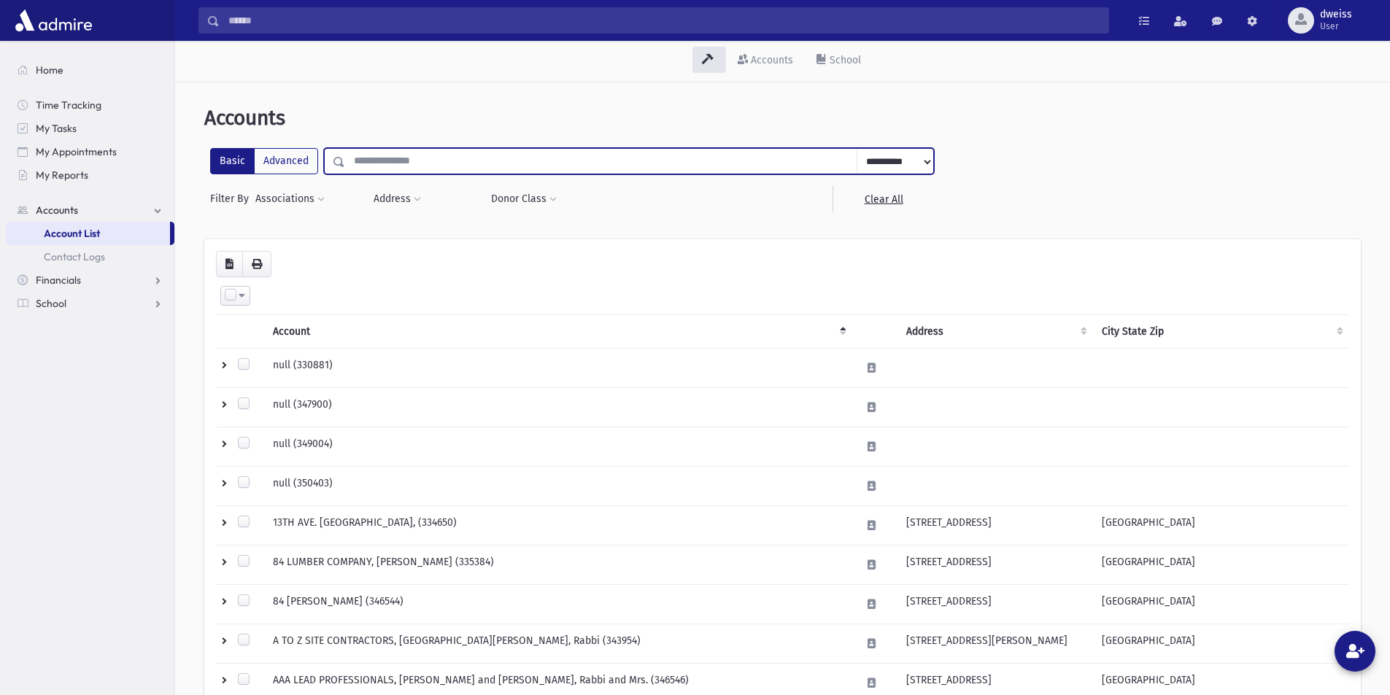
click at [397, 149] on input "text" at bounding box center [601, 161] width 512 height 26
click at [96, 296] on link "School" at bounding box center [90, 303] width 168 height 23
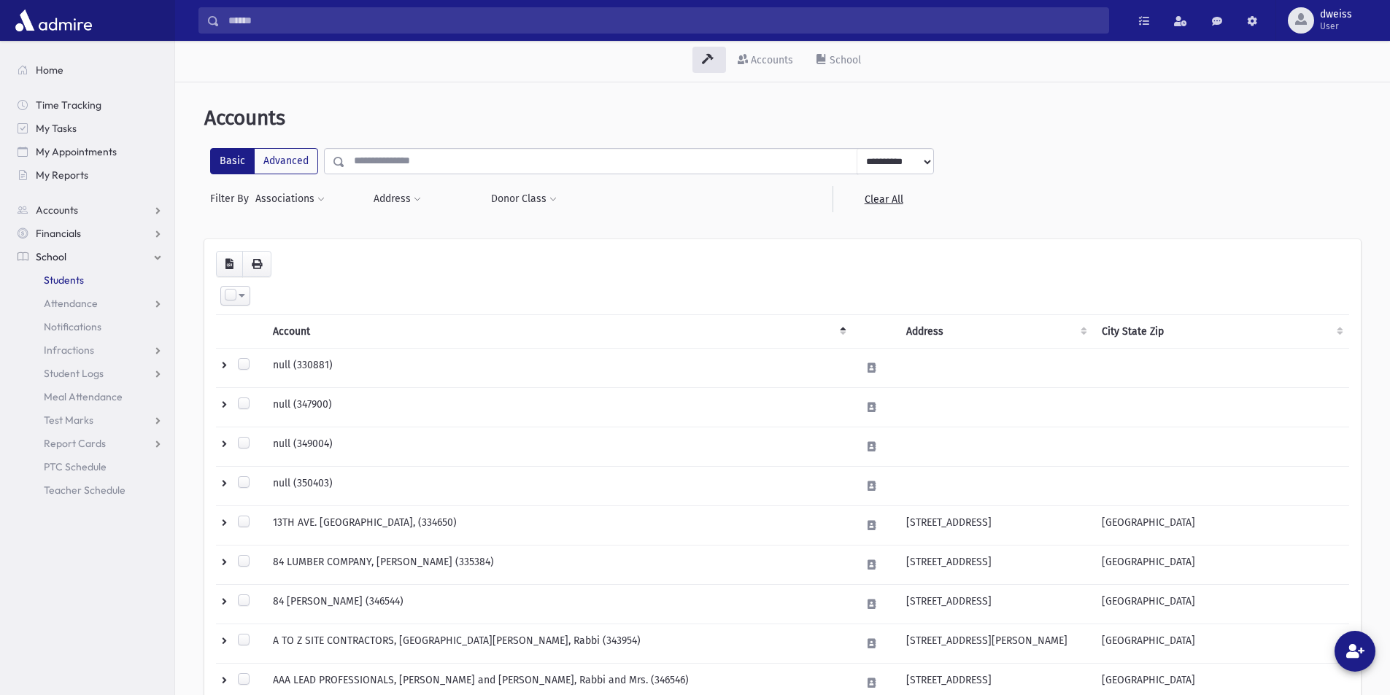
click at [58, 276] on span "Students" at bounding box center [64, 280] width 40 height 13
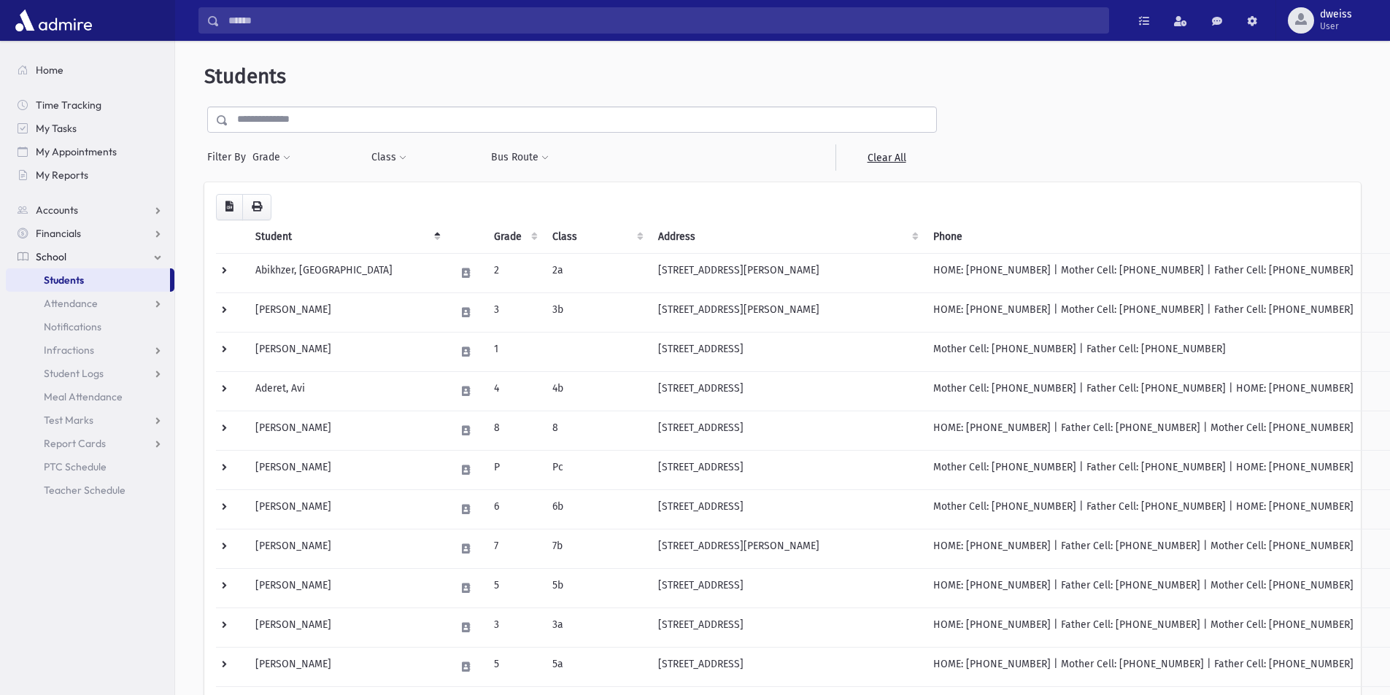
click at [307, 135] on div "**********" at bounding box center [571, 138] width 735 height 64
click at [299, 128] on input "text" at bounding box center [582, 119] width 708 height 26
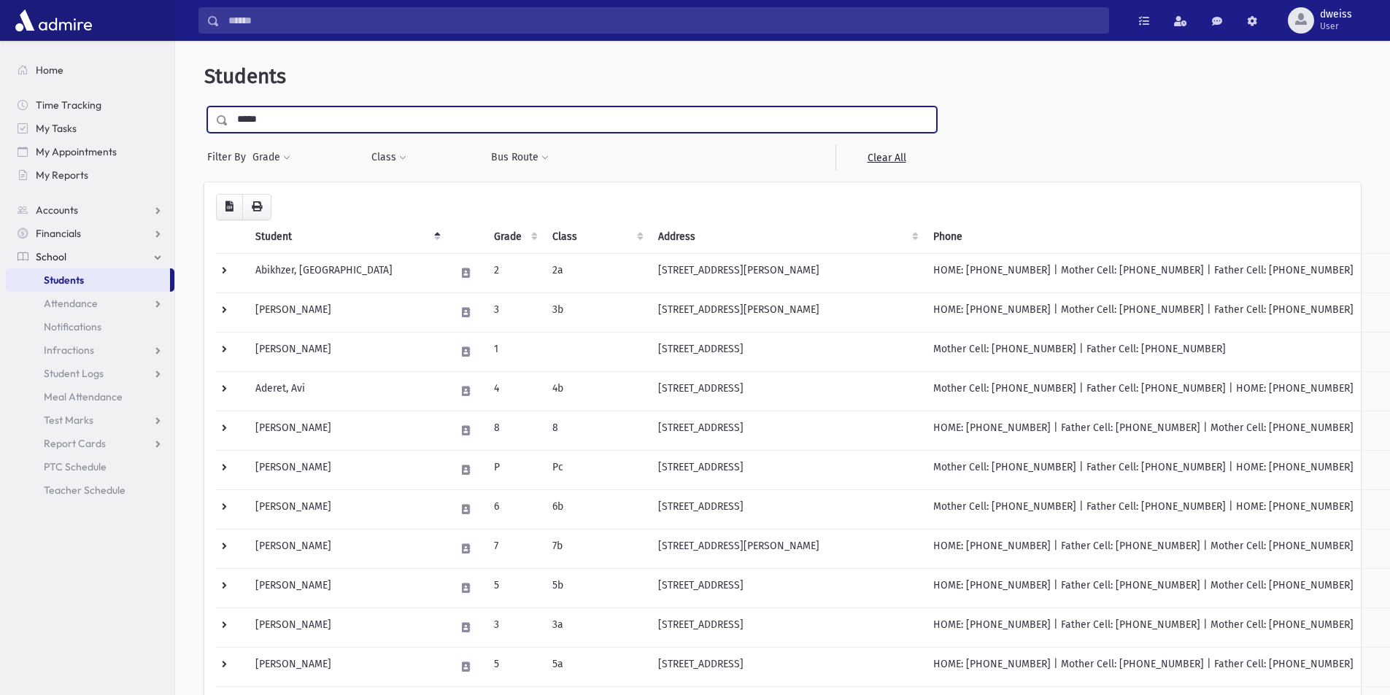
type input "*****"
click at [204, 106] on input "submit" at bounding box center [224, 116] width 41 height 20
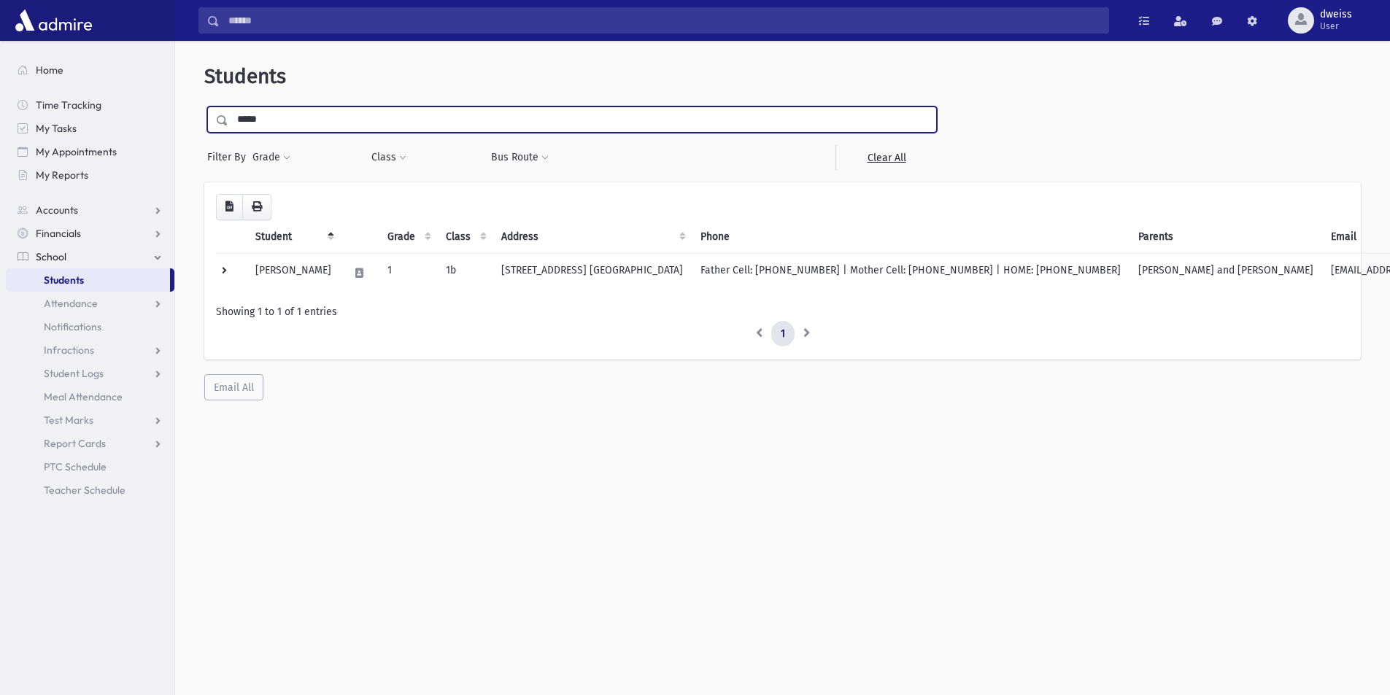
drag, startPoint x: 0, startPoint y: 0, endPoint x: 231, endPoint y: 124, distance: 261.7
click at [231, 124] on input "*****" at bounding box center [582, 119] width 708 height 26
click at [210, 79] on span "Students" at bounding box center [245, 76] width 82 height 24
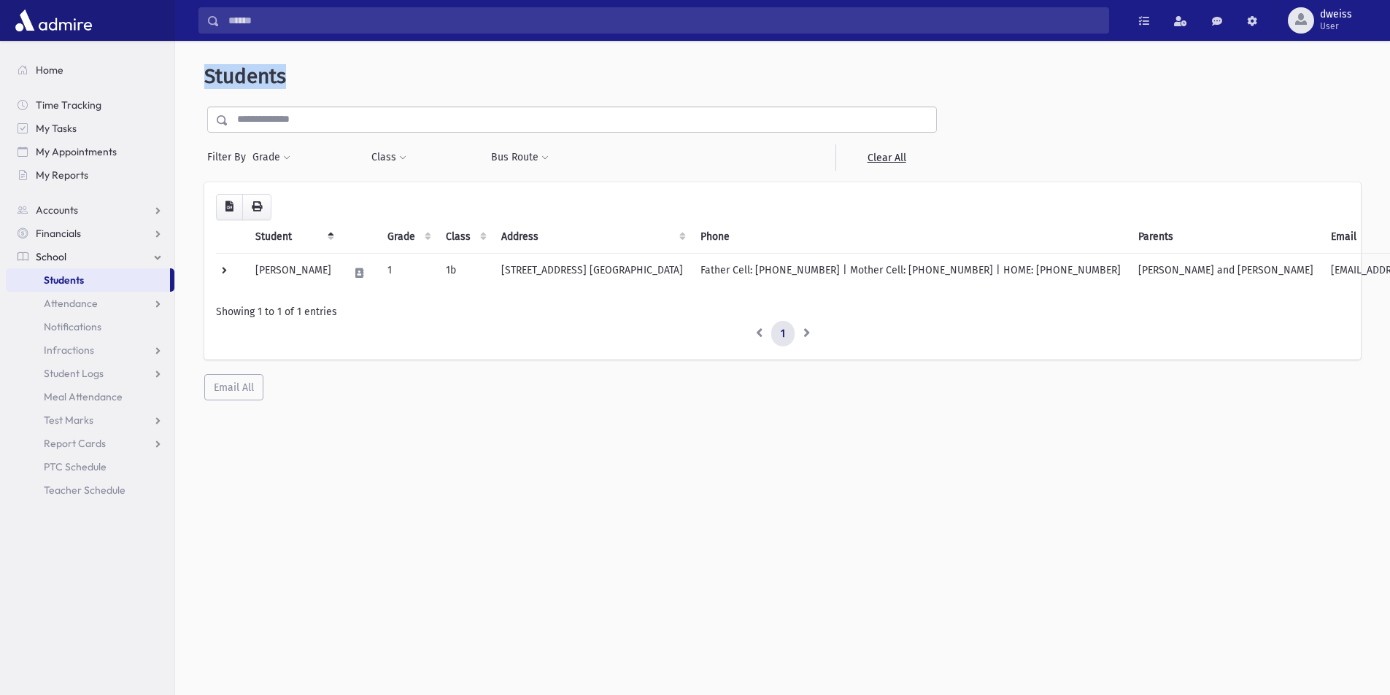
drag, startPoint x: 317, startPoint y: 71, endPoint x: 184, endPoint y: 80, distance: 133.0
click at [184, 80] on div "Students Filter By Grade * * * * * * * * * Filter Class ** ** ** * ** *" at bounding box center [782, 232] width 1203 height 371
click at [329, 79] on header "Students" at bounding box center [782, 76] width 1156 height 25
drag, startPoint x: 278, startPoint y: 82, endPoint x: 190, endPoint y: 78, distance: 87.6
click at [190, 78] on div "Students Filter By Grade * * * * * * * * * Filter Class ** ** ** * ** *" at bounding box center [782, 232] width 1203 height 371
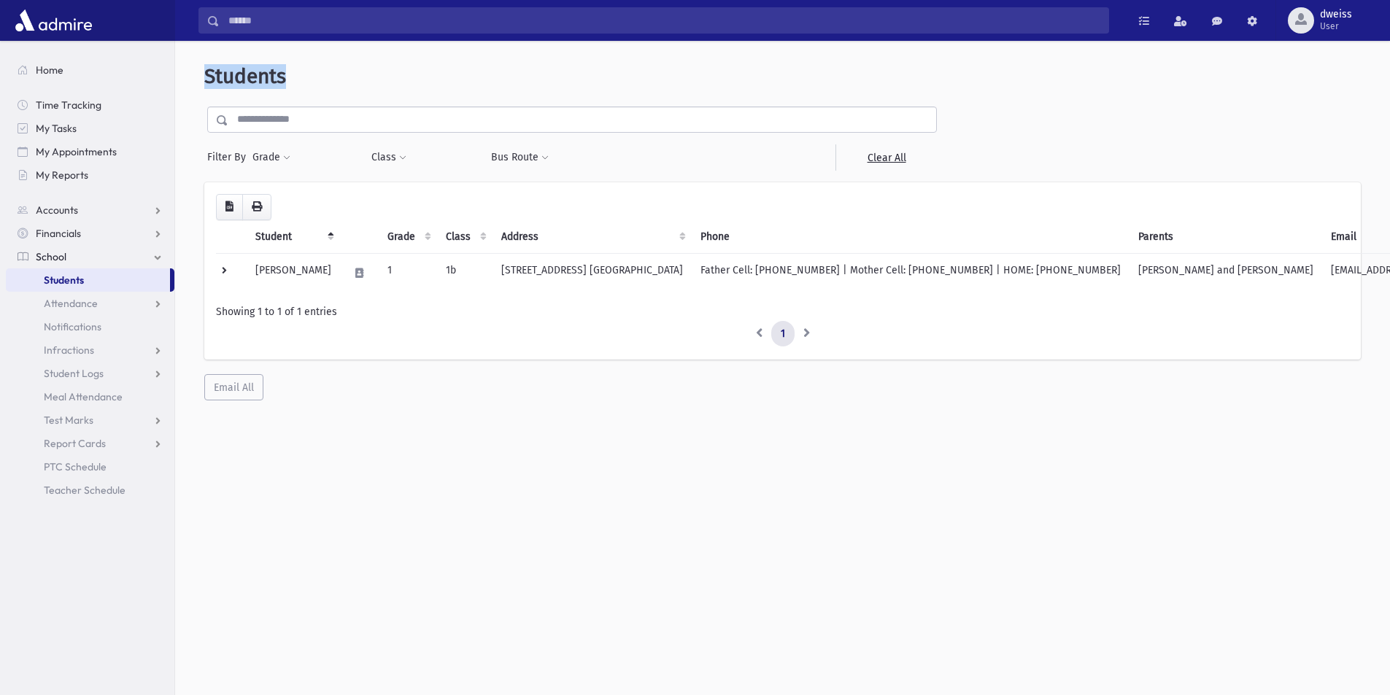
click at [309, 78] on header "Students" at bounding box center [782, 76] width 1156 height 25
drag, startPoint x: 295, startPoint y: 74, endPoint x: 200, endPoint y: 74, distance: 94.8
click at [200, 74] on div "Students Filter By Grade * * * * * * * * * Filter Class ** ** ** * ** *" at bounding box center [782, 232] width 1203 height 371
click at [211, 76] on span "Students" at bounding box center [245, 76] width 82 height 24
click at [131, 280] on link "Students" at bounding box center [88, 279] width 164 height 23
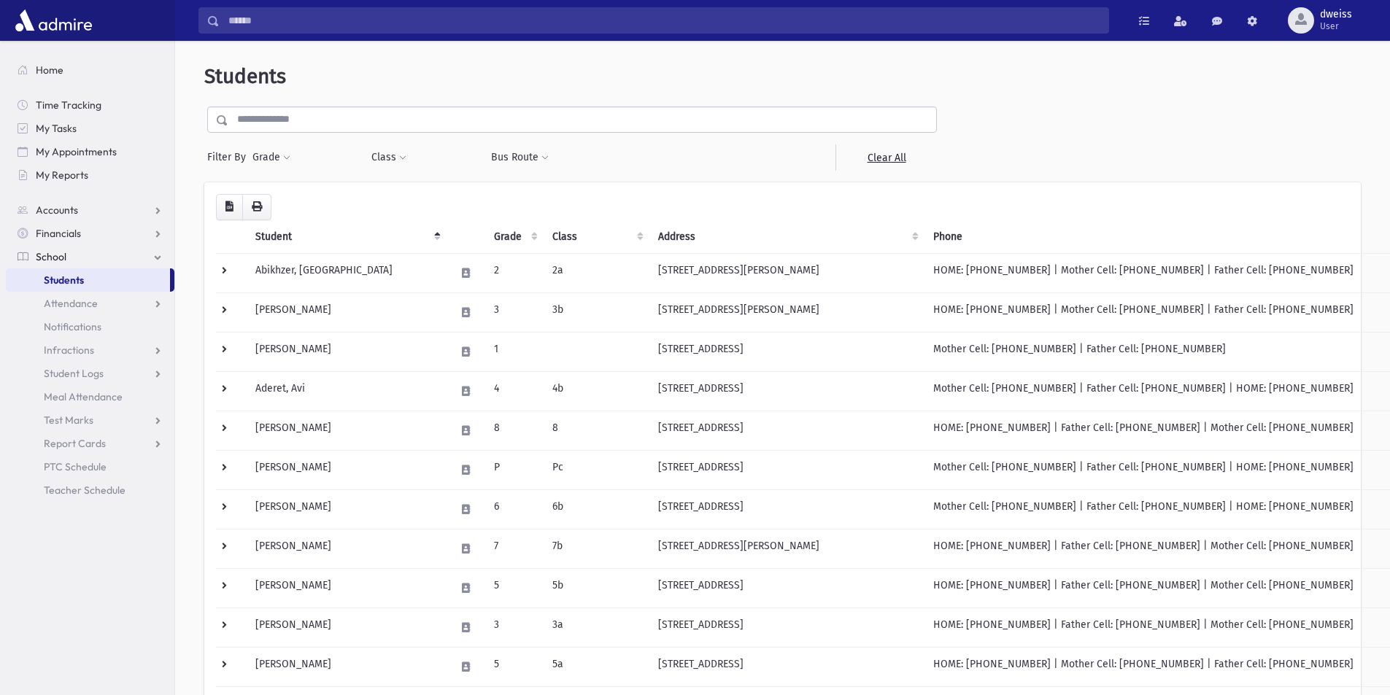
click at [310, 112] on input "text" at bounding box center [582, 119] width 708 height 26
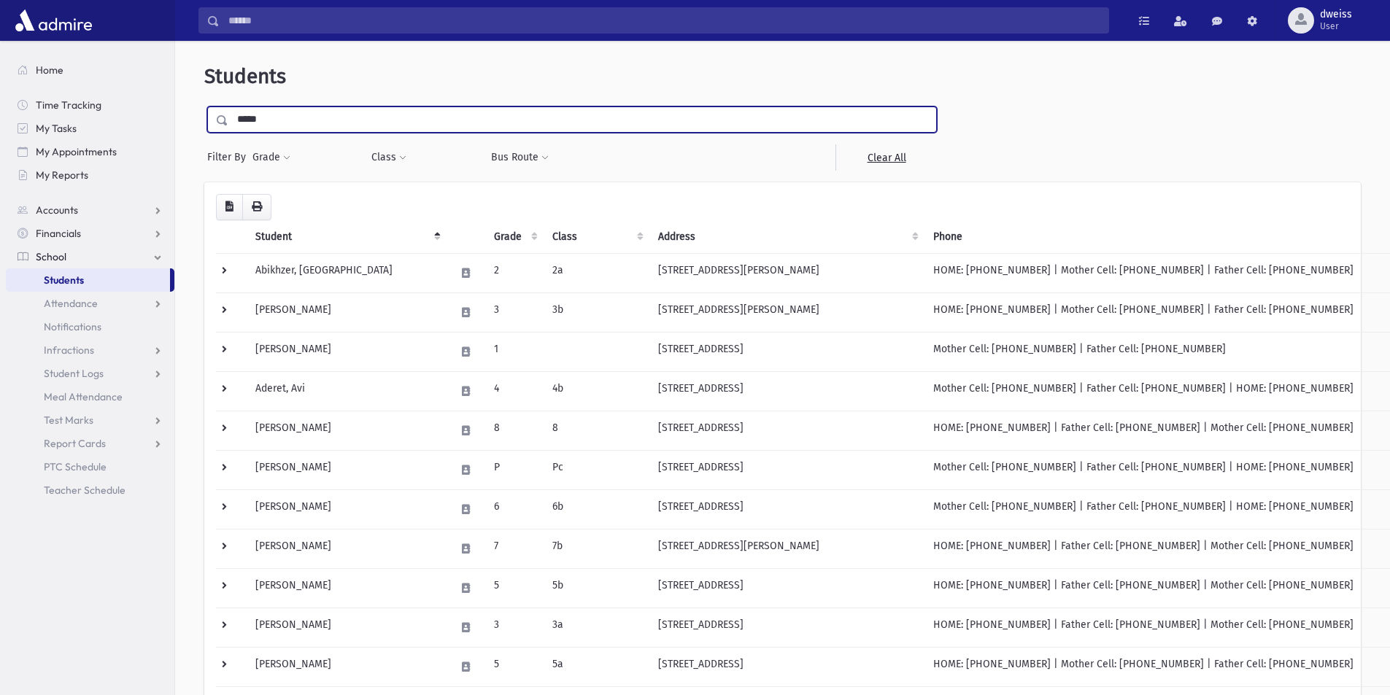
type input "*****"
click at [204, 106] on input "submit" at bounding box center [224, 116] width 41 height 20
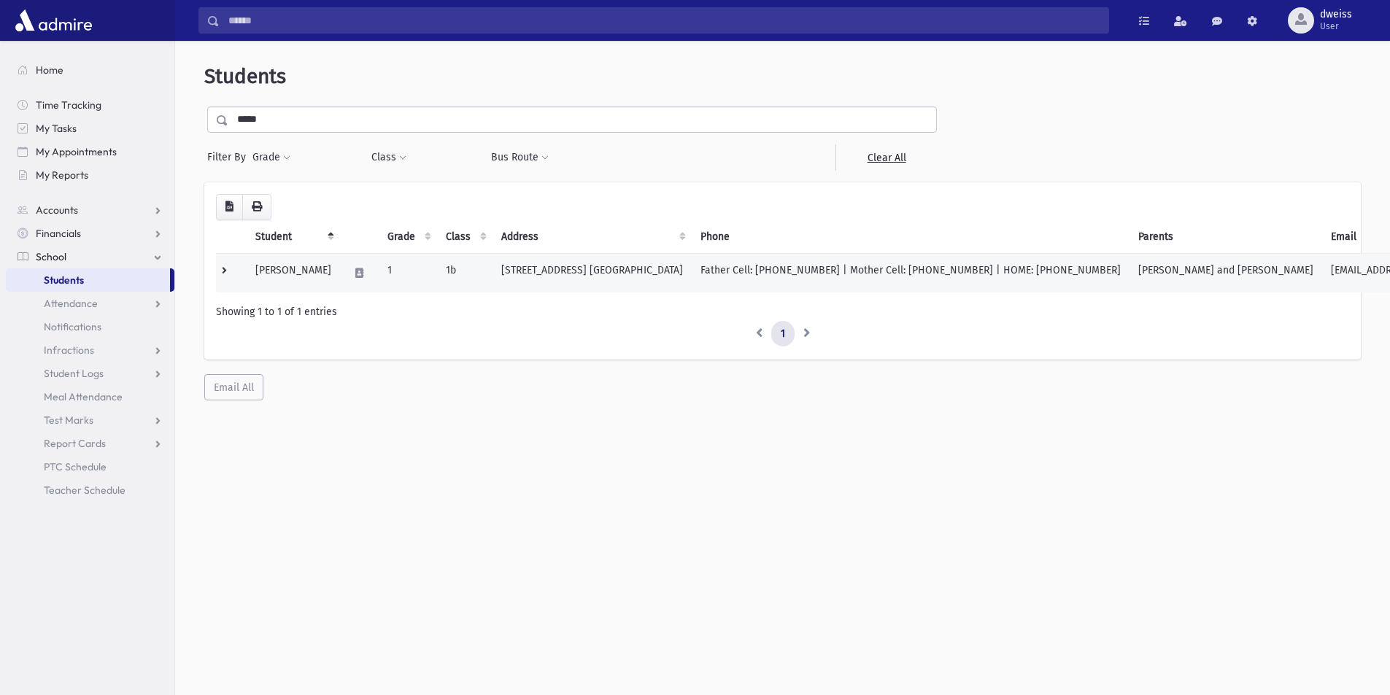
click at [991, 270] on td "Father Cell: (718) 614-2699 | Mother Cell: (732) 232-4610 | HOME: (732) 232-4610" at bounding box center [911, 272] width 438 height 39
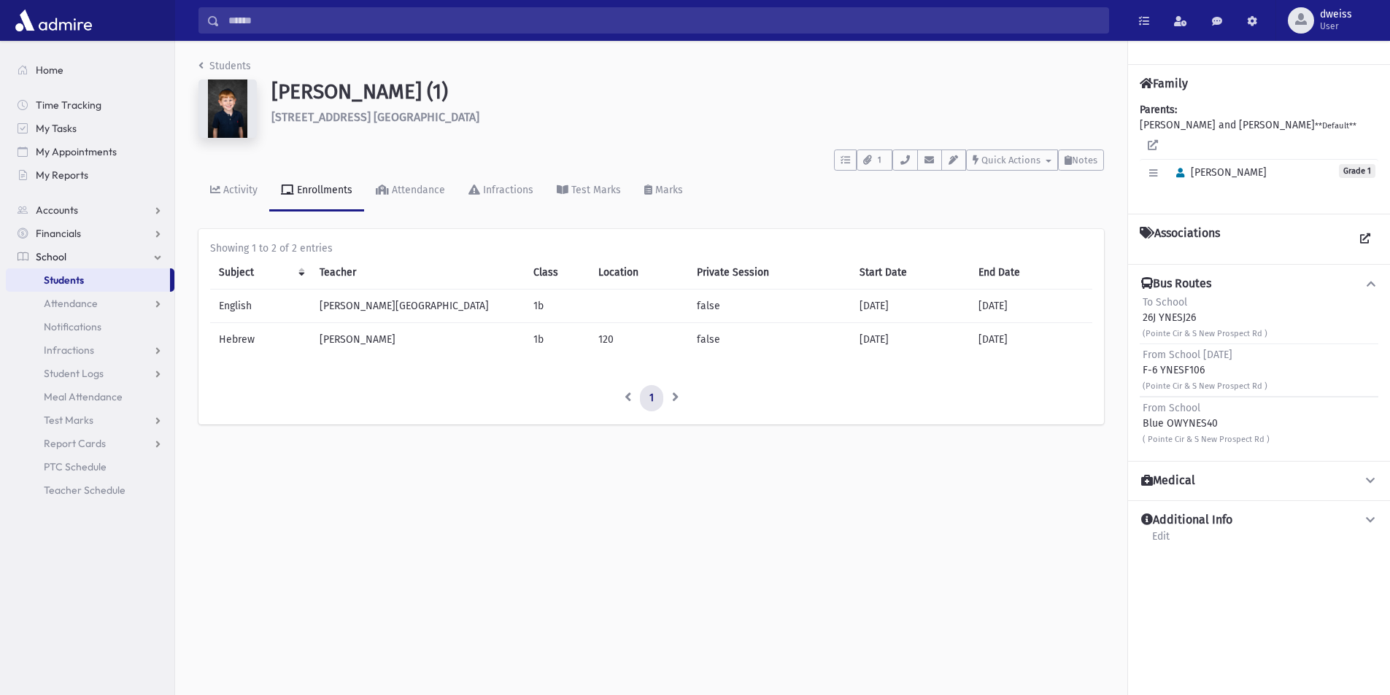
drag, startPoint x: 1215, startPoint y: 408, endPoint x: 1141, endPoint y: 411, distance: 73.7
click at [1141, 411] on div "From School Blue OWYNES40 ( [GEOGRAPHIC_DATA] )" at bounding box center [1258, 423] width 239 height 53
click at [1226, 410] on div "From School Blue OWYNES40 ( [GEOGRAPHIC_DATA] )" at bounding box center [1205, 423] width 127 height 46
drag, startPoint x: 1222, startPoint y: 410, endPoint x: 1147, endPoint y: 407, distance: 75.2
click at [1147, 407] on div "From School Blue OWYNES40 ( Pointe Cir & S New Prospect Rd )" at bounding box center [1205, 423] width 127 height 46
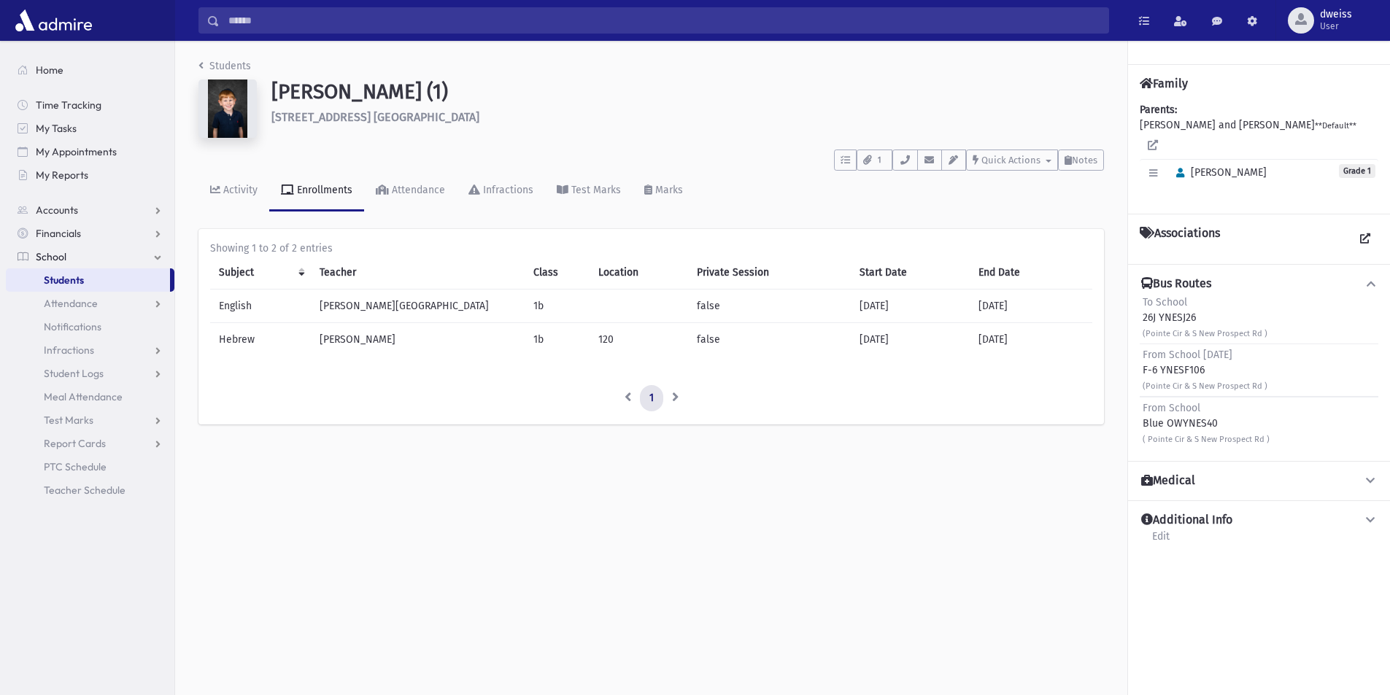
click at [1229, 410] on div "From School Blue OWYNES40 ( Pointe Cir & S New Prospect Rd )" at bounding box center [1205, 423] width 127 height 46
drag, startPoint x: 1233, startPoint y: 419, endPoint x: 1139, endPoint y: 410, distance: 93.8
click at [1139, 410] on div "From School Blue OWYNES40 ( Pointe Cir & S New Prospect Rd )" at bounding box center [1258, 423] width 239 height 53
click at [1138, 410] on div "Bus Routes To School 26J YNESJ26 (Pointe Cir & S New Prospect Rd ) From School …" at bounding box center [1259, 362] width 262 height 197
click at [200, 68] on icon "breadcrumb" at bounding box center [200, 66] width 5 height 10
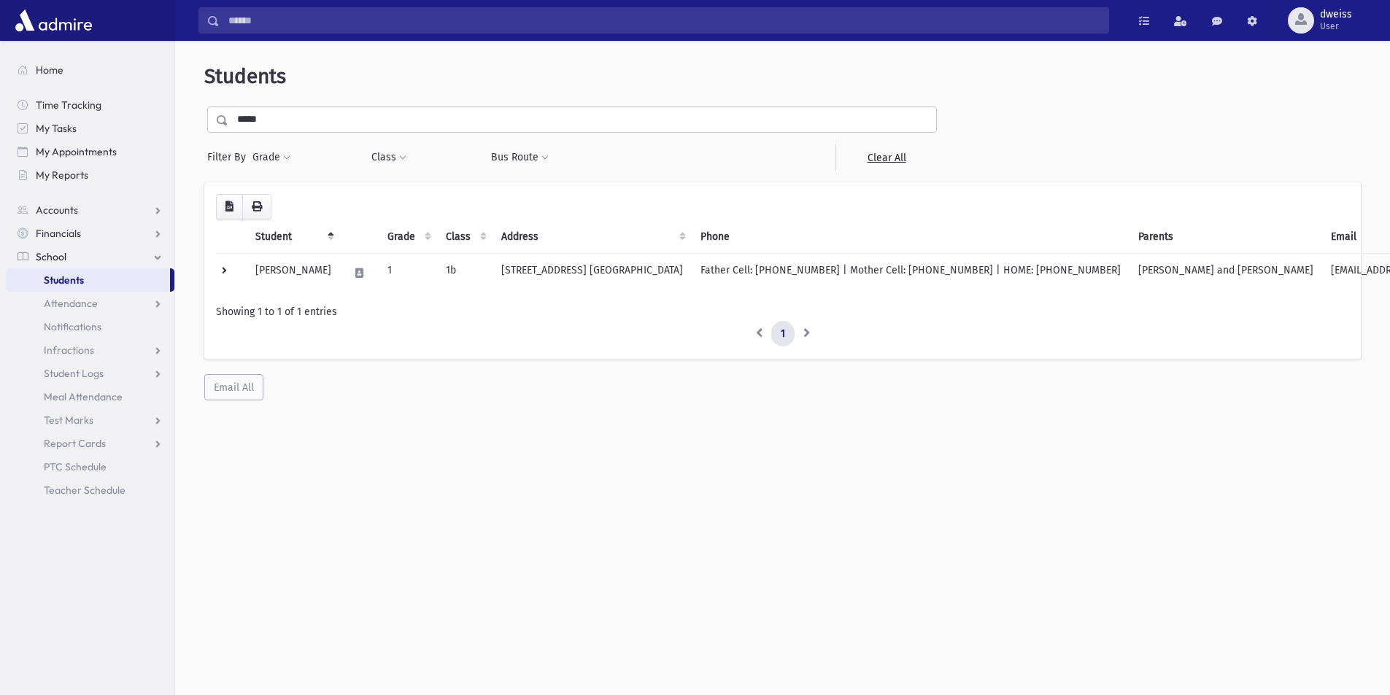
drag, startPoint x: 355, startPoint y: 102, endPoint x: 227, endPoint y: 121, distance: 129.1
click at [227, 121] on div "Students ***** Filter By Grade * * * * * * * * * Filter Class ** ** **" at bounding box center [782, 232] width 1203 height 371
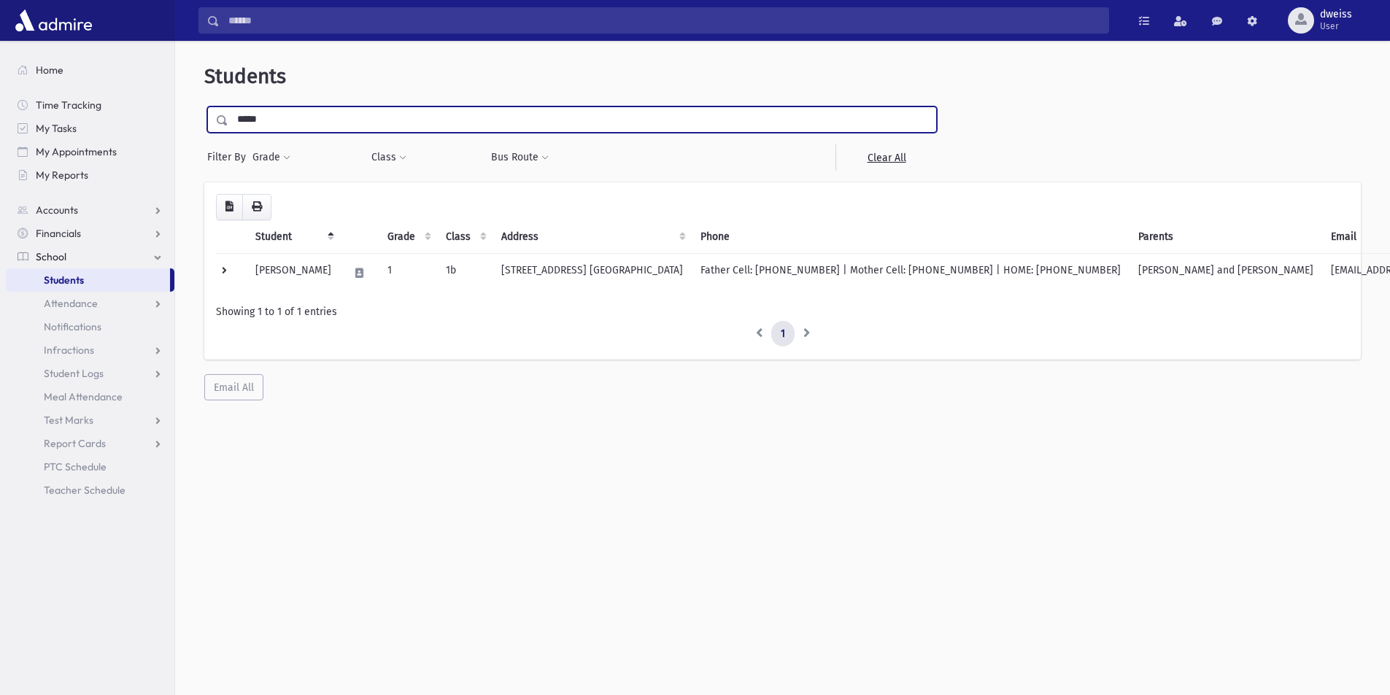
drag, startPoint x: 266, startPoint y: 125, endPoint x: 212, endPoint y: 120, distance: 54.9
click at [212, 120] on div "*****" at bounding box center [571, 119] width 729 height 26
type input "****"
click at [204, 106] on input "submit" at bounding box center [224, 116] width 41 height 20
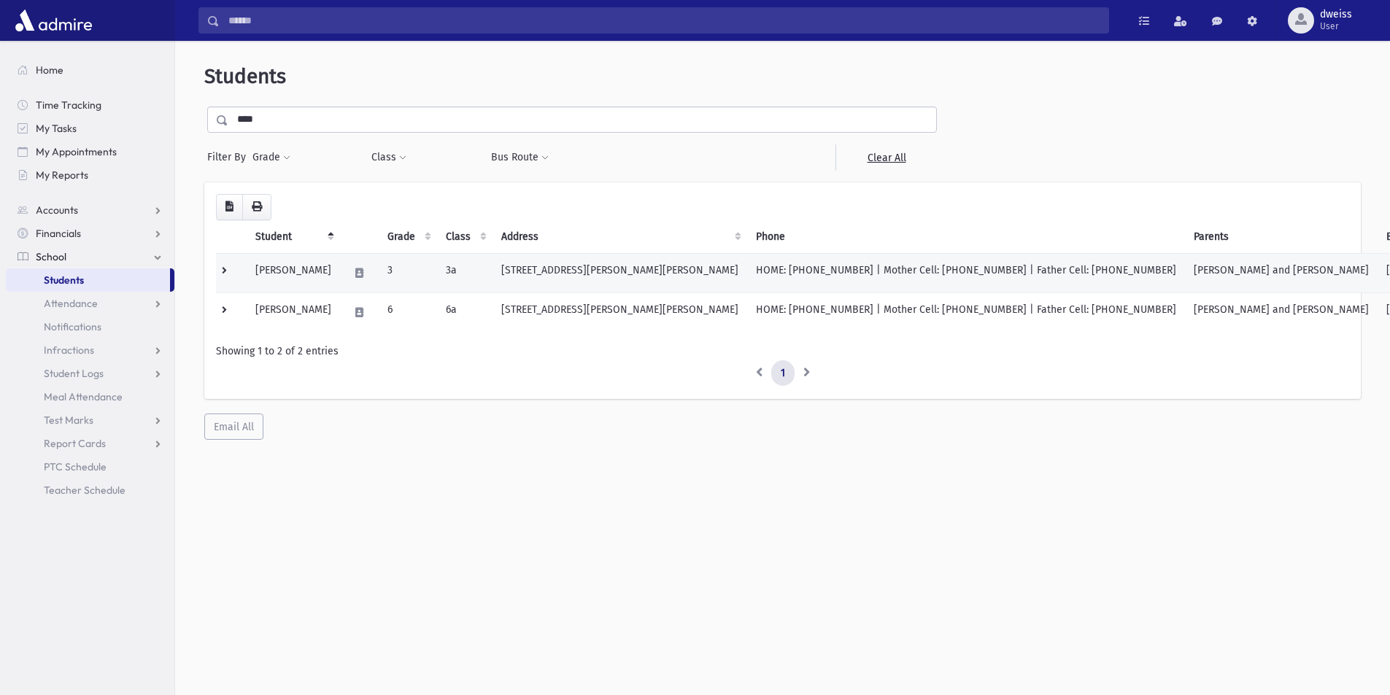
click at [1025, 276] on td "HOME: (732) 534-9278 | Mother Cell: (347) 424-8433 | Father Cell: (845) 558-5879" at bounding box center [966, 272] width 438 height 39
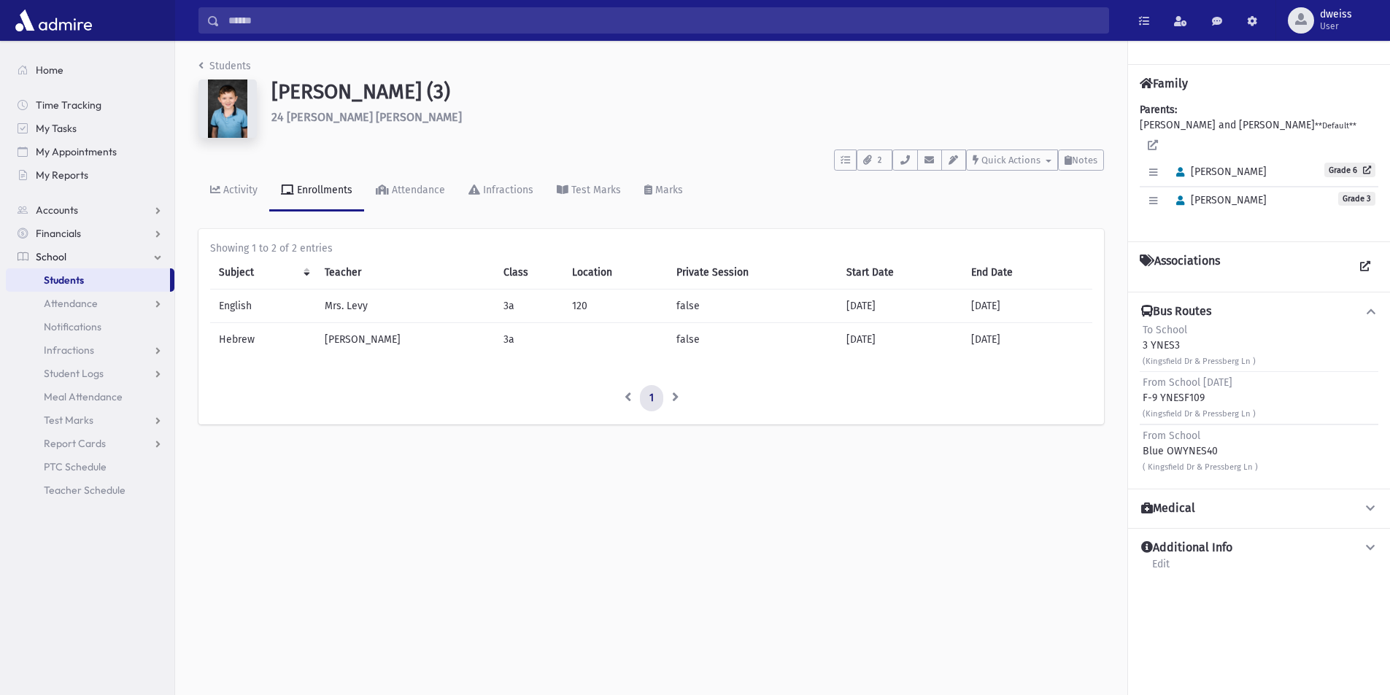
drag, startPoint x: 1219, startPoint y: 433, endPoint x: 1136, endPoint y: 435, distance: 82.4
click at [1136, 435] on div "Bus Routes To School 3 YNES3 (Kingsfield Dr & Pressberg Ln ) From School [DATE]…" at bounding box center [1259, 390] width 262 height 197
click at [205, 68] on link "Students" at bounding box center [224, 66] width 53 height 12
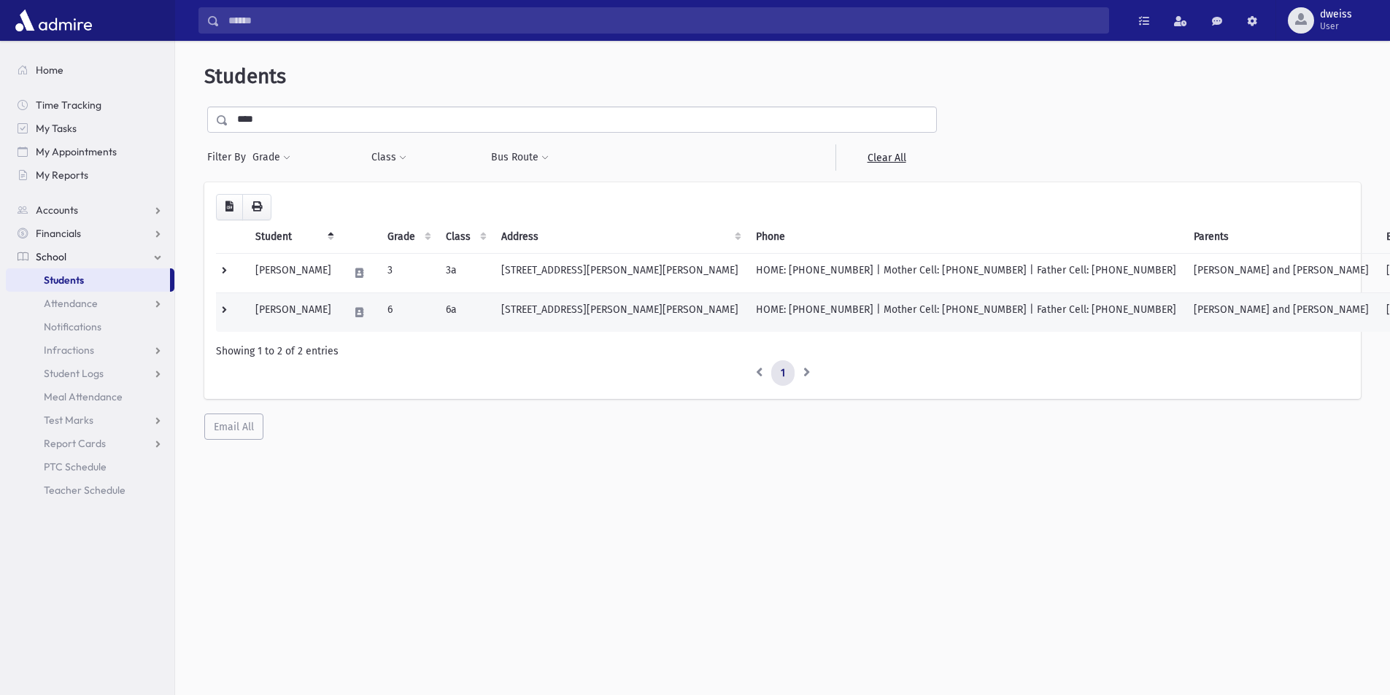
click at [325, 319] on td "[PERSON_NAME]" at bounding box center [293, 312] width 93 height 39
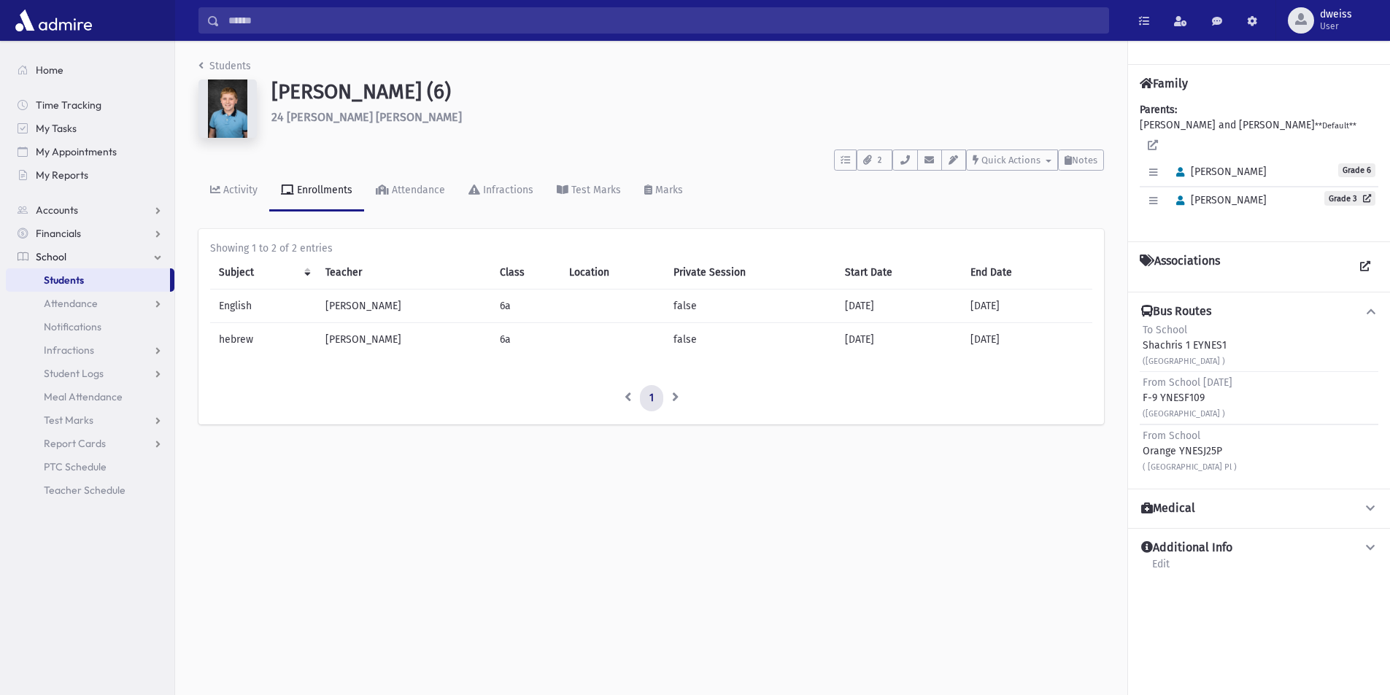
drag, startPoint x: 1233, startPoint y: 438, endPoint x: 1132, endPoint y: 441, distance: 100.7
click at [1132, 441] on div "Bus Routes To School Shachris 1 EYNES1 (Hillside Blvd & Lublin Ter & Sanztown R…" at bounding box center [1259, 390] width 262 height 197
drag, startPoint x: 1301, startPoint y: 451, endPoint x: 1146, endPoint y: 435, distance: 156.1
click at [1146, 435] on div "From School Orange YNESJ25P ( Greencove Rd & Hillside Blvd & NCrest Pl )" at bounding box center [1189, 451] width 94 height 46
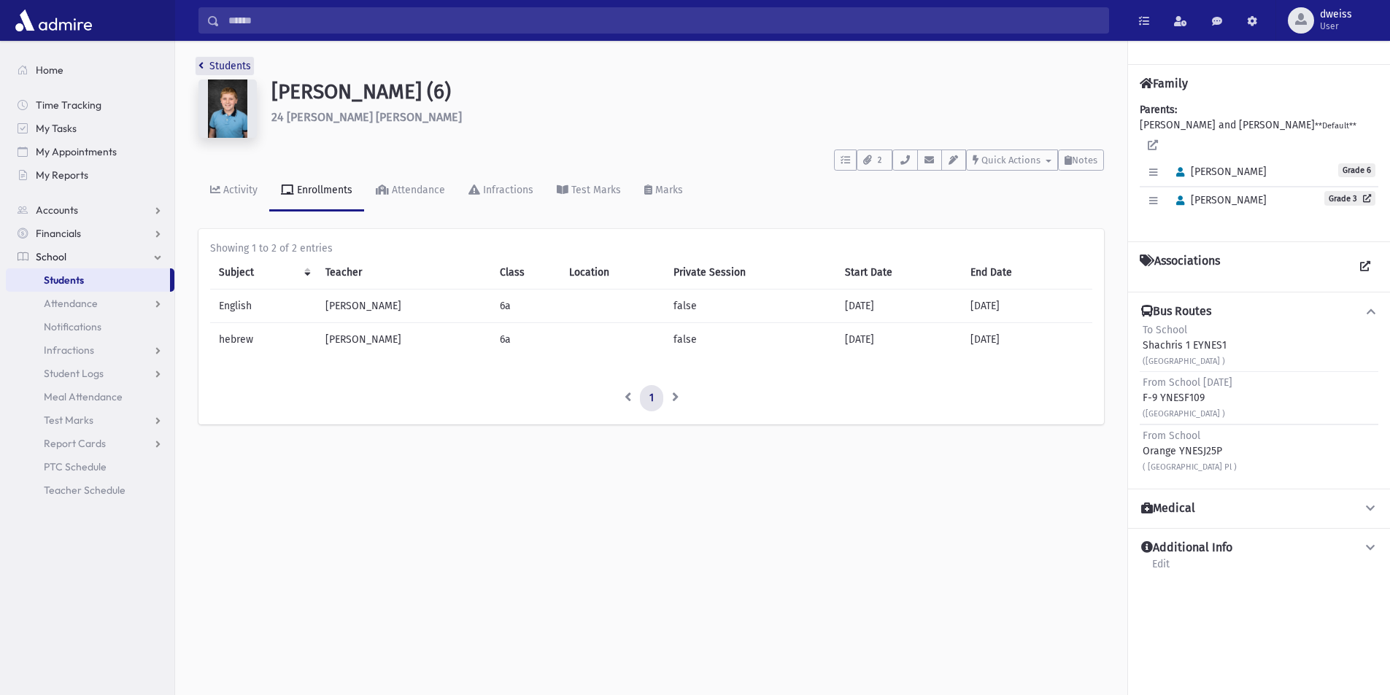
click at [203, 69] on icon "breadcrumb" at bounding box center [200, 66] width 5 height 10
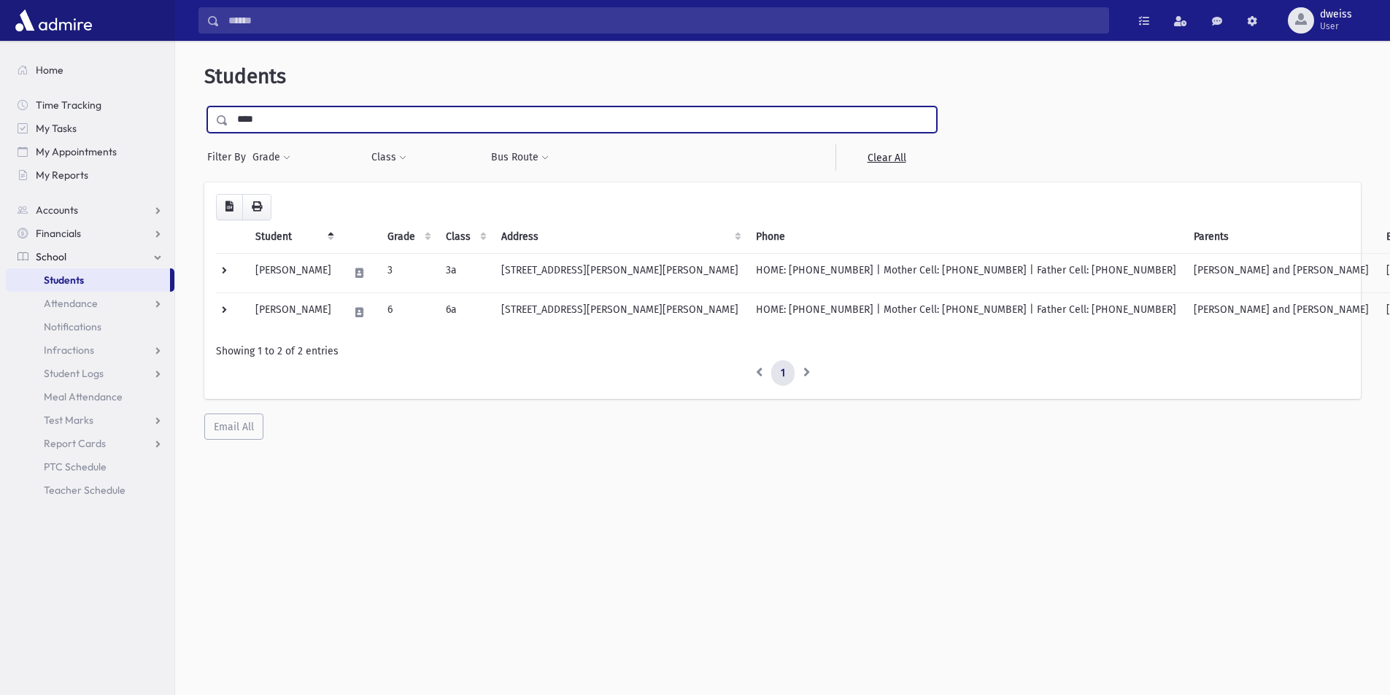
drag, startPoint x: 265, startPoint y: 123, endPoint x: 224, endPoint y: 115, distance: 41.6
click at [224, 115] on div "****" at bounding box center [571, 119] width 729 height 26
type input "******"
click at [204, 106] on input "submit" at bounding box center [224, 116] width 41 height 20
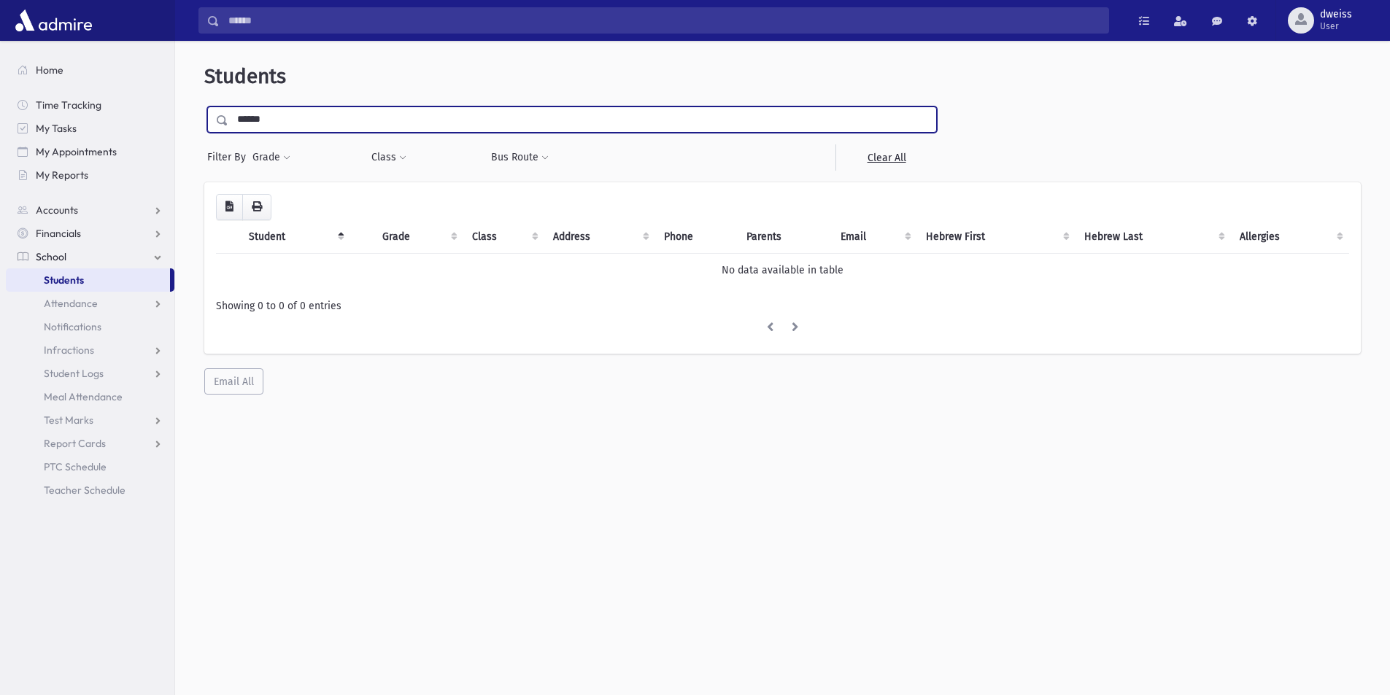
drag, startPoint x: 282, startPoint y: 122, endPoint x: 262, endPoint y: 119, distance: 19.9
click at [262, 119] on input "******" at bounding box center [582, 119] width 708 height 26
type input "*****"
click at [204, 106] on input "submit" at bounding box center [224, 116] width 41 height 20
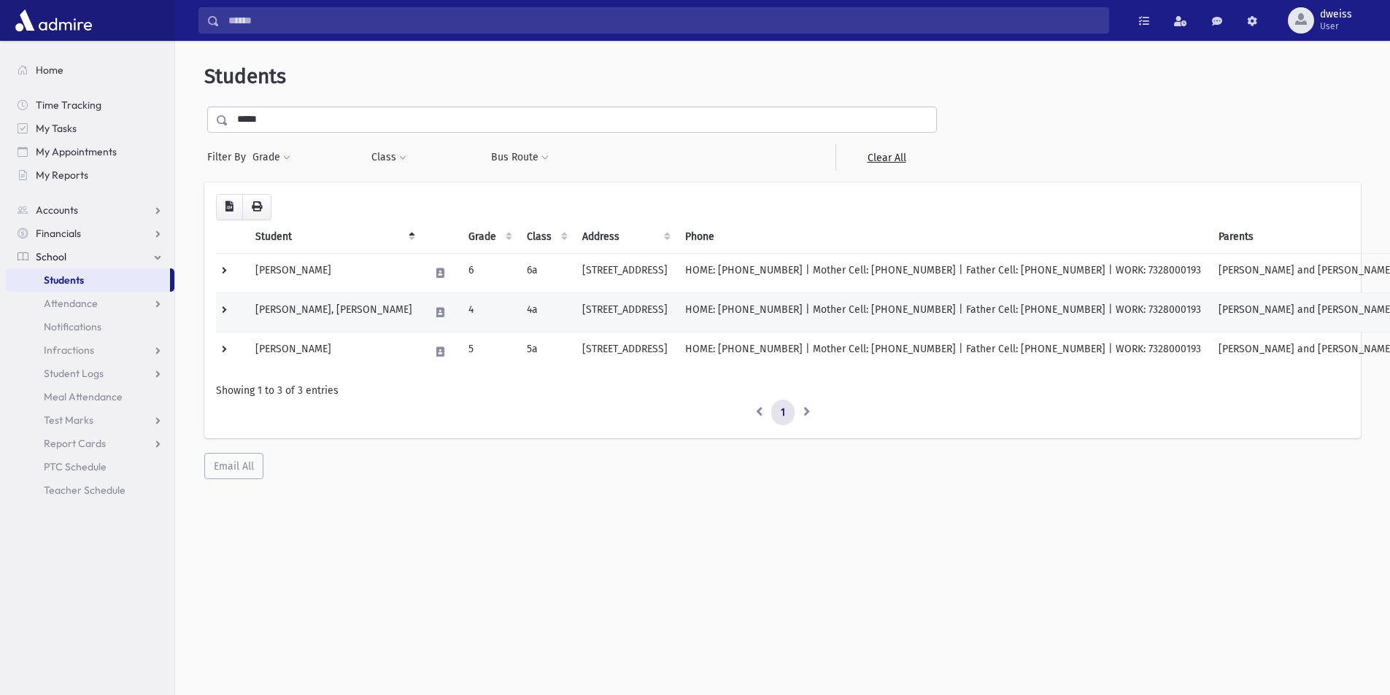
click at [521, 310] on td "4a" at bounding box center [545, 312] width 55 height 39
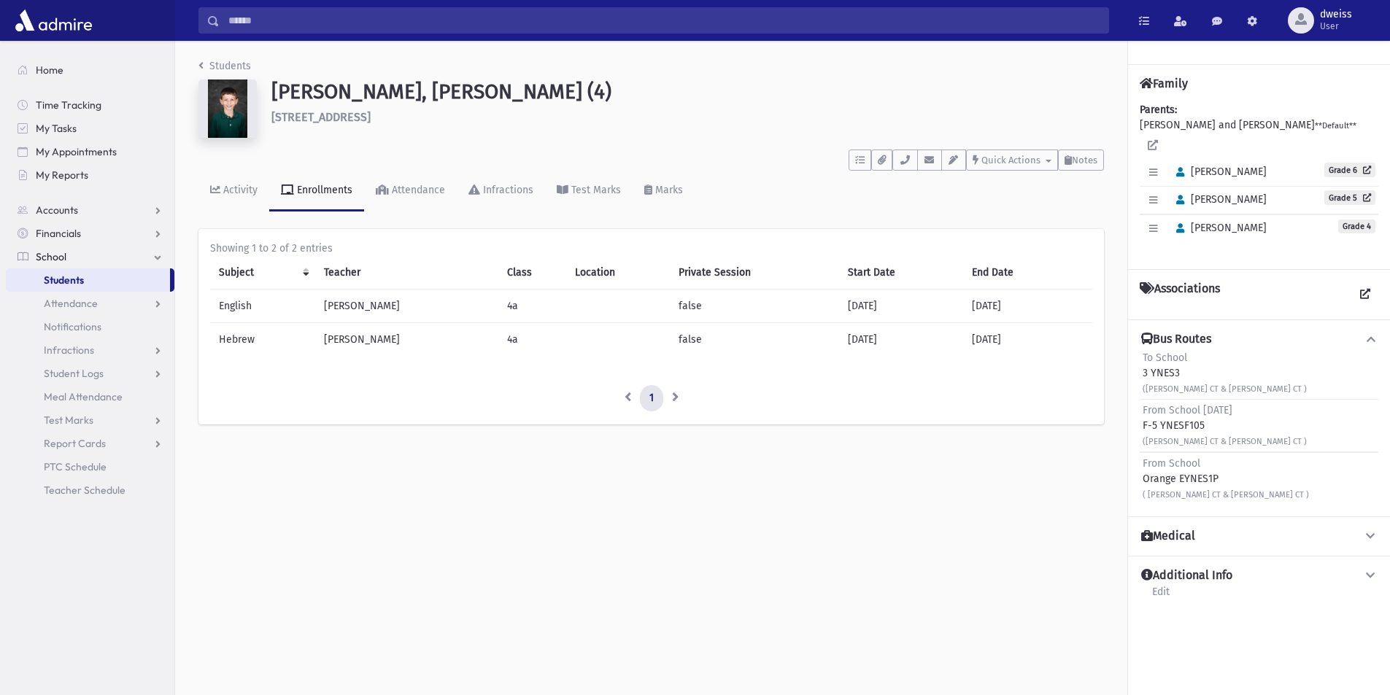
drag, startPoint x: 1216, startPoint y: 460, endPoint x: 1141, endPoint y: 461, distance: 75.1
click at [1141, 461] on div "From School Orange EYNES1P ( MARIAN CT & MARIAN CT )" at bounding box center [1258, 478] width 239 height 53
click at [1217, 461] on div "From School Orange EYNES1P ( MARIAN CT & MARIAN CT )" at bounding box center [1225, 479] width 166 height 46
drag, startPoint x: 1219, startPoint y: 461, endPoint x: 1092, endPoint y: 457, distance: 127.0
click at [1114, 457] on div "Students Kasnett, Yaakov Meir (4) 121 Liverpool Court Lakewood **** To Do's No …" at bounding box center [782, 368] width 1215 height 654
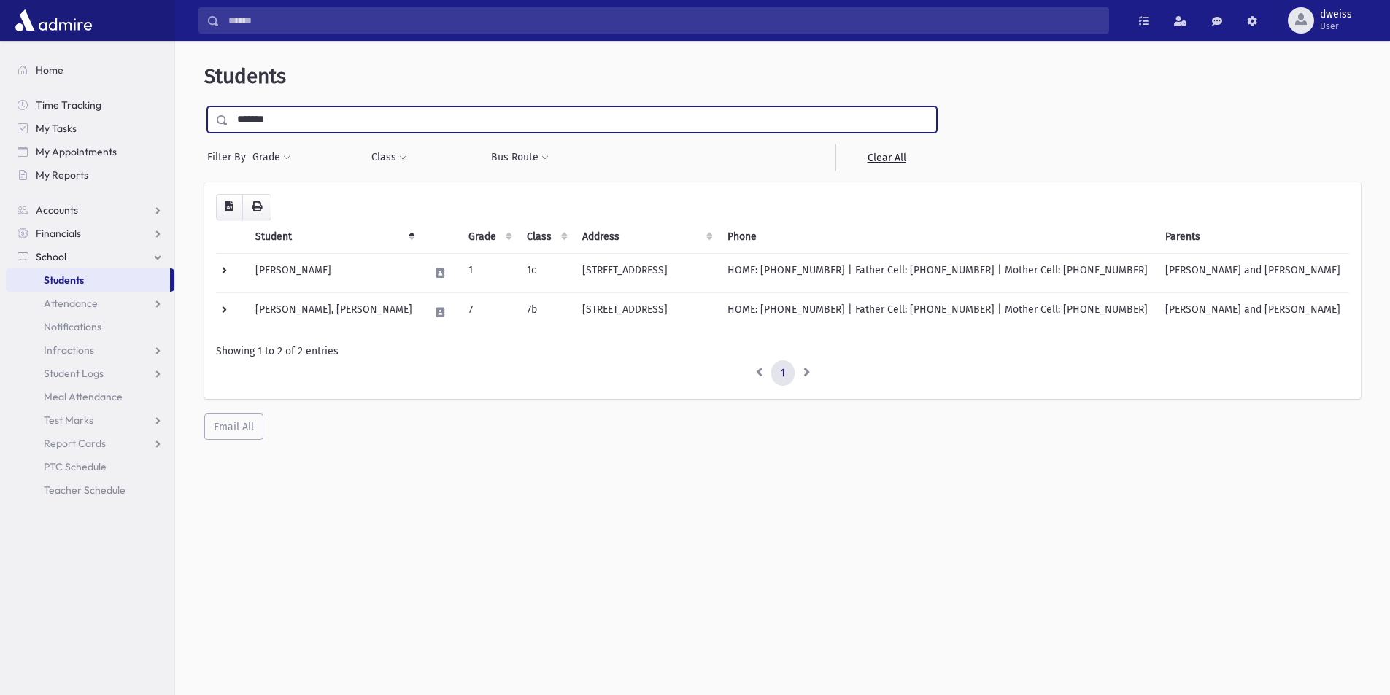
drag, startPoint x: 287, startPoint y: 117, endPoint x: 204, endPoint y: 116, distance: 83.2
click at [204, 116] on div "**********" at bounding box center [571, 138] width 735 height 64
type input "****"
click at [204, 106] on input "submit" at bounding box center [224, 116] width 41 height 20
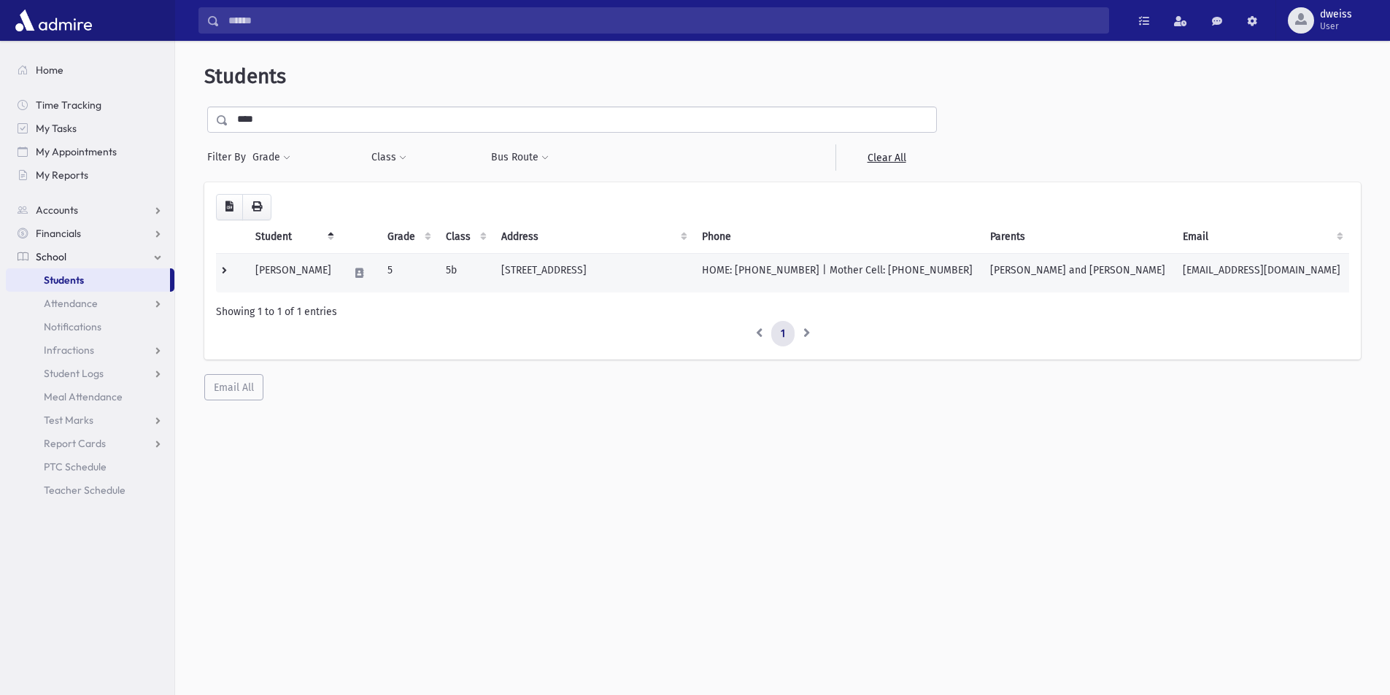
click at [1045, 278] on td "[PERSON_NAME] and [PERSON_NAME]" at bounding box center [1077, 272] width 193 height 39
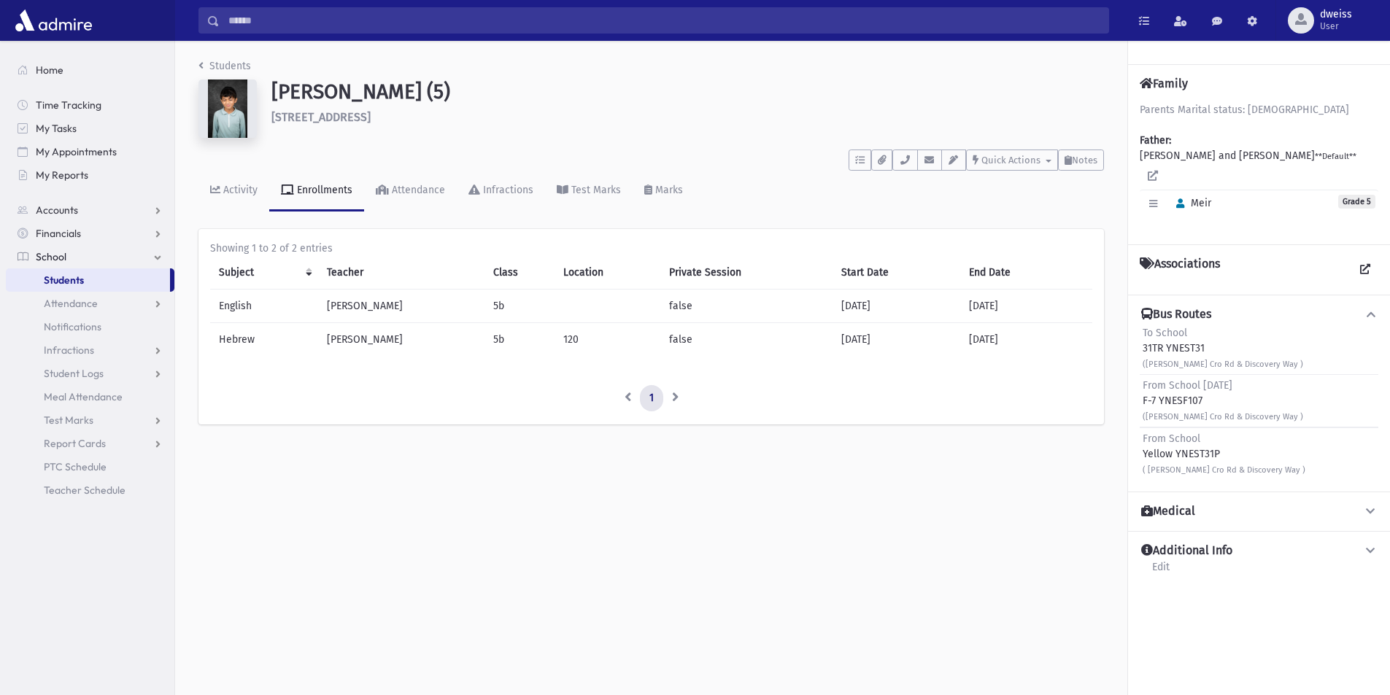
drag, startPoint x: 1233, startPoint y: 454, endPoint x: 1212, endPoint y: 457, distance: 21.4
click at [1135, 452] on div "Bus Routes To School 31TR YNEST31 ([PERSON_NAME] Cro Rd & Discovery Way ) From …" at bounding box center [1259, 393] width 262 height 197
drag, startPoint x: 1252, startPoint y: 469, endPoint x: 1143, endPoint y: 452, distance: 110.1
click at [1143, 452] on div "From School Yellow YNEST31P ( Cox Cro Rd & Discovery Way )" at bounding box center [1223, 454] width 163 height 46
click at [1228, 454] on div "From School Yellow YNEST31P ( Cox Cro Rd & Discovery Way )" at bounding box center [1223, 454] width 163 height 46
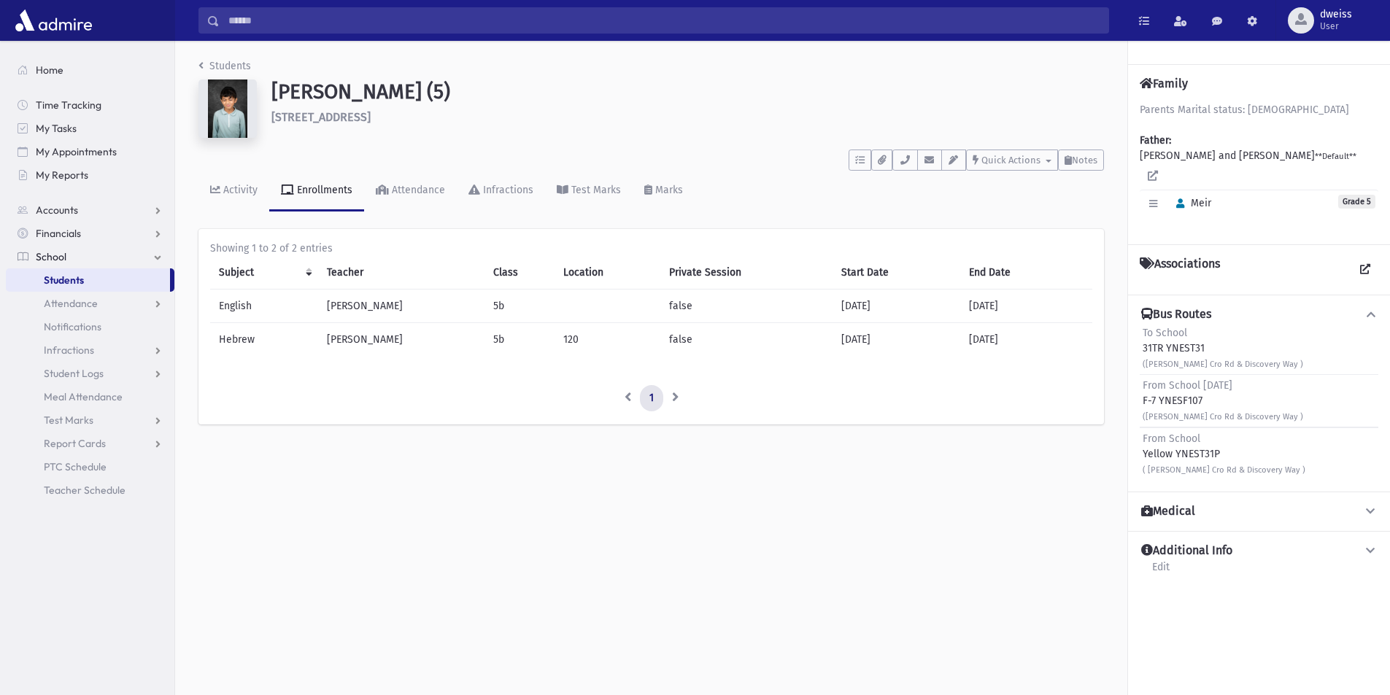
drag, startPoint x: 1221, startPoint y: 454, endPoint x: 1140, endPoint y: 453, distance: 81.0
click at [1140, 453] on div "From School Yellow YNEST31P ( Cox Cro Rd & Discovery Way )" at bounding box center [1258, 453] width 239 height 53
click at [1227, 454] on div "From School Yellow YNEST31P ( Cox Cro Rd & Discovery Way )" at bounding box center [1223, 454] width 163 height 46
drag, startPoint x: 1260, startPoint y: 465, endPoint x: 1137, endPoint y: 436, distance: 126.0
click at [1137, 436] on div "Bus Routes To School 31TR YNEST31 (Cox Cro Rd & Discovery Way ) From School Fri…" at bounding box center [1259, 393] width 262 height 197
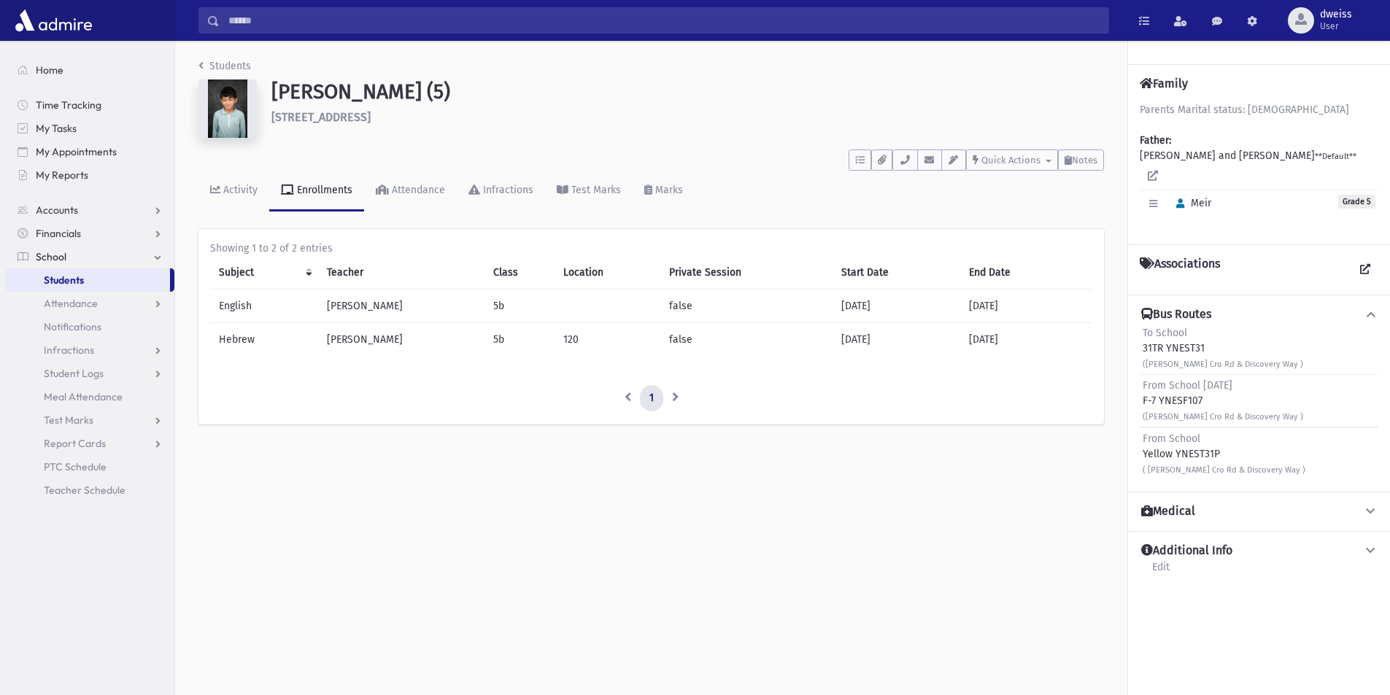
click at [1231, 451] on div "From School Yellow YNEST31P ( Cox Cro Rd & Discovery Way )" at bounding box center [1223, 454] width 163 height 46
drag, startPoint x: 1233, startPoint y: 453, endPoint x: 1139, endPoint y: 454, distance: 94.1
click at [1139, 454] on div "Bus Routes To School 31TR YNEST31 (Cox Cro Rd & Discovery Way ) From School Fri…" at bounding box center [1259, 393] width 262 height 197
click at [232, 101] on img at bounding box center [227, 109] width 58 height 58
click at [217, 93] on img at bounding box center [227, 109] width 58 height 58
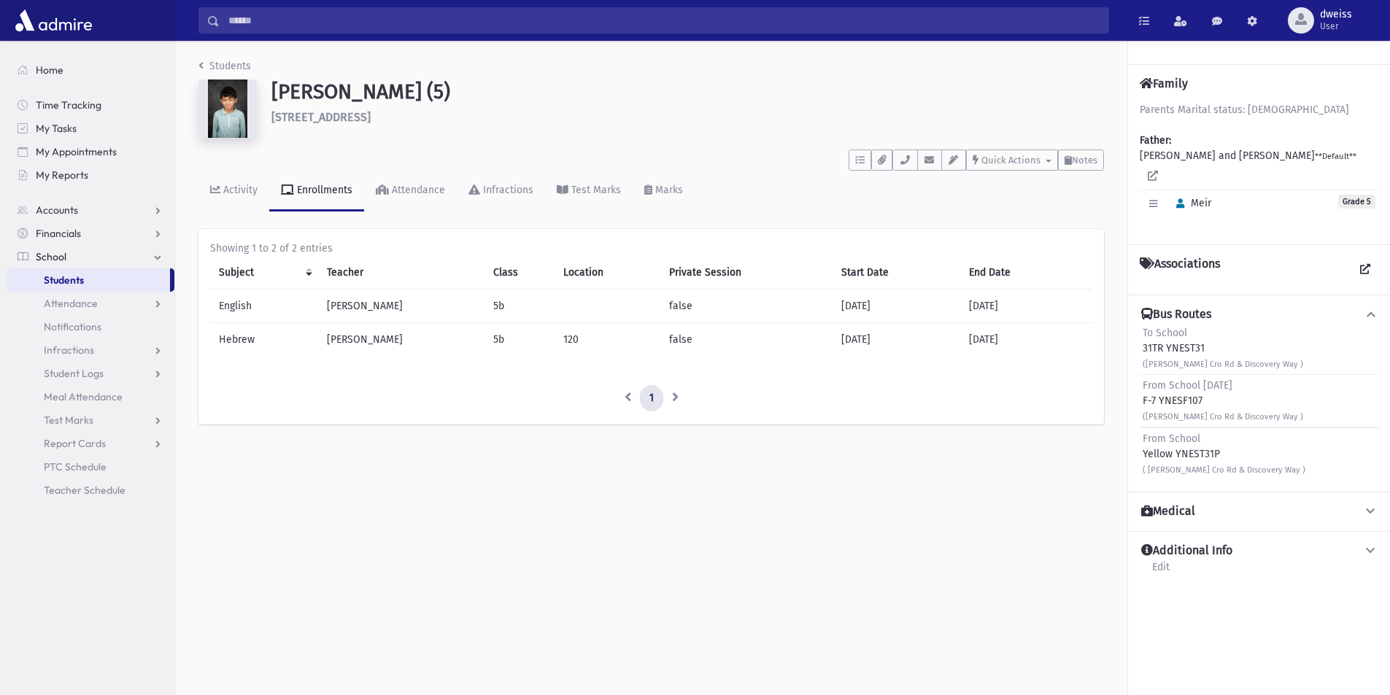
click at [217, 93] on img at bounding box center [227, 109] width 58 height 58
click at [201, 69] on icon "breadcrumb" at bounding box center [200, 66] width 5 height 10
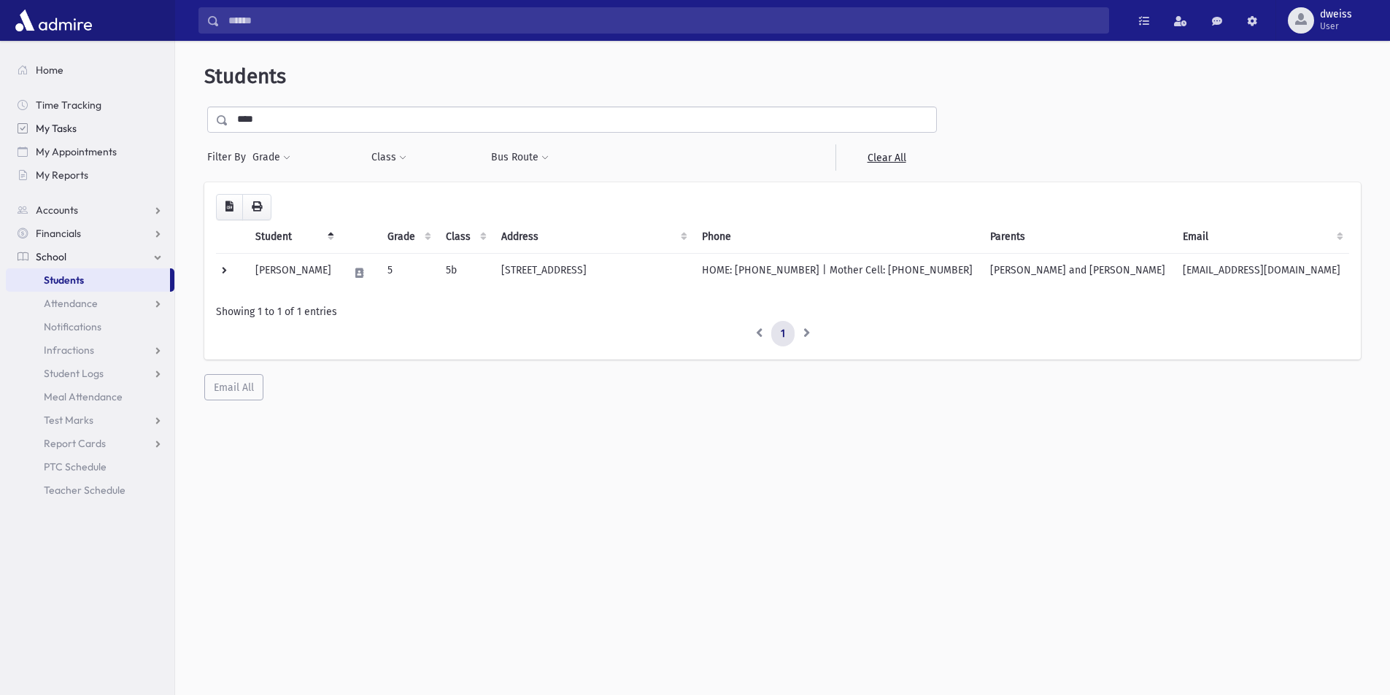
drag, startPoint x: 303, startPoint y: 118, endPoint x: 157, endPoint y: 120, distance: 146.6
click at [157, 120] on div "Search Results All Accounts" at bounding box center [695, 367] width 1390 height 734
click at [889, 155] on link "Clear All" at bounding box center [885, 157] width 101 height 26
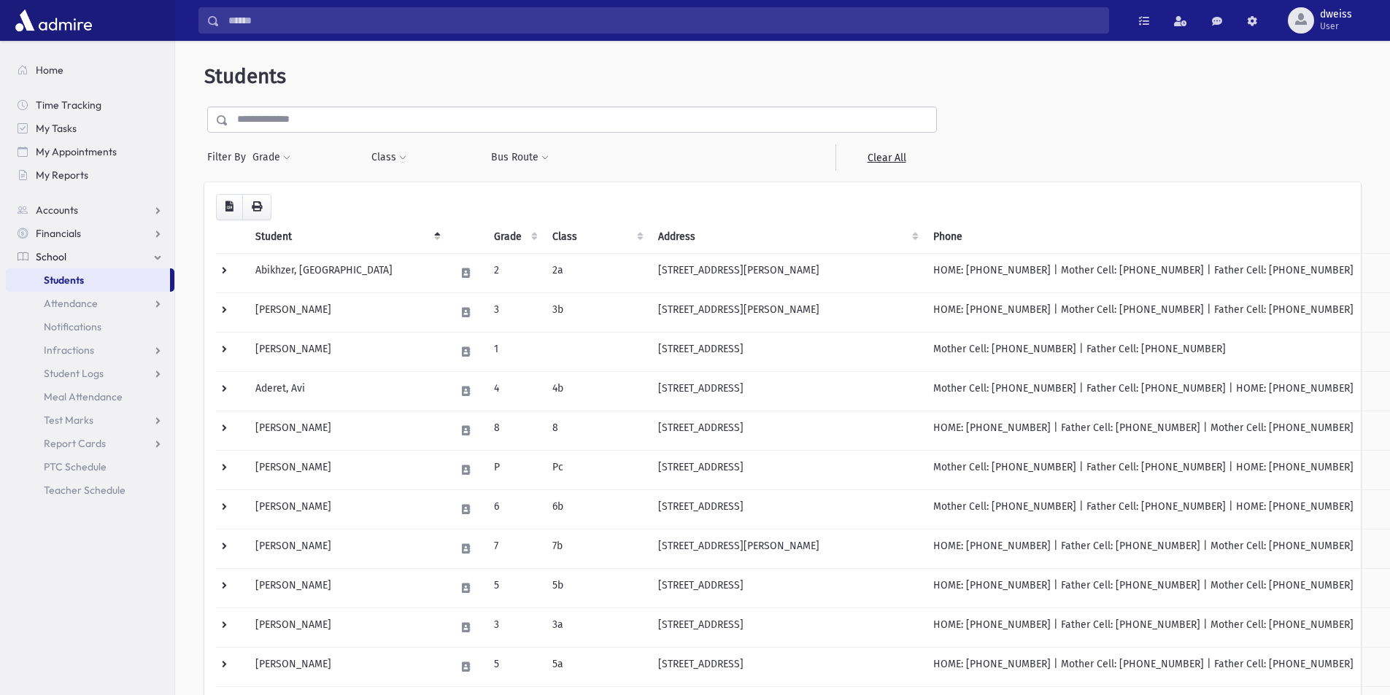
click at [91, 276] on link "Students" at bounding box center [88, 279] width 164 height 23
click at [223, 271] on td at bounding box center [231, 272] width 31 height 39
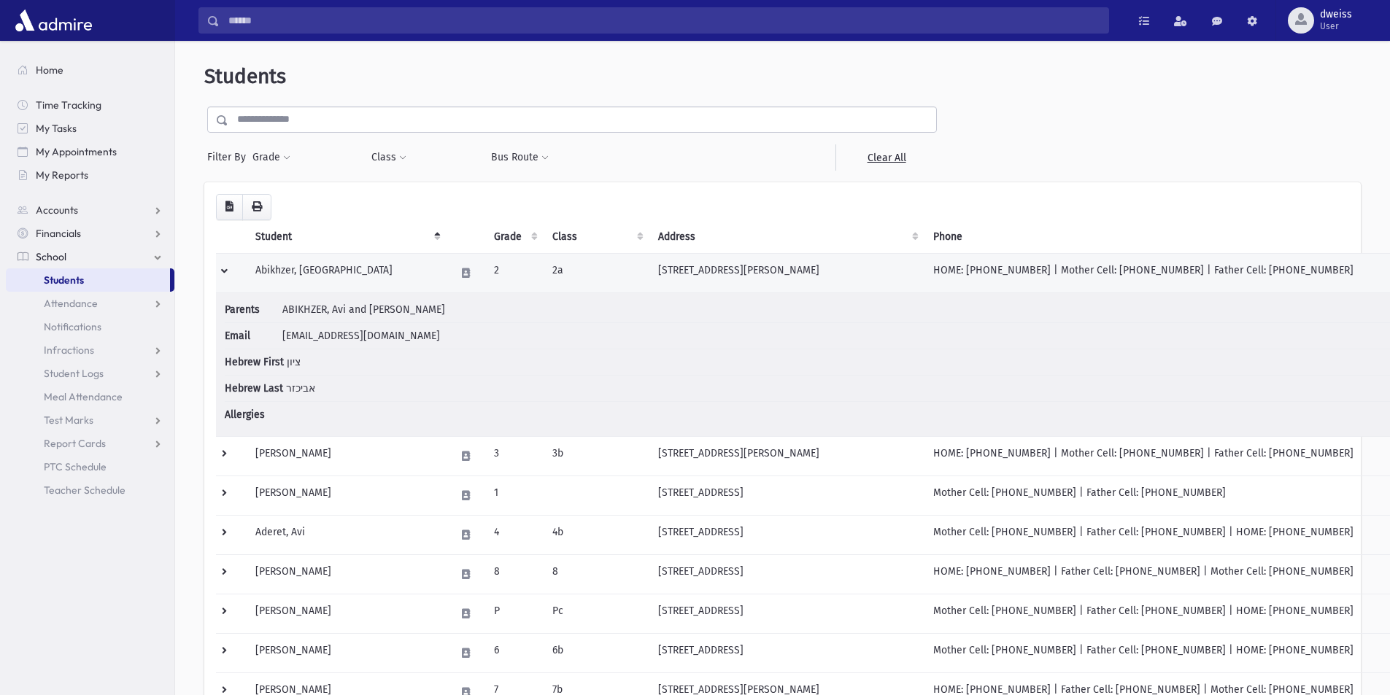
click at [222, 264] on td at bounding box center [231, 272] width 31 height 39
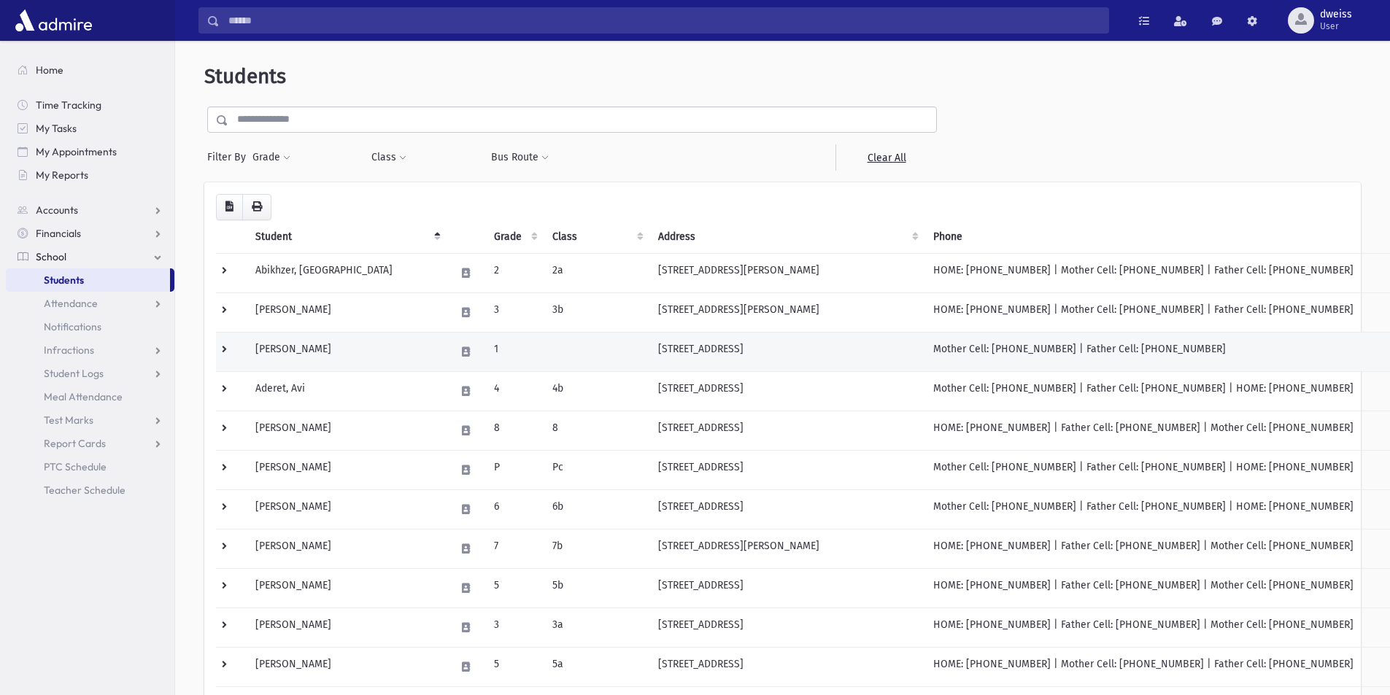
click at [222, 349] on td at bounding box center [231, 351] width 31 height 39
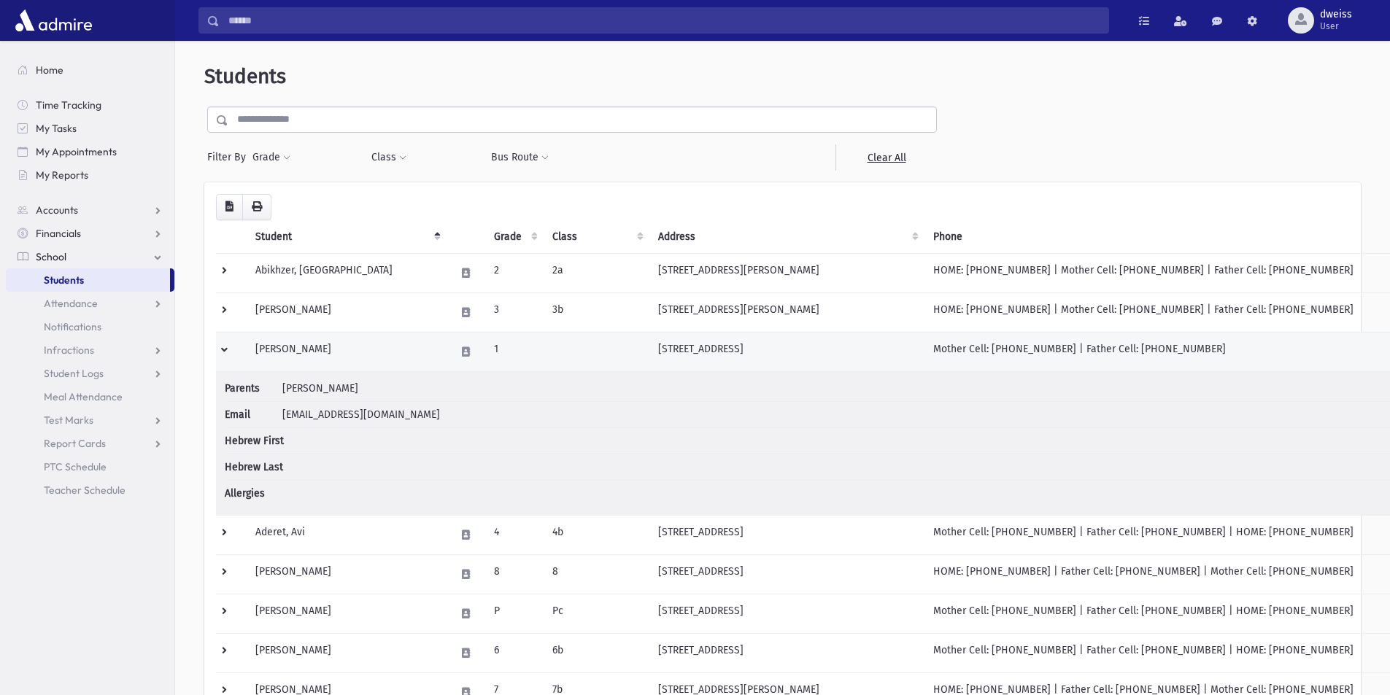
click at [222, 349] on td at bounding box center [231, 351] width 31 height 39
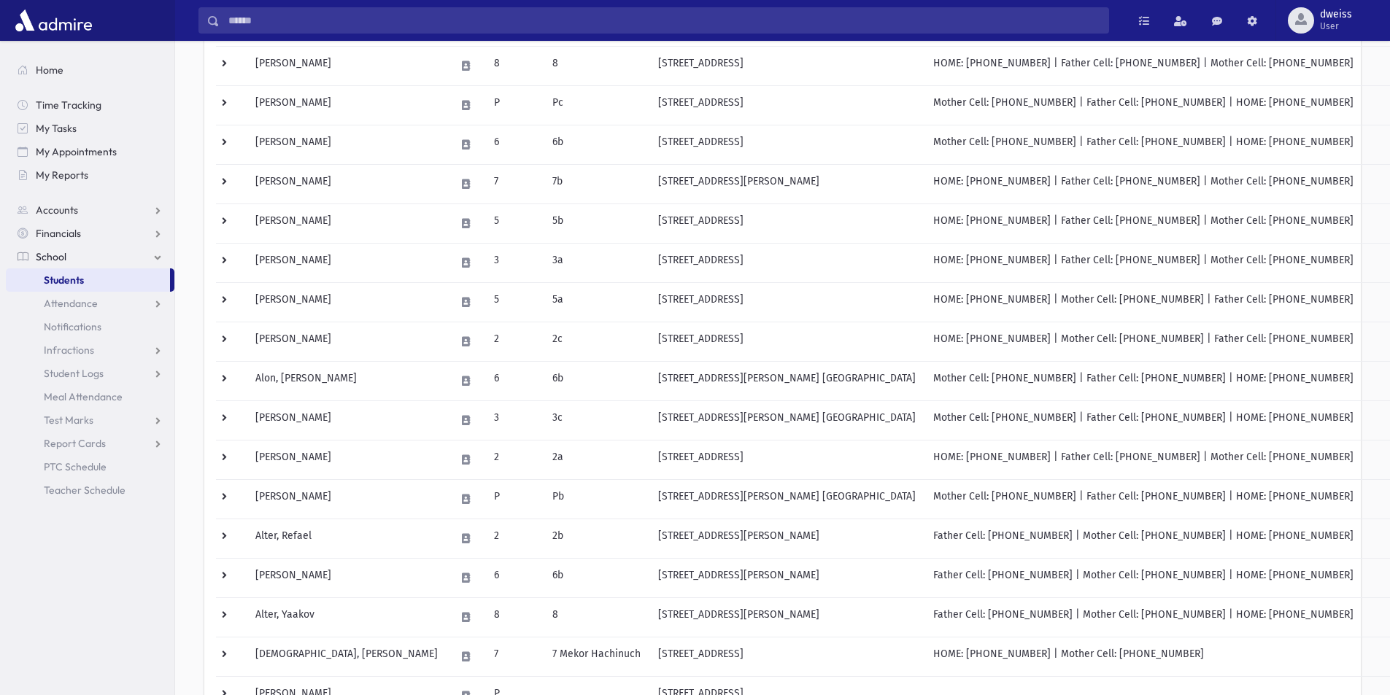
scroll to position [701, 0]
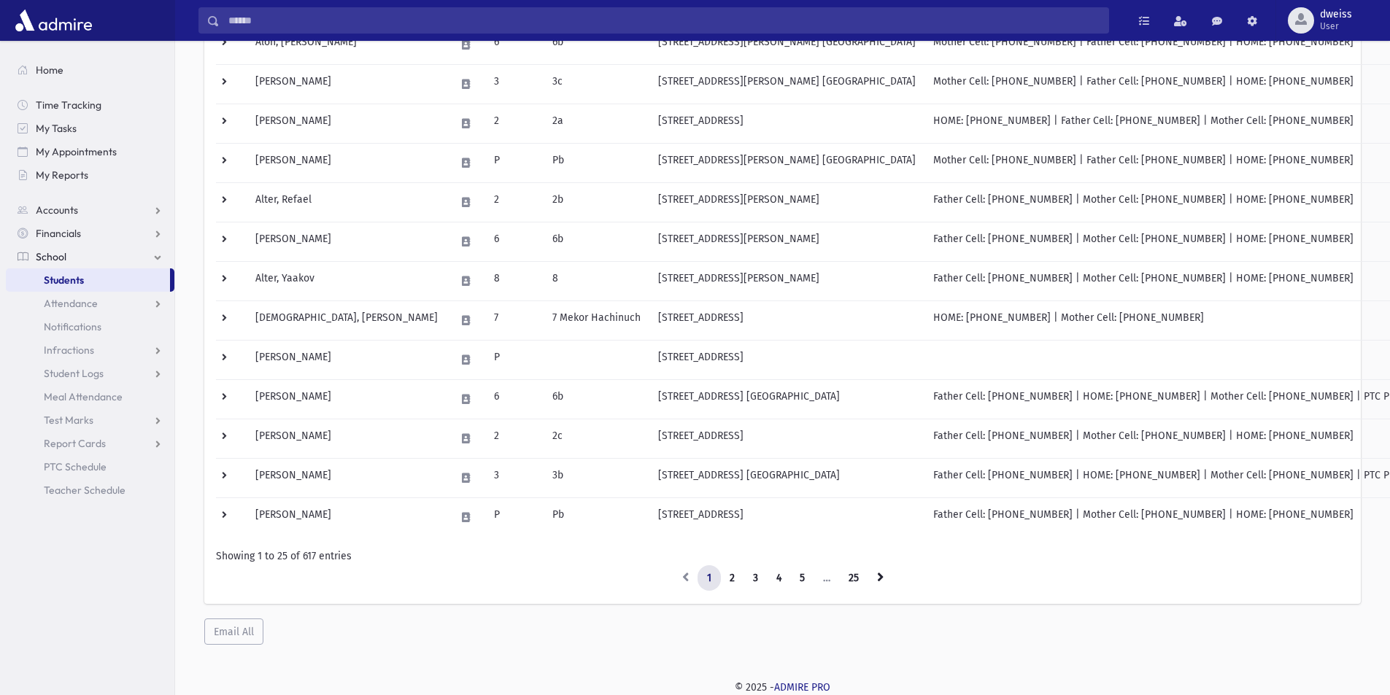
drag, startPoint x: 240, startPoint y: 626, endPoint x: 212, endPoint y: 608, distance: 33.4
click at [212, 608] on div "Loading... Student Grade Class Address Phone Parents Email Hebrew First Hebrew …" at bounding box center [782, 63] width 1156 height 1164
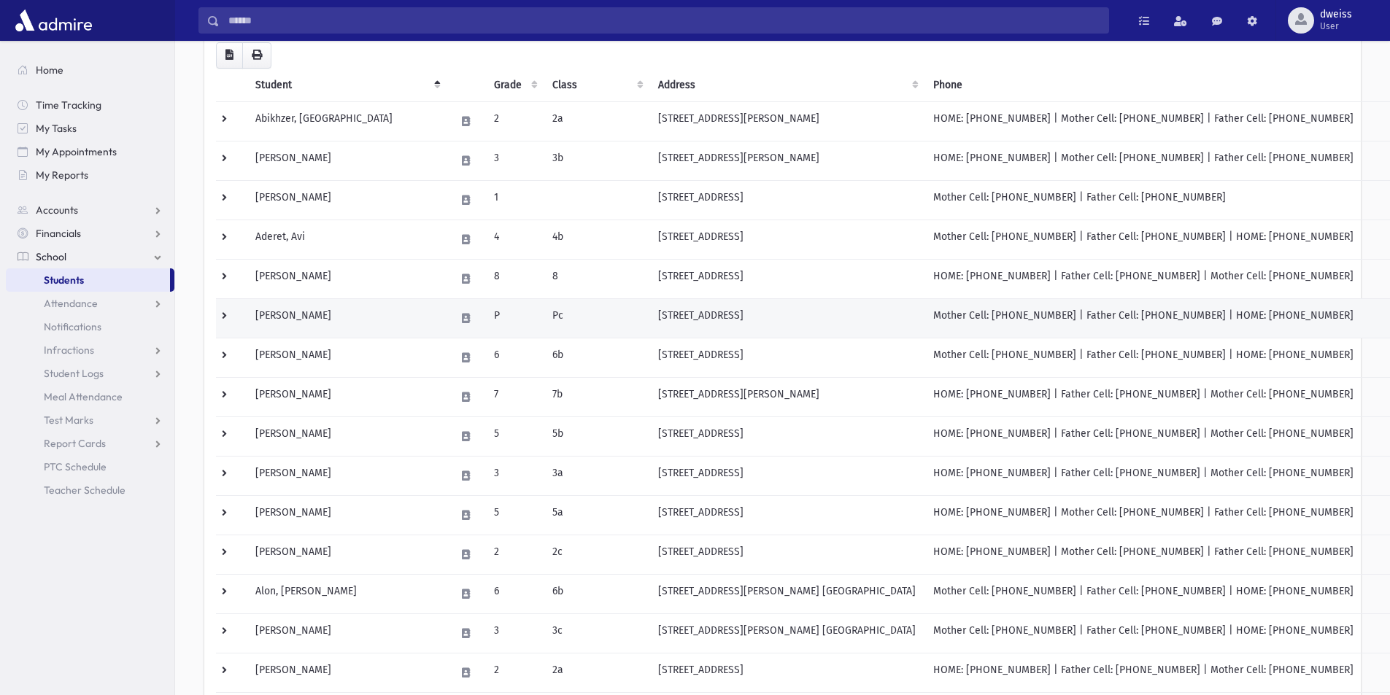
scroll to position [0, 0]
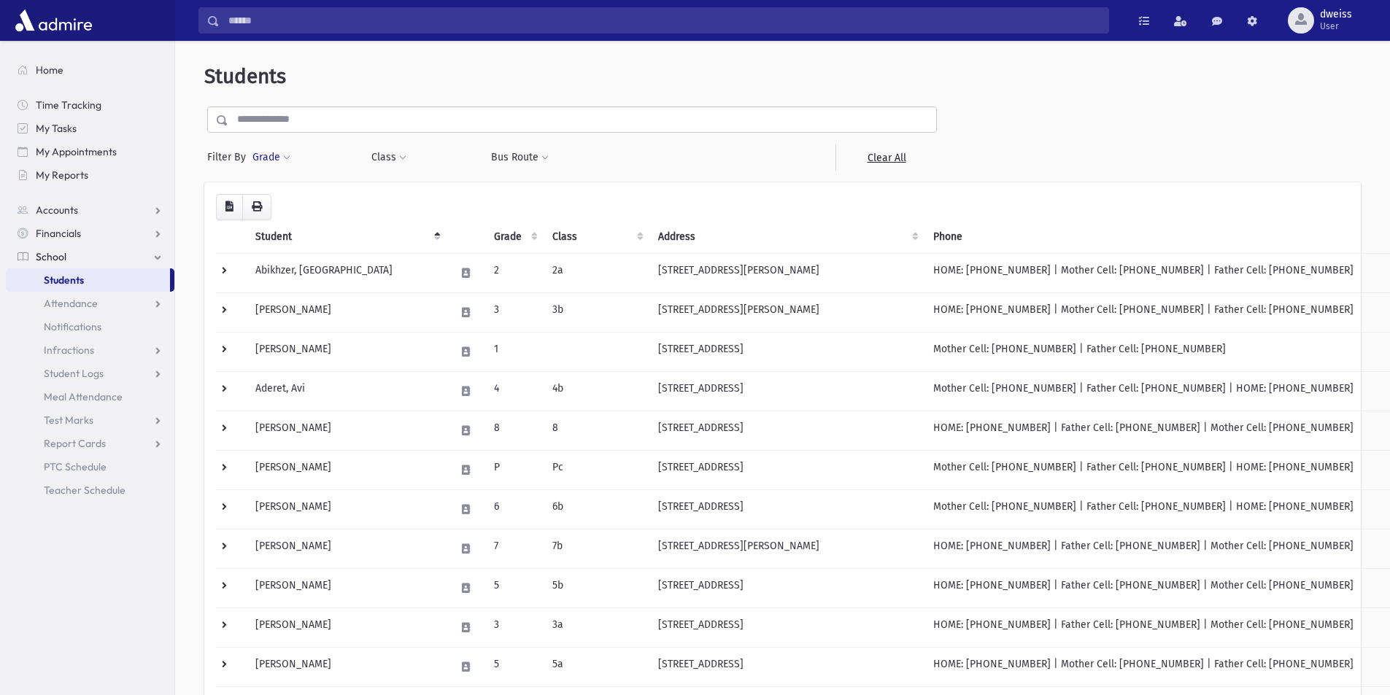
click at [284, 151] on button "Grade" at bounding box center [271, 157] width 39 height 26
click at [395, 157] on button "Class" at bounding box center [389, 157] width 36 height 26
click at [535, 155] on button "Bus Route" at bounding box center [519, 157] width 59 height 26
click at [541, 198] on ul at bounding box center [578, 196] width 162 height 22
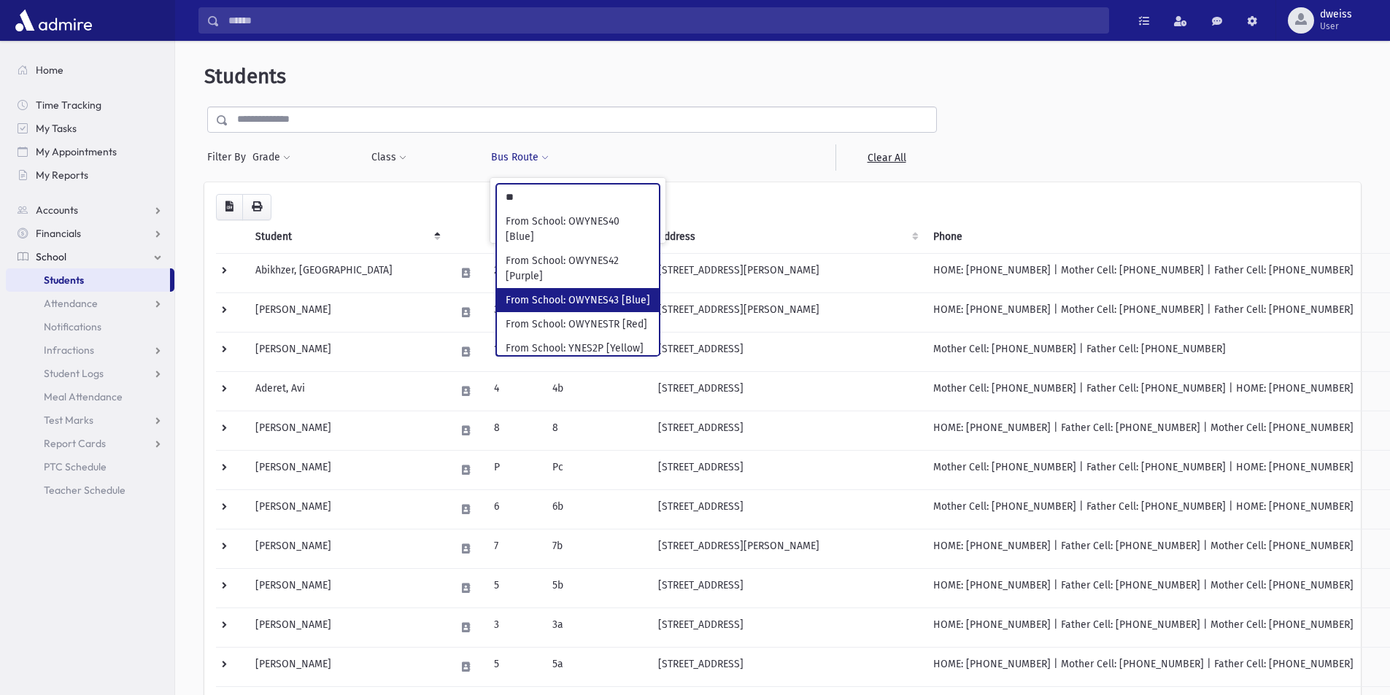
type input "**"
drag, startPoint x: 579, startPoint y: 290, endPoint x: 579, endPoint y: 260, distance: 29.9
select select "***"
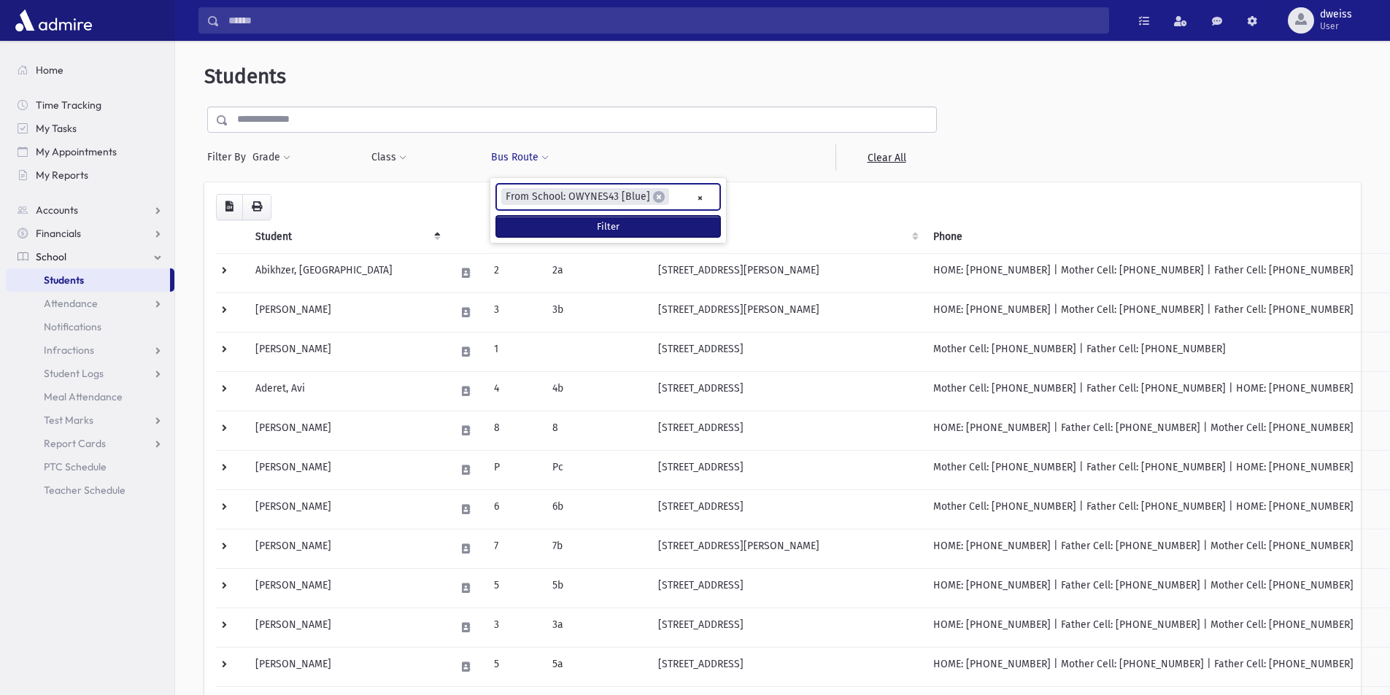
click at [616, 218] on button "Filter" at bounding box center [608, 226] width 224 height 21
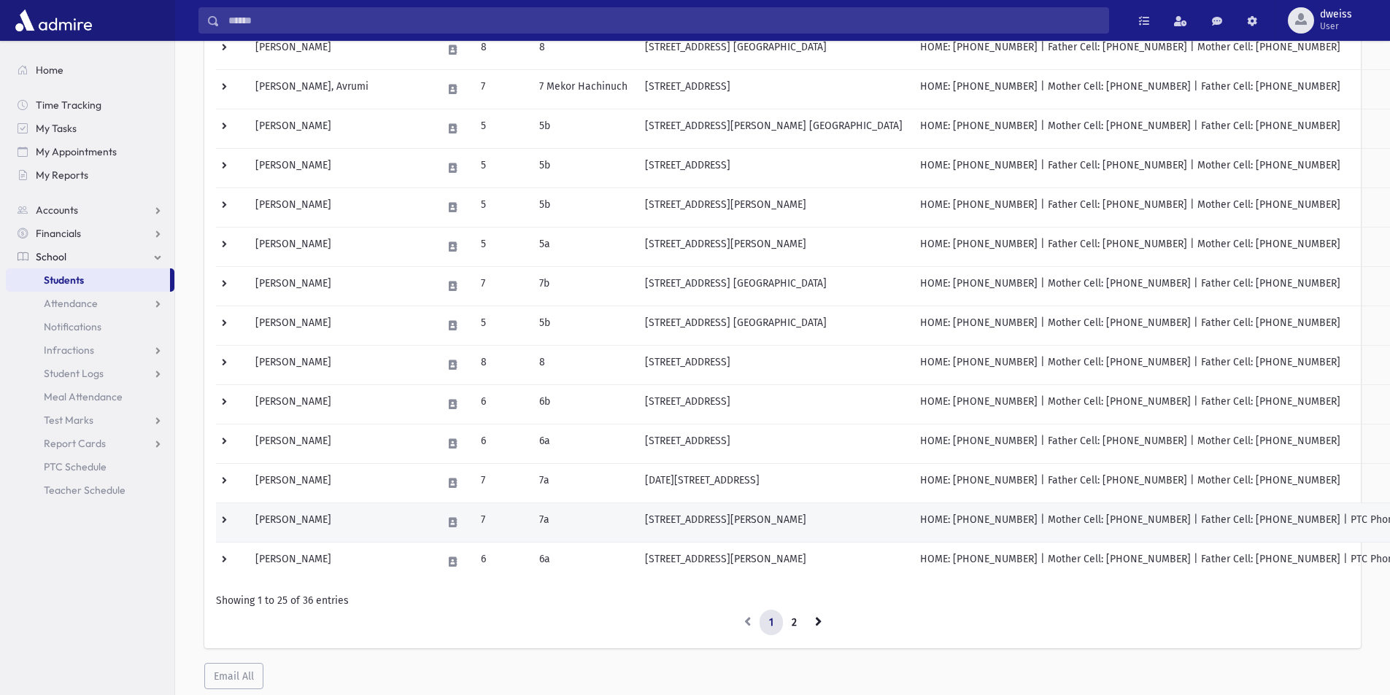
scroll to position [701, 0]
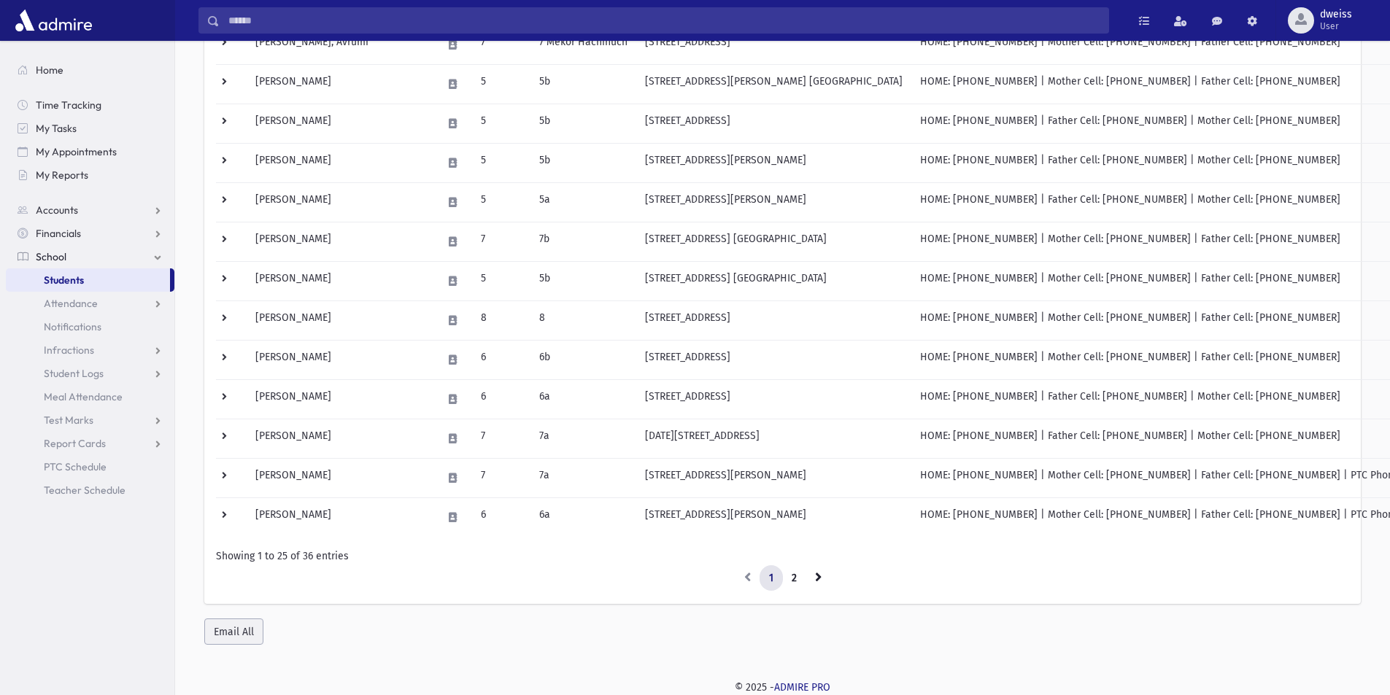
click at [232, 630] on button "Email All" at bounding box center [233, 632] width 59 height 26
click at [247, 628] on button "Email All" at bounding box center [233, 632] width 59 height 26
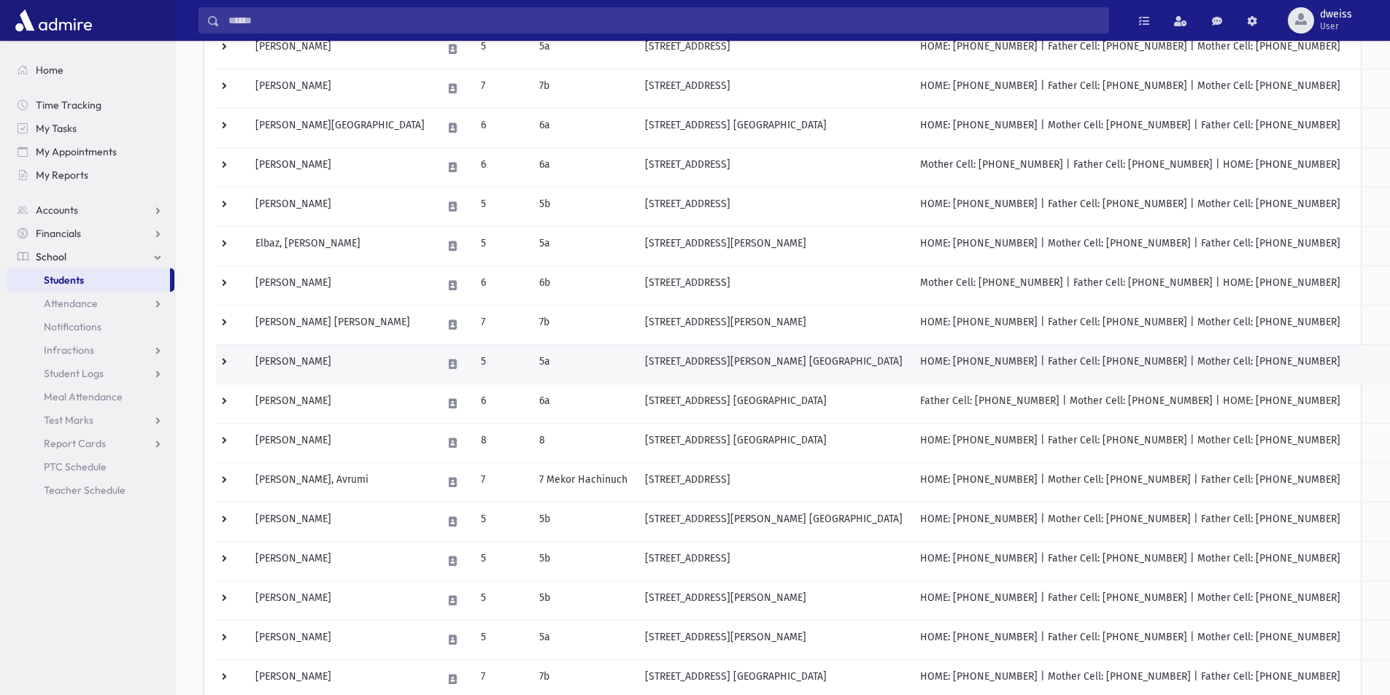
scroll to position [0, 0]
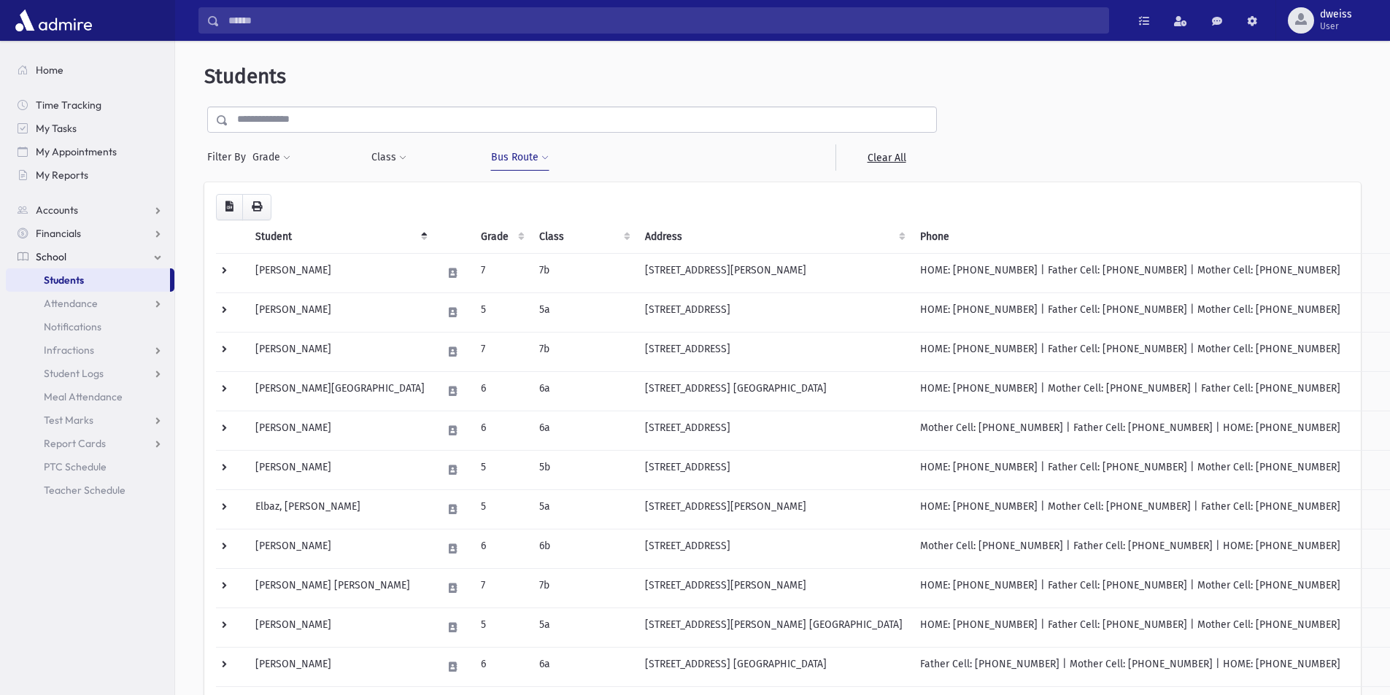
click at [518, 149] on button "Bus Route" at bounding box center [519, 157] width 59 height 26
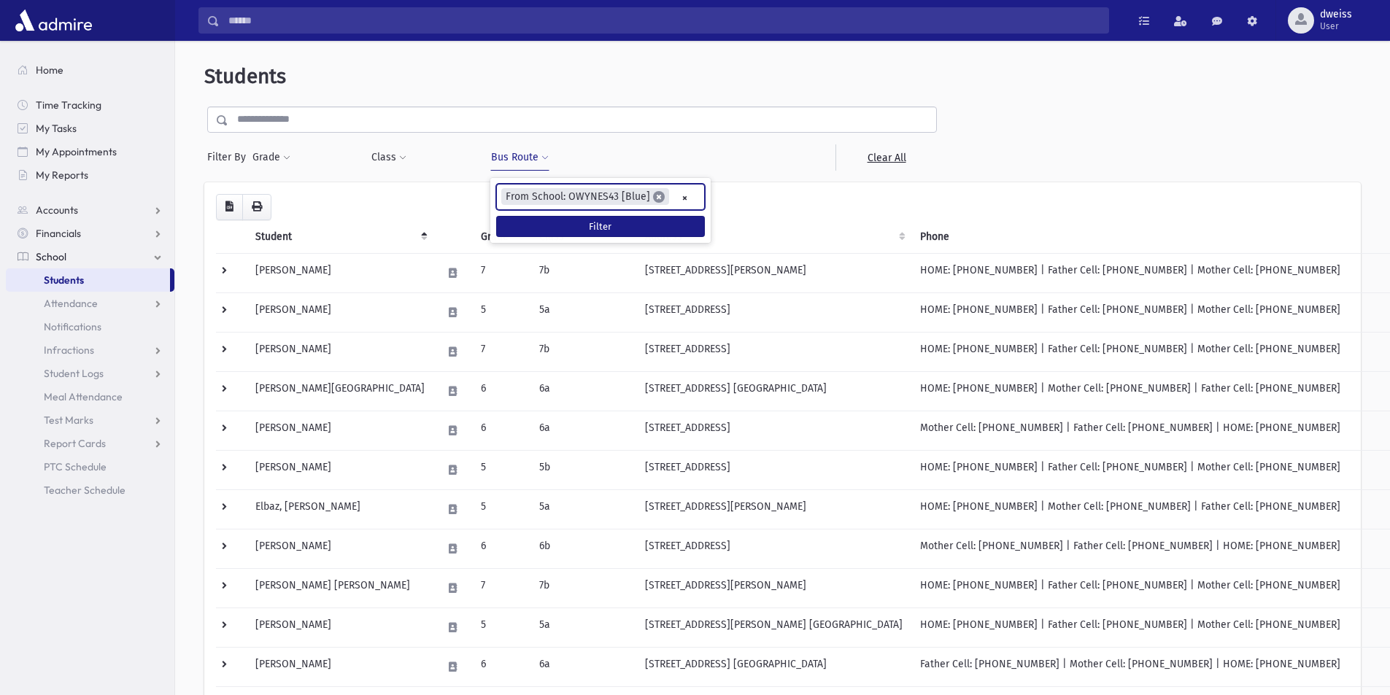
click at [653, 198] on span "×" at bounding box center [659, 197] width 12 height 12
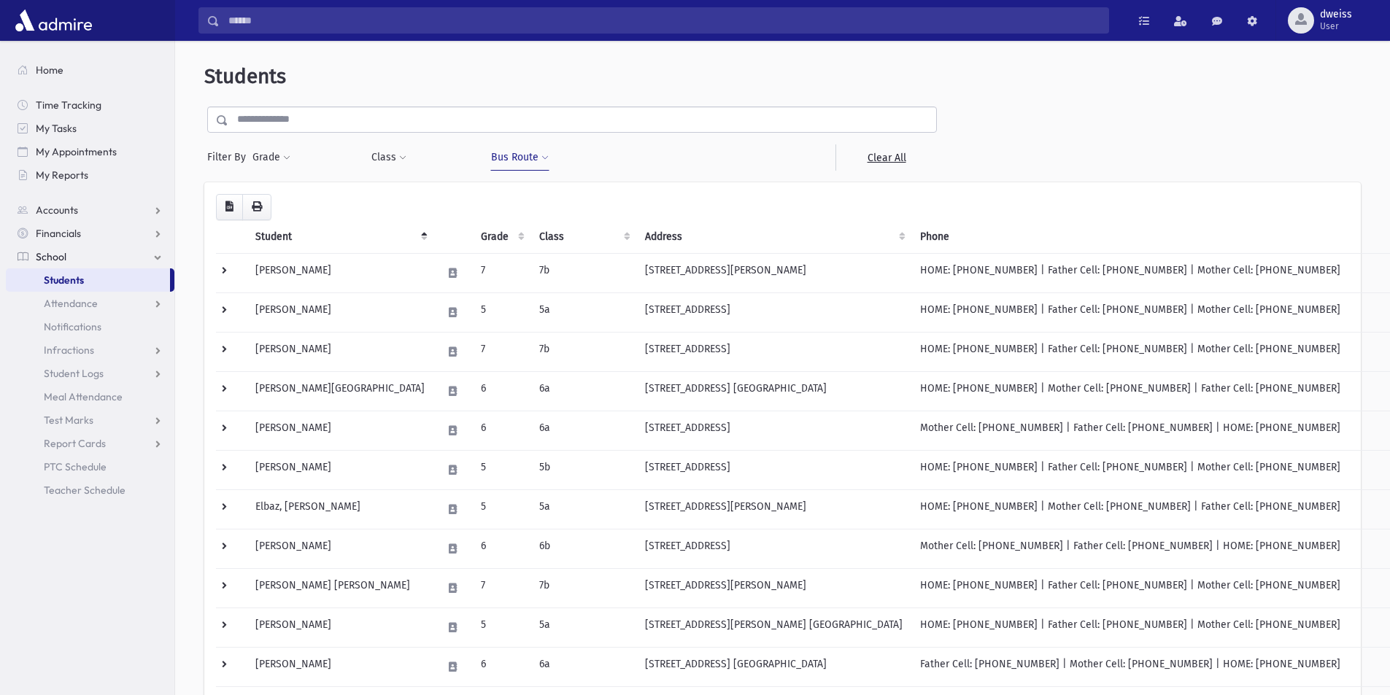
click at [656, 169] on div at bounding box center [661, 157] width 119 height 26
click at [886, 152] on link "Clear All" at bounding box center [885, 157] width 101 height 26
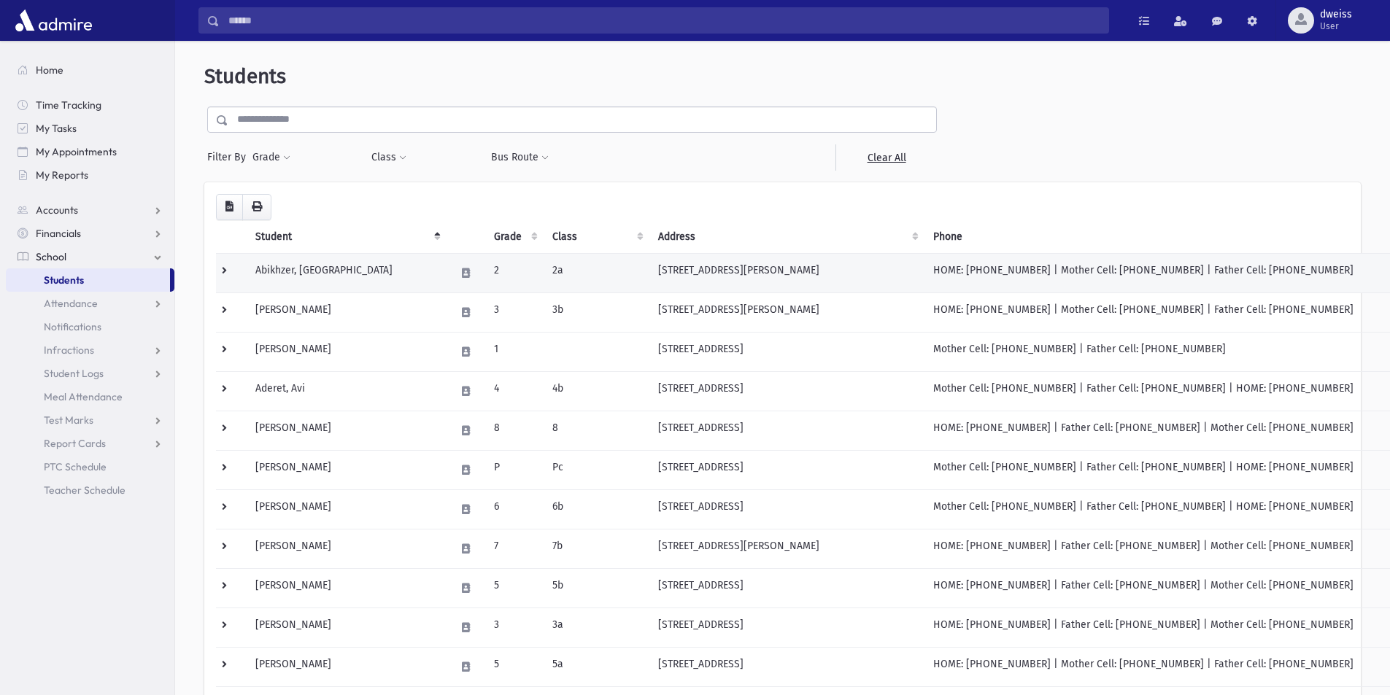
drag, startPoint x: 264, startPoint y: 275, endPoint x: 222, endPoint y: 266, distance: 42.5
click at [222, 266] on td at bounding box center [231, 272] width 31 height 39
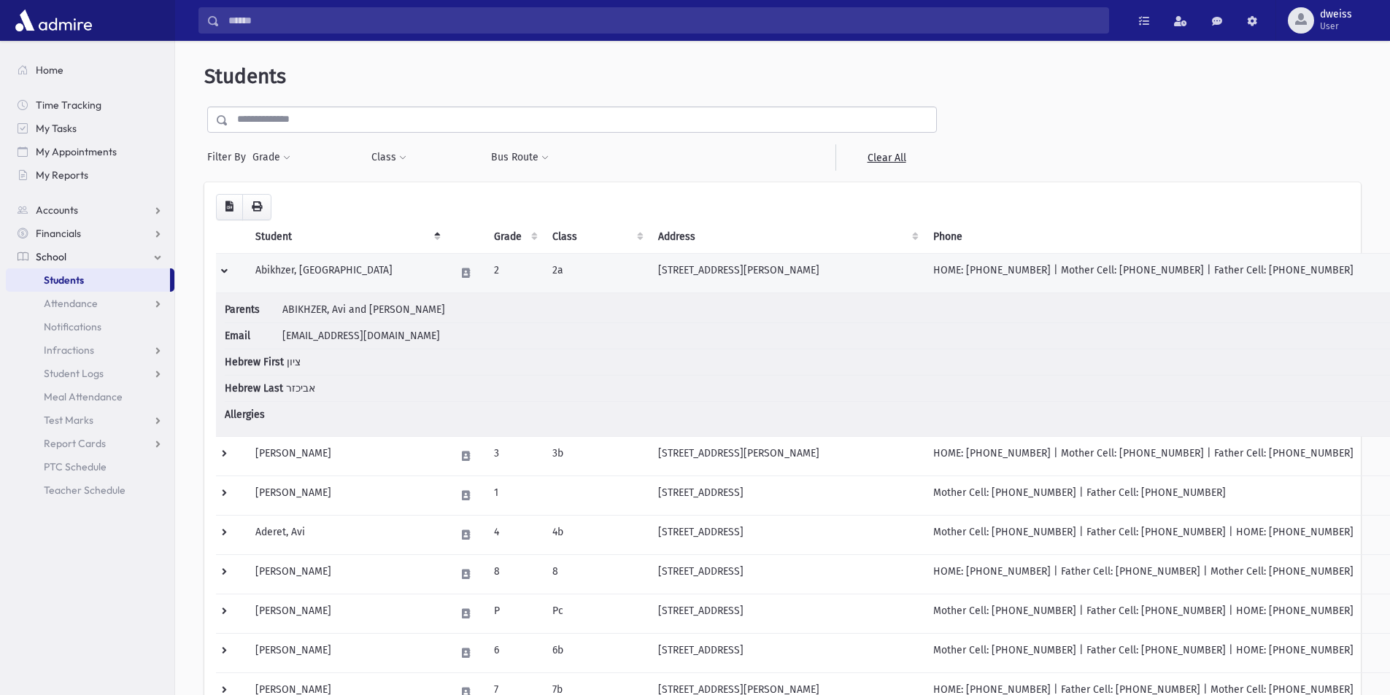
click at [220, 268] on td at bounding box center [231, 272] width 31 height 39
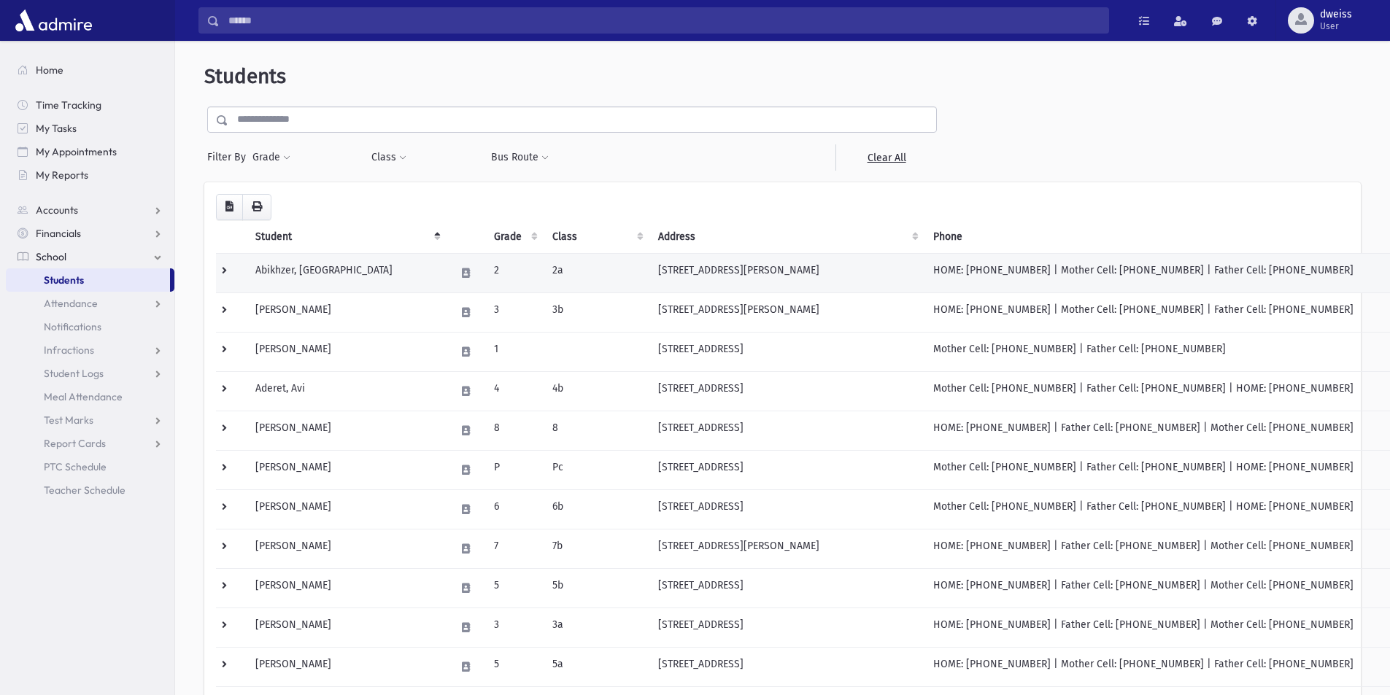
click at [222, 268] on td at bounding box center [231, 272] width 31 height 39
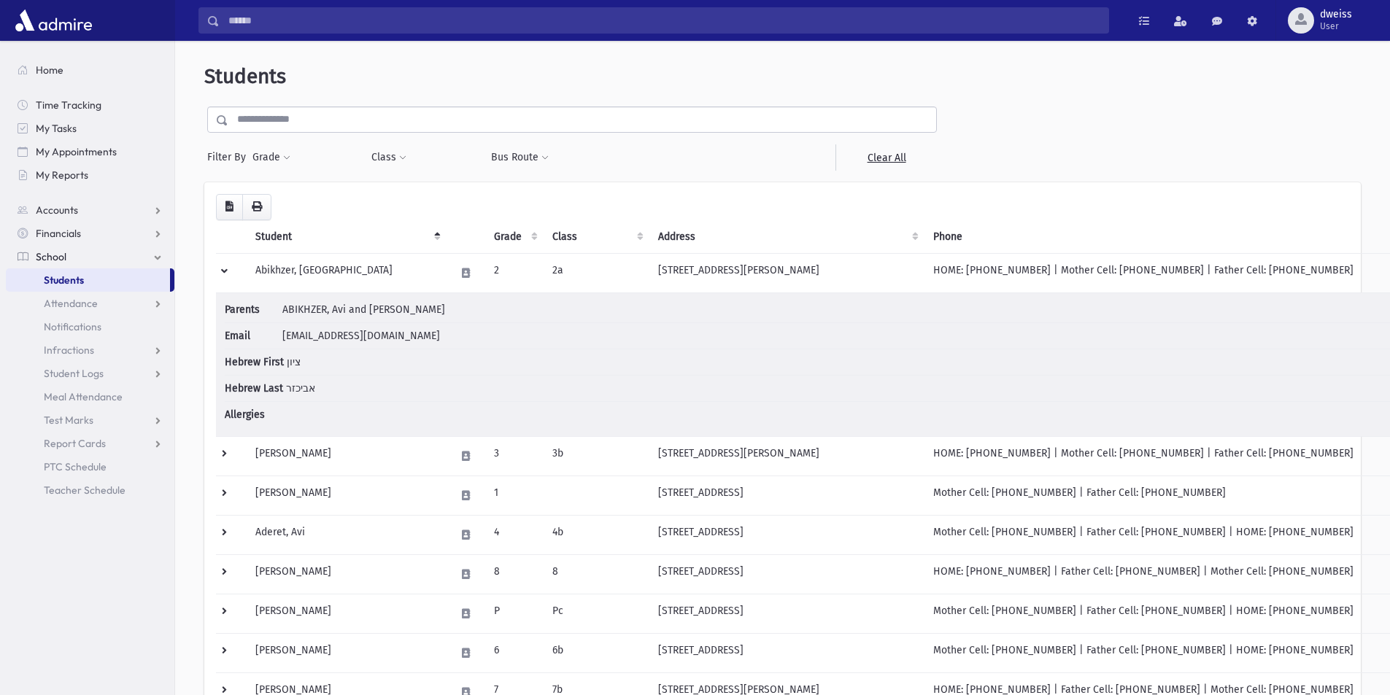
drag, startPoint x: 248, startPoint y: 129, endPoint x: 247, endPoint y: 104, distance: 25.6
click at [248, 129] on input "text" at bounding box center [582, 119] width 708 height 26
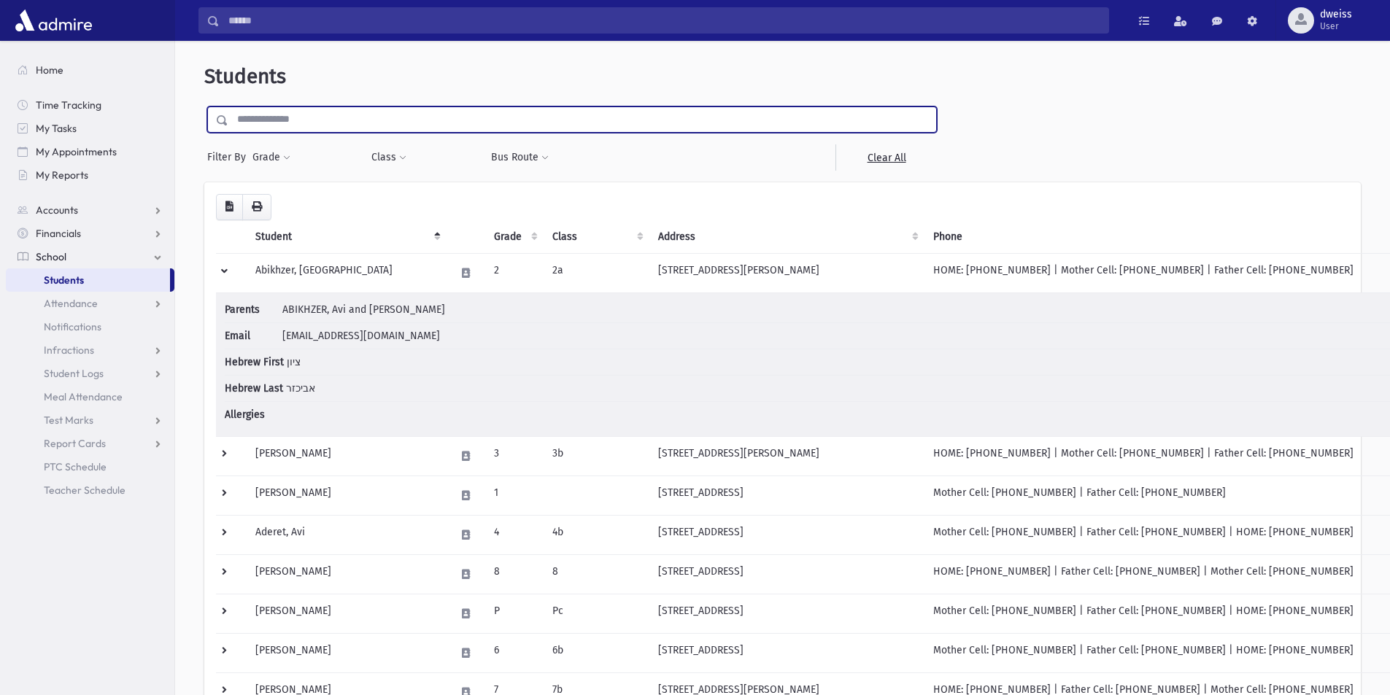
click at [246, 88] on span "Students" at bounding box center [245, 76] width 82 height 24
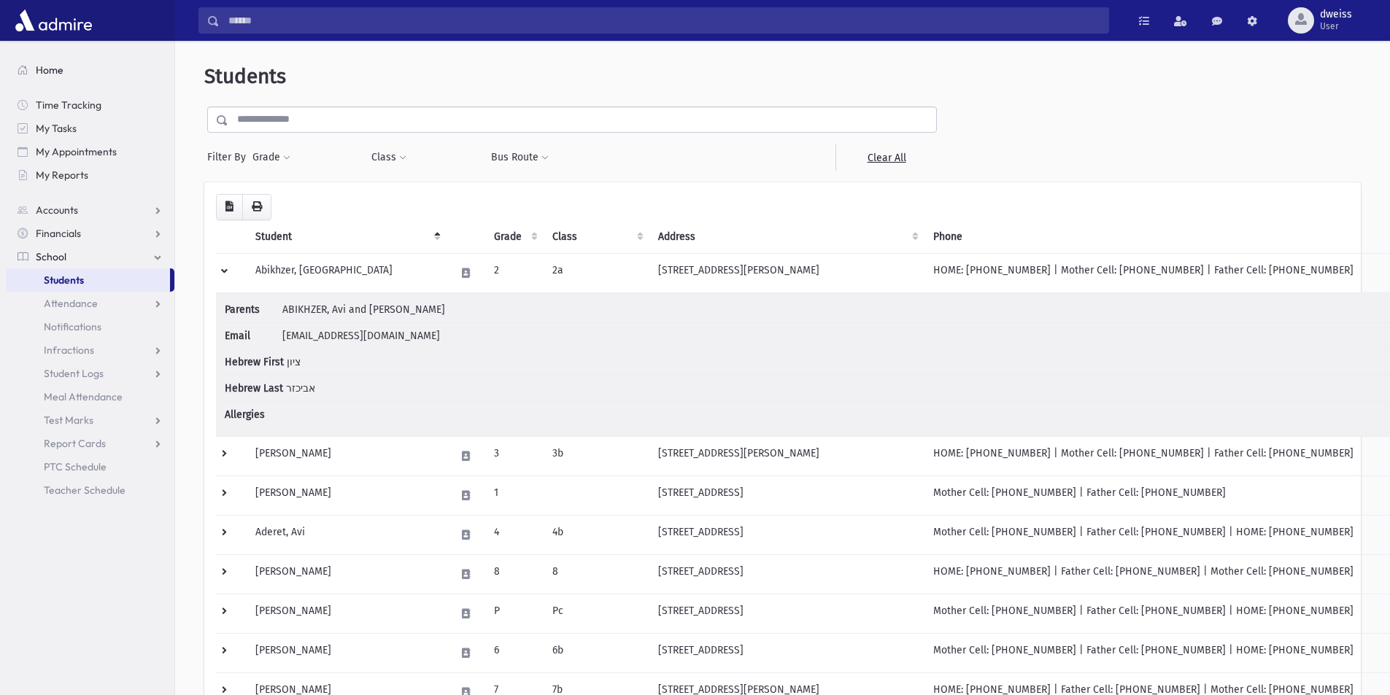
drag, startPoint x: 344, startPoint y: 83, endPoint x: 100, endPoint y: 66, distance: 245.0
click at [111, 64] on link "Home" at bounding box center [90, 69] width 168 height 23
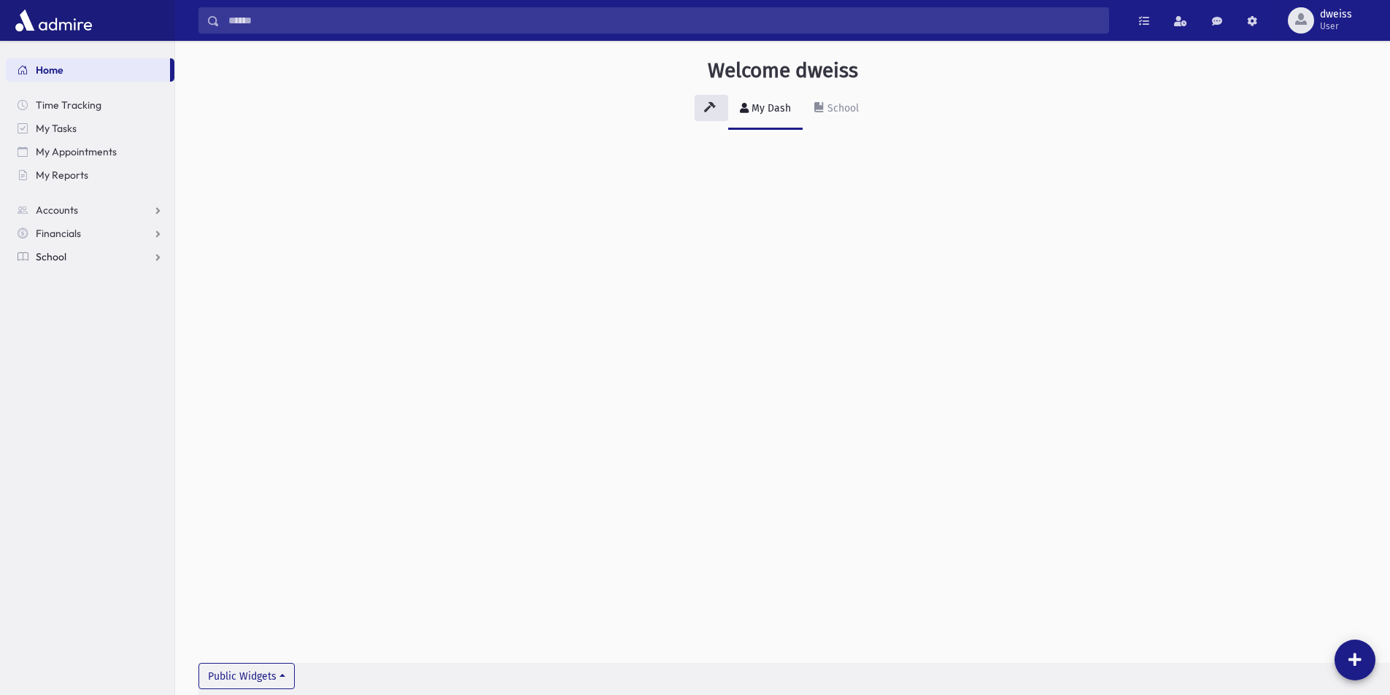
click at [50, 257] on span "School" at bounding box center [51, 256] width 31 height 13
click at [849, 102] on div "School" at bounding box center [841, 108] width 34 height 12
click at [90, 284] on link "Students" at bounding box center [90, 279] width 168 height 23
